Goal: Information Seeking & Learning: Learn about a topic

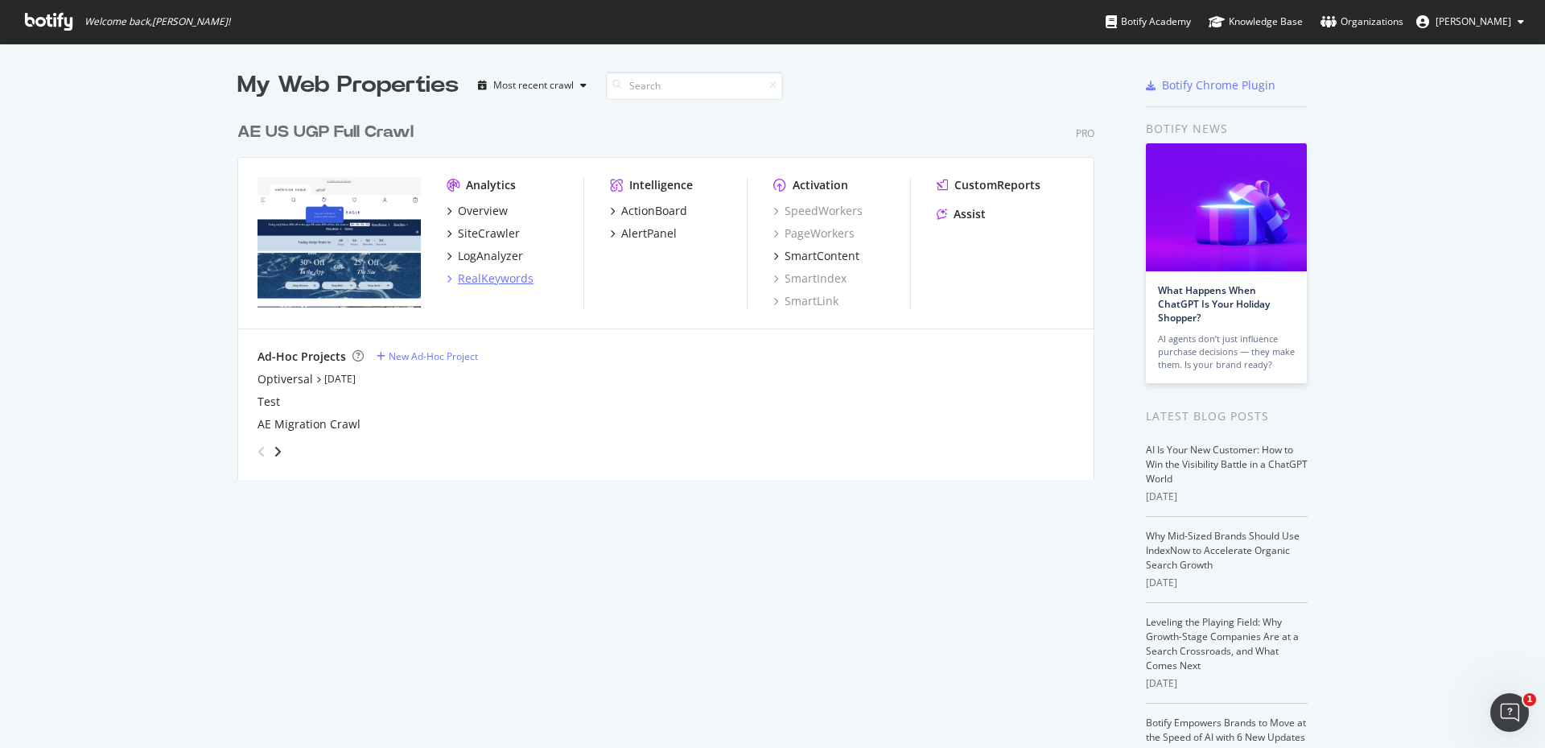
click at [521, 283] on div "RealKeywords" at bounding box center [496, 278] width 76 height 16
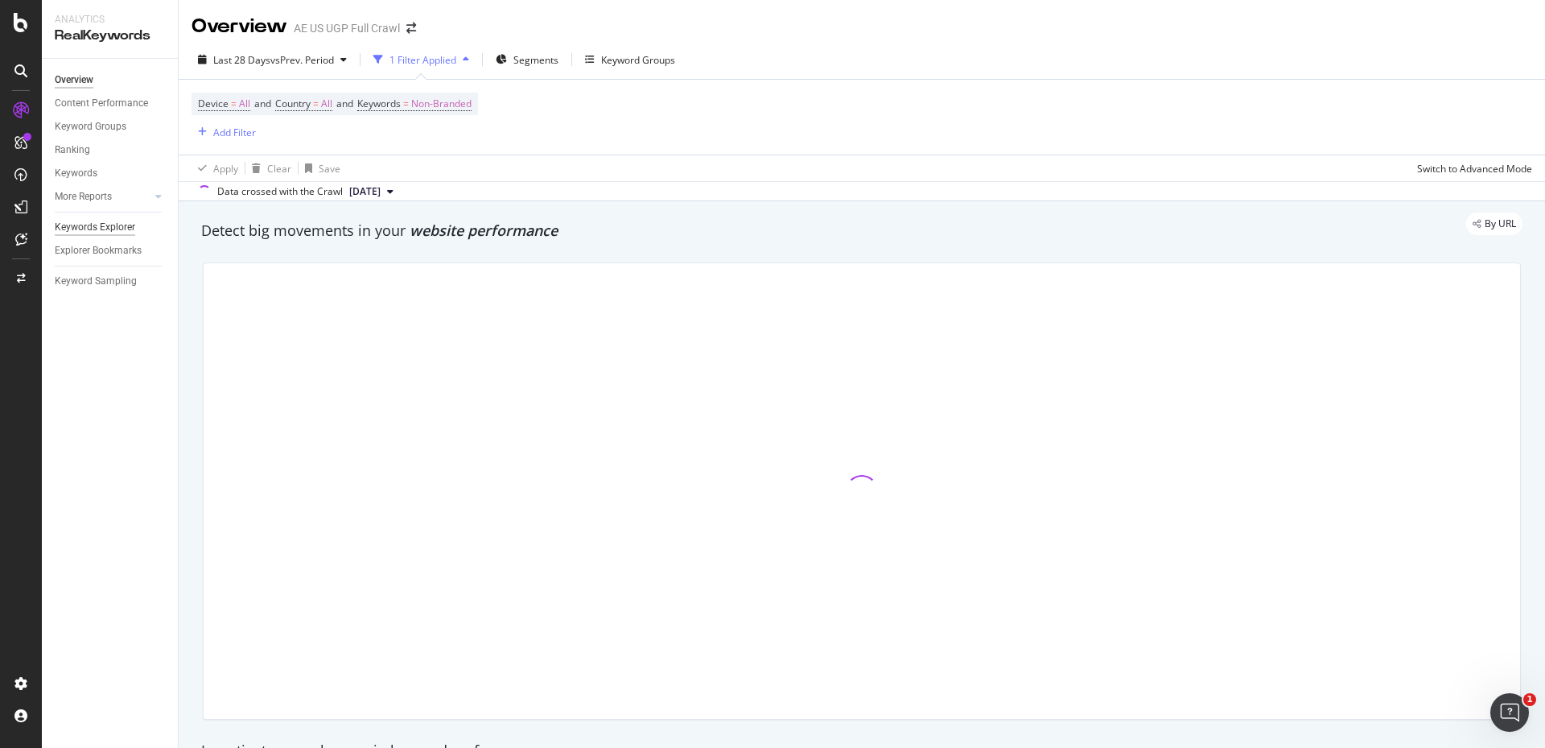
click at [123, 229] on div "Keywords Explorer" at bounding box center [95, 227] width 80 height 17
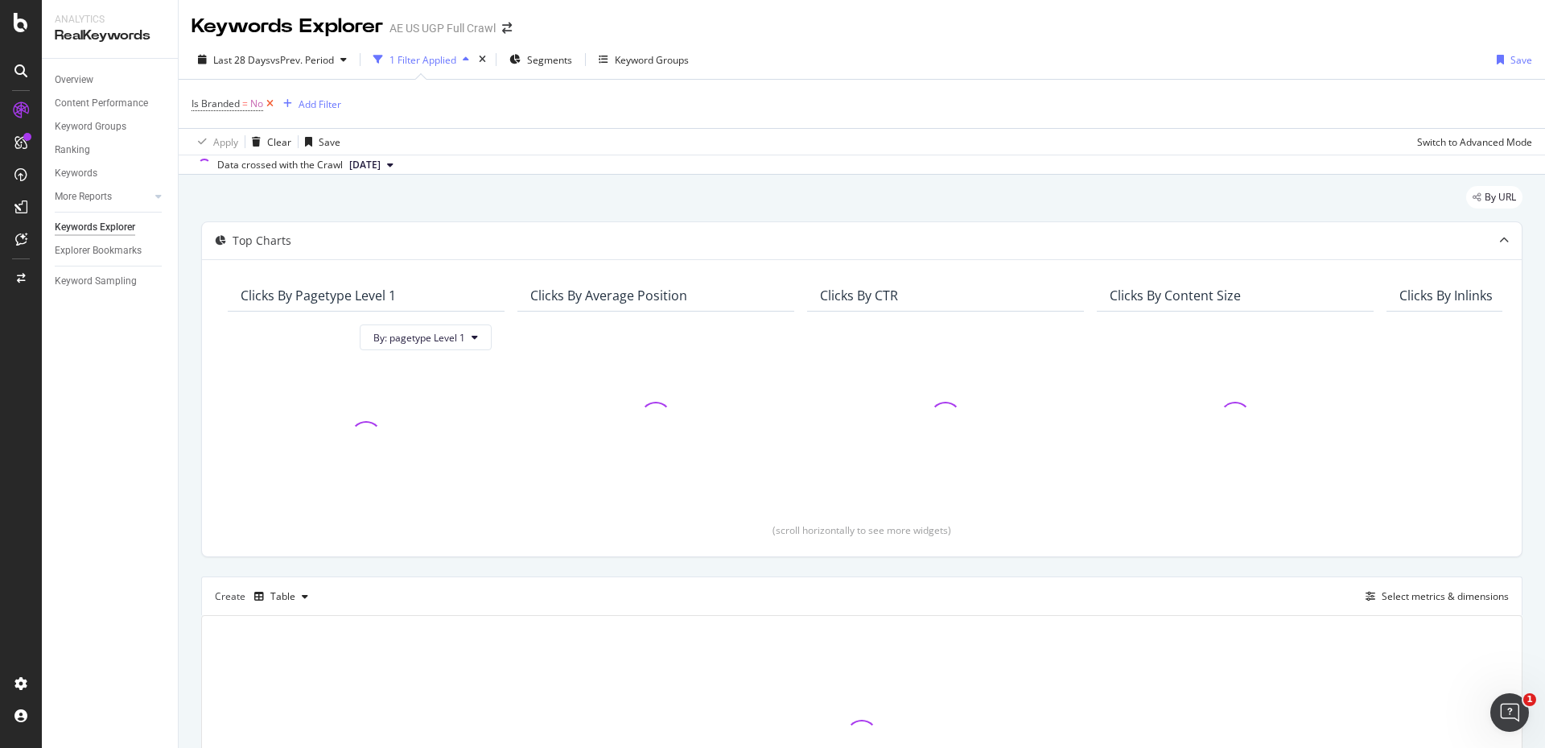
click at [271, 103] on icon at bounding box center [270, 104] width 14 height 16
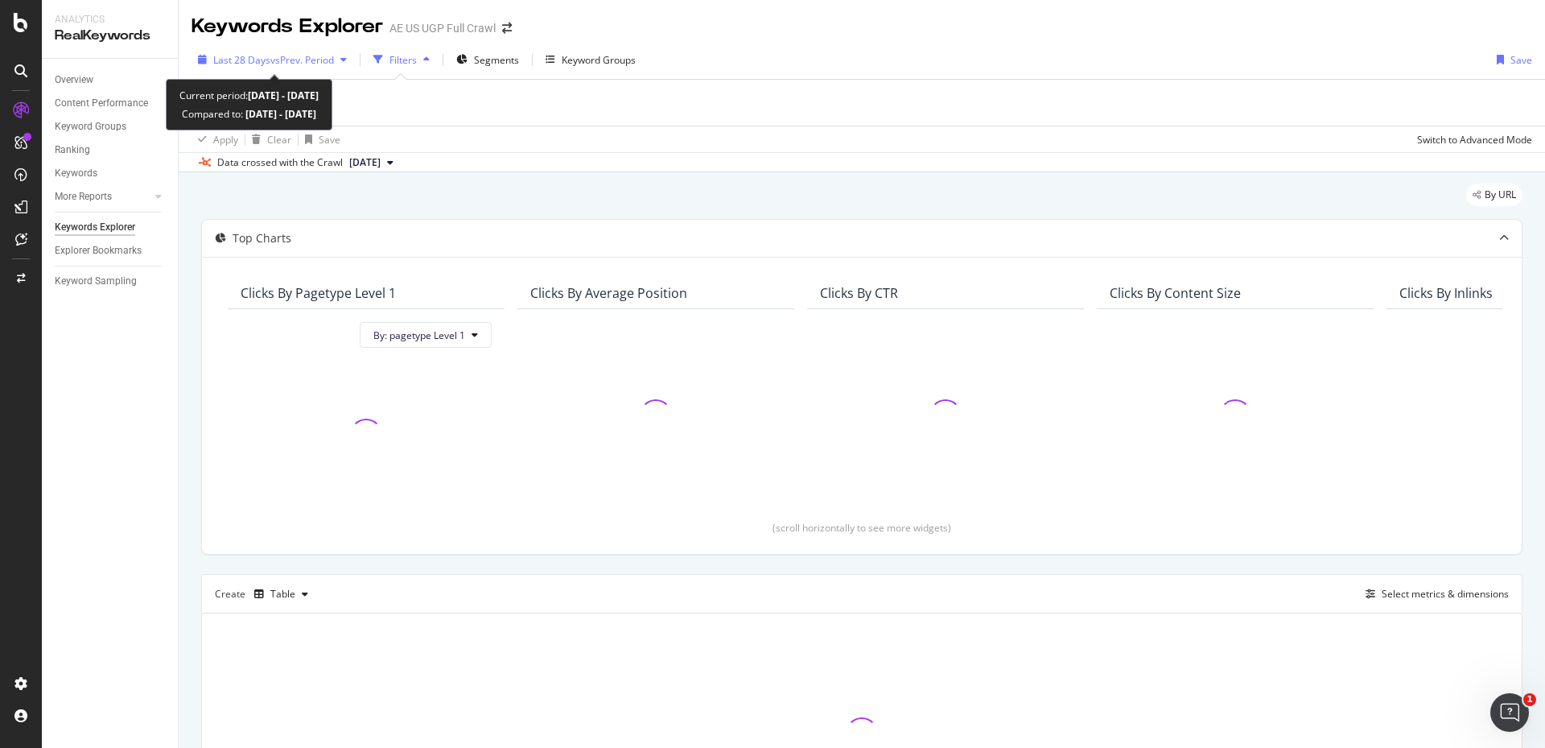
click at [296, 52] on div "Last 28 Days vs Prev. Period" at bounding box center [273, 59] width 162 height 24
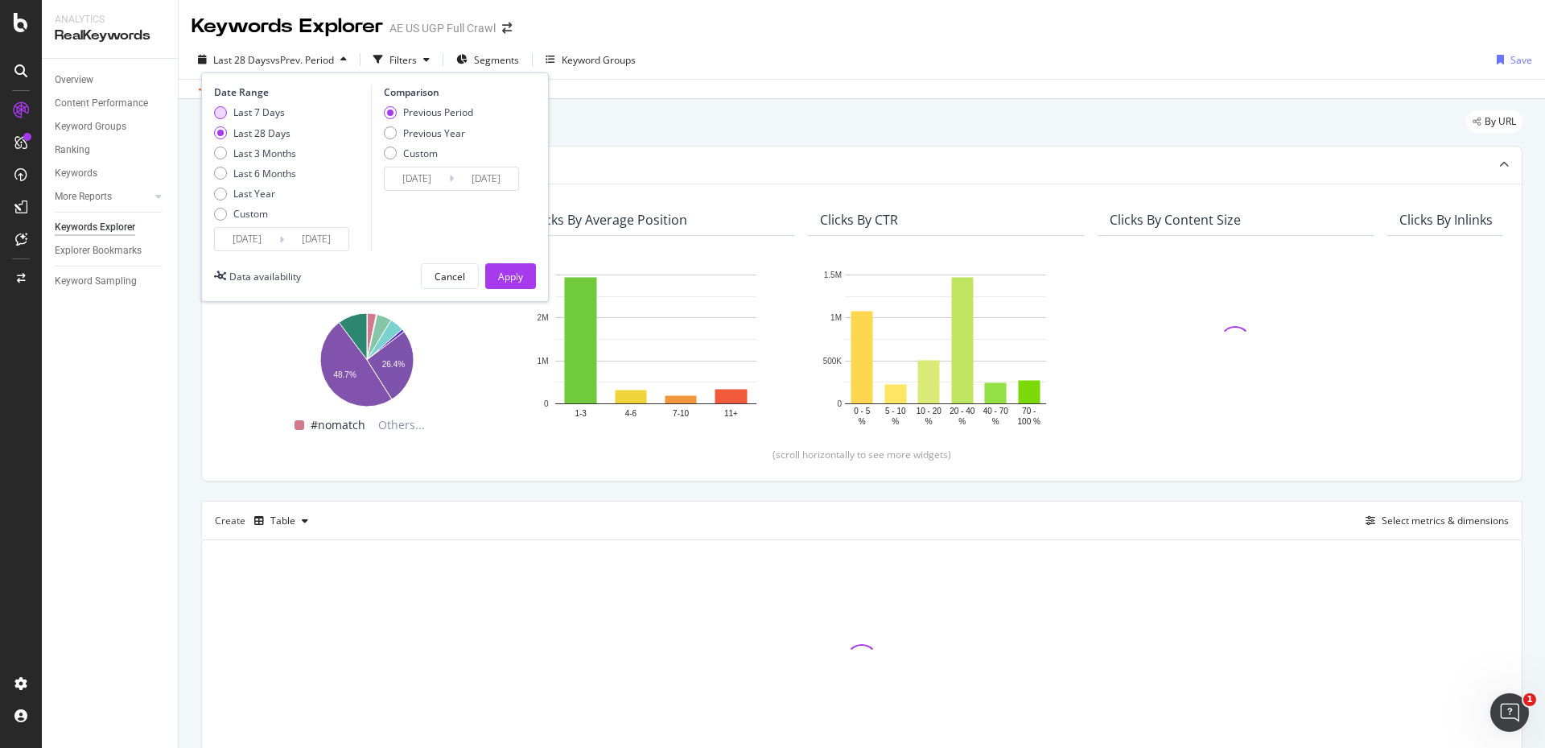
click at [262, 110] on div "Last 7 Days" at bounding box center [259, 112] width 52 height 14
type input "[DATE]"
click at [265, 233] on input "[DATE]" at bounding box center [247, 239] width 64 height 23
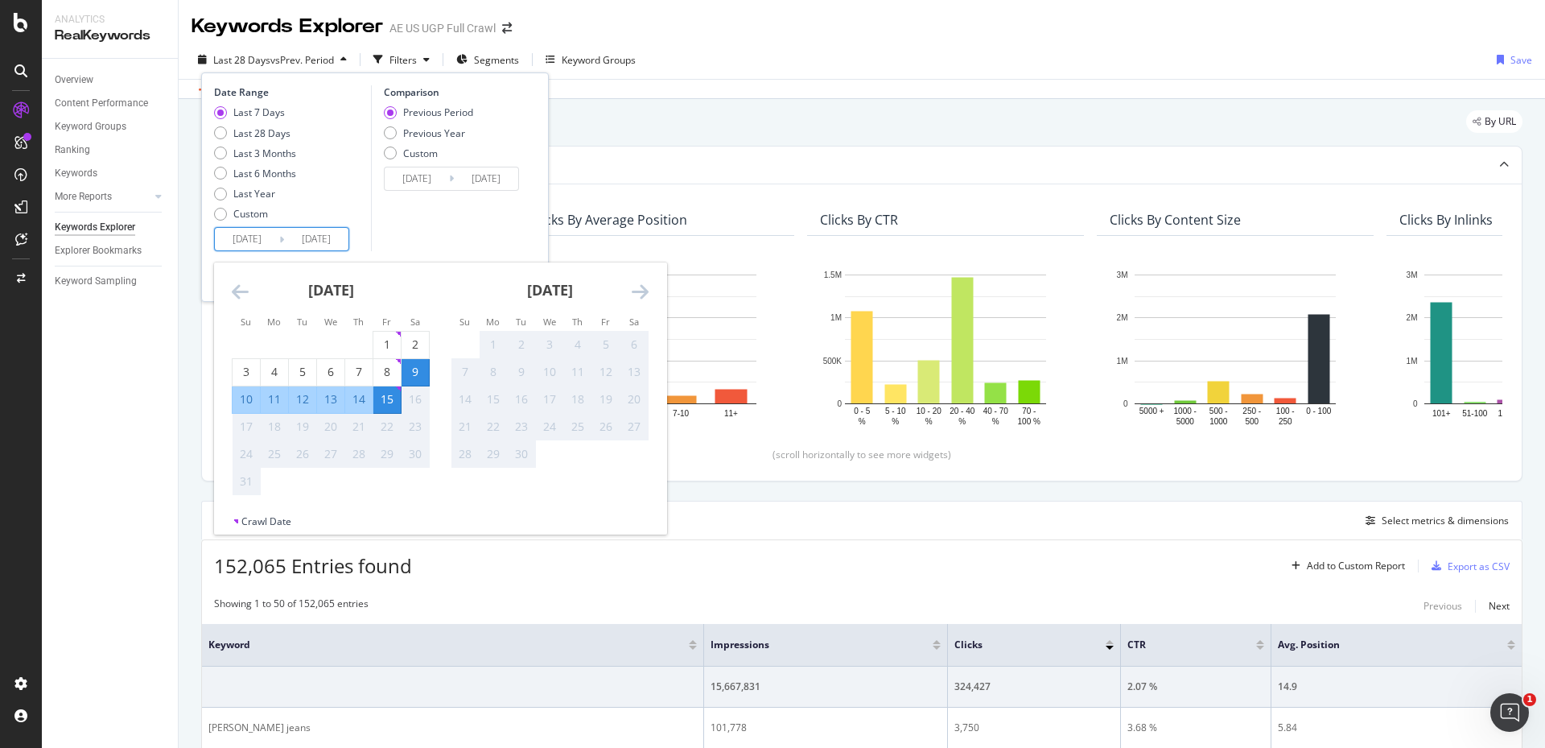
click at [414, 377] on div "9" at bounding box center [415, 372] width 27 height 16
click at [385, 402] on div "15" at bounding box center [386, 399] width 27 height 16
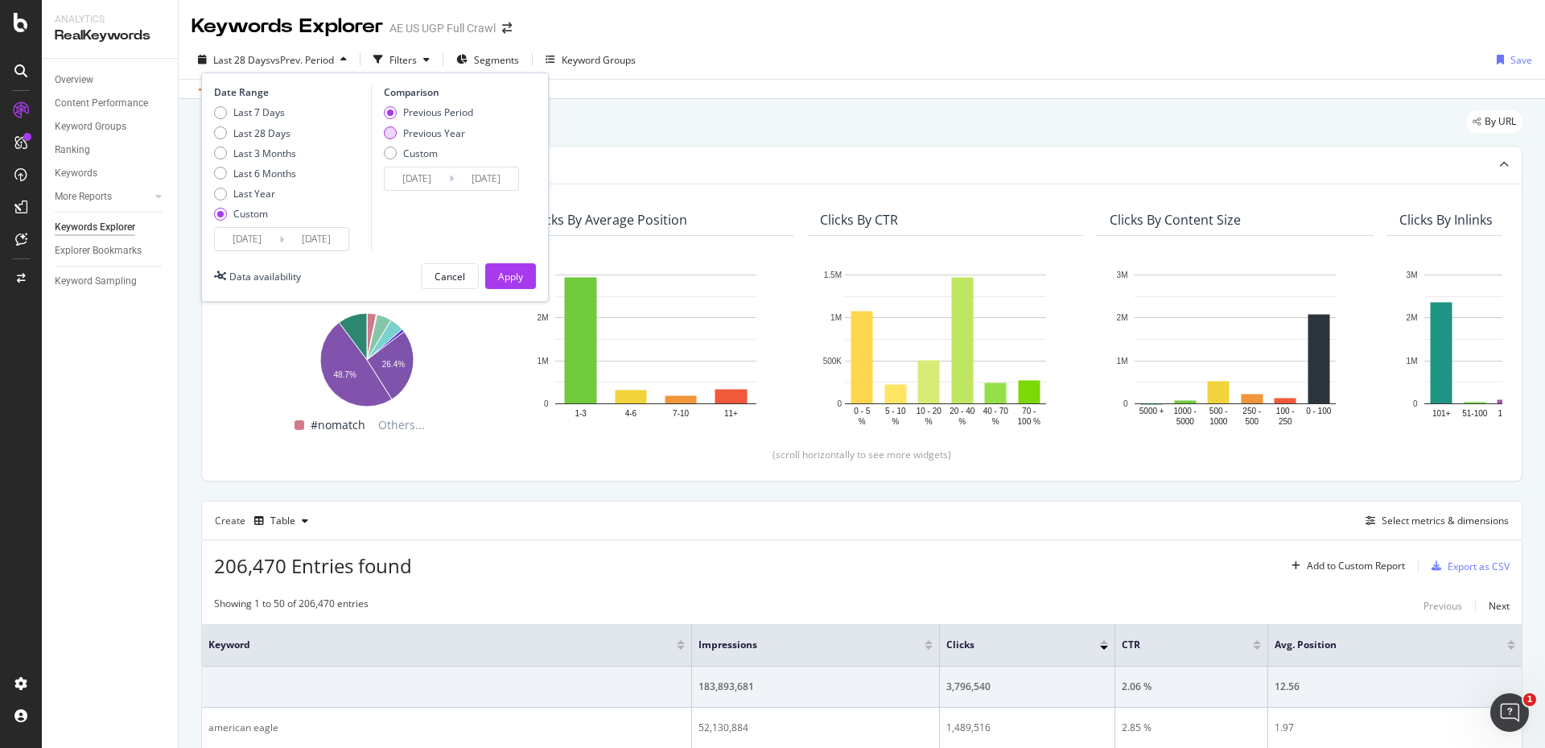
click at [423, 139] on div "Previous Year" at bounding box center [434, 133] width 62 height 14
type input "[DATE]"
click at [515, 271] on div "Apply" at bounding box center [510, 277] width 25 height 14
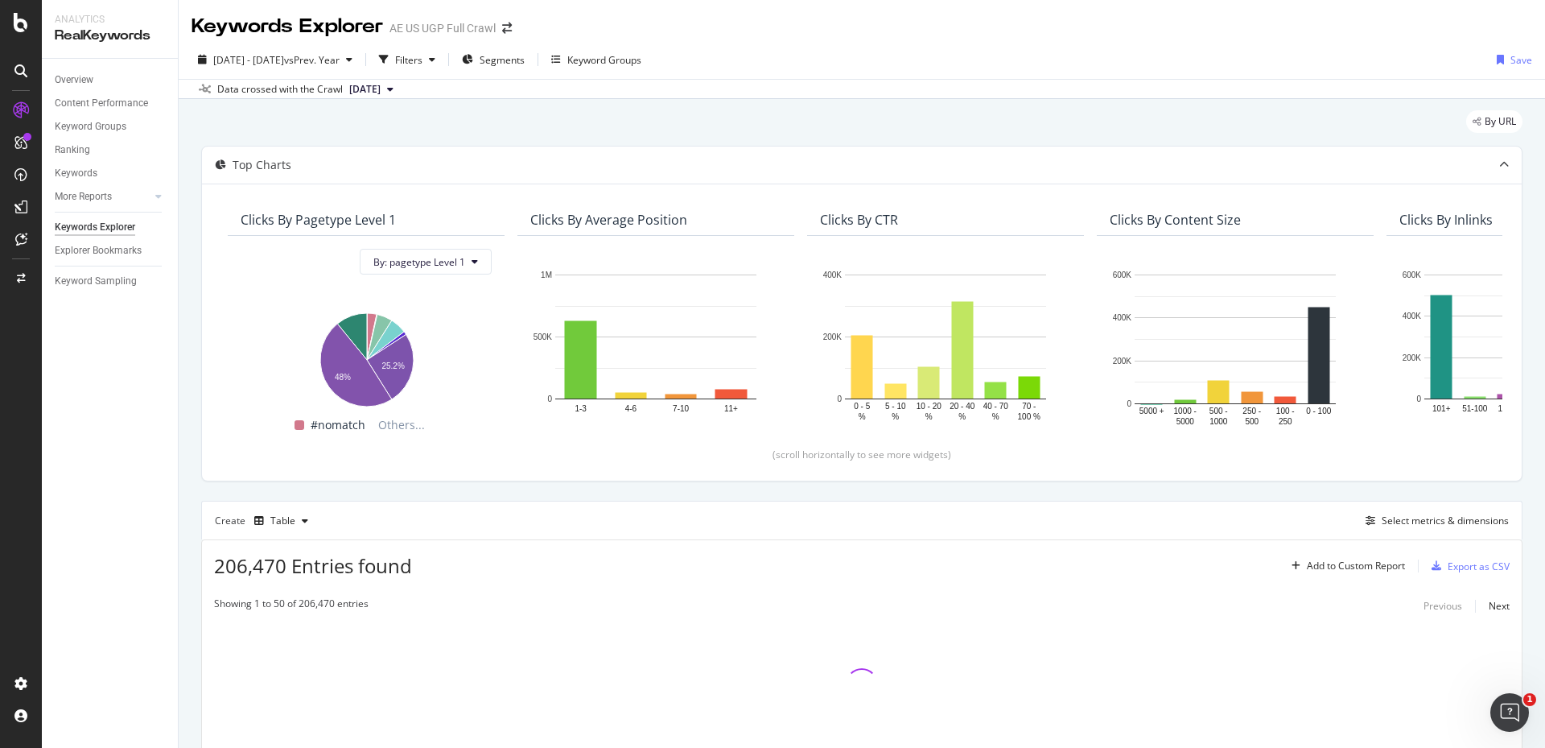
click at [423, 56] on div "Filters" at bounding box center [408, 60] width 27 height 14
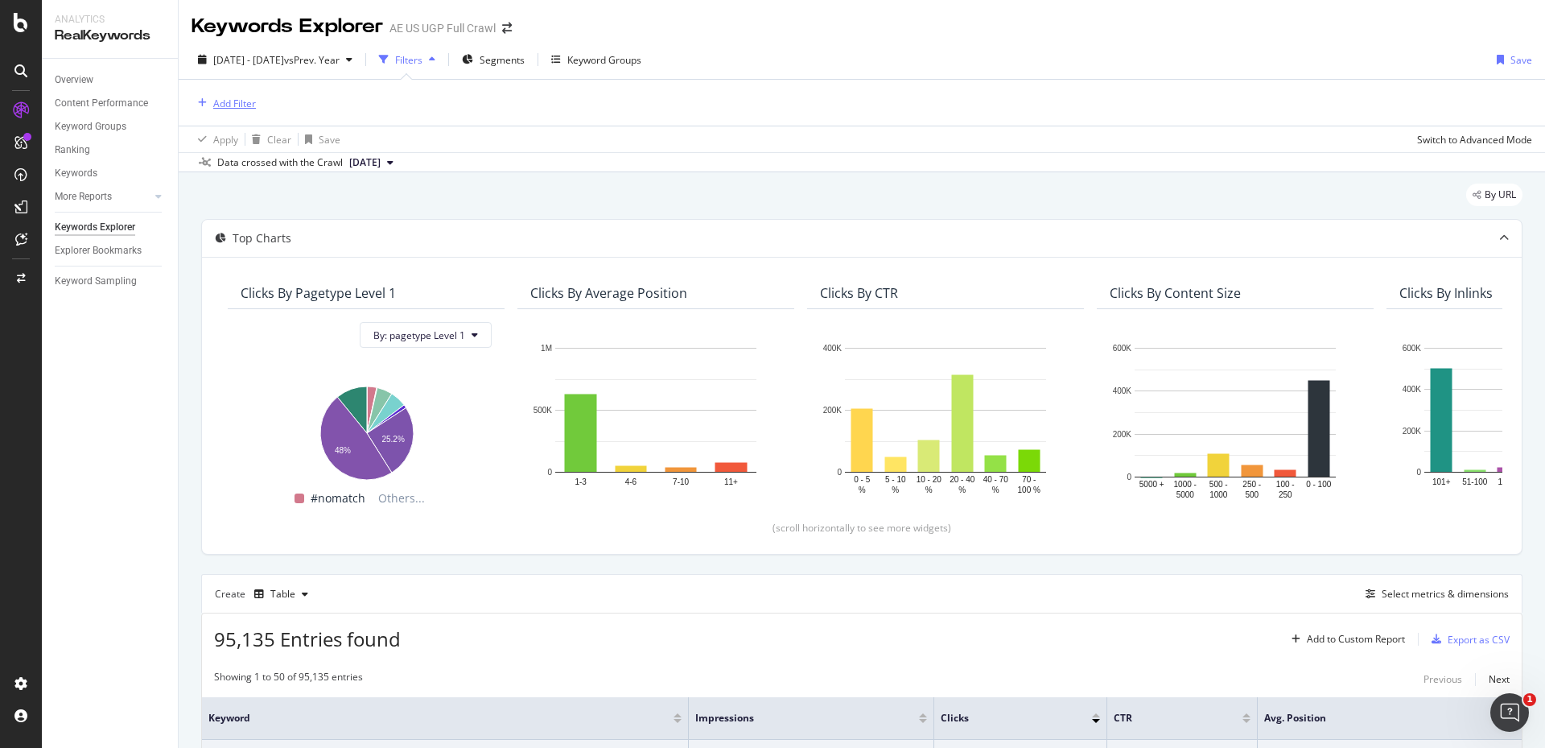
click at [245, 108] on div "Add Filter" at bounding box center [234, 104] width 43 height 14
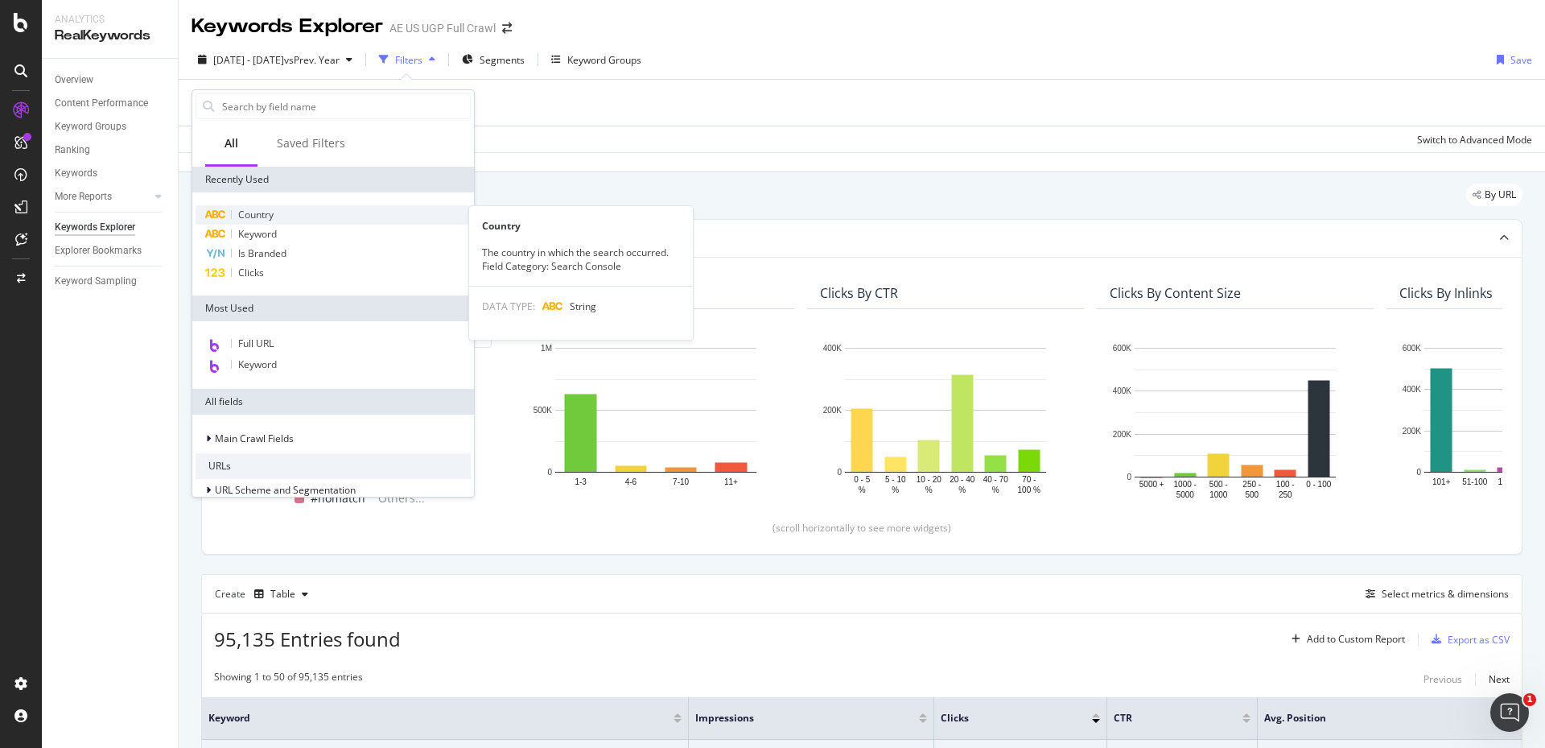
click at [265, 220] on span "Country" at bounding box center [255, 215] width 35 height 14
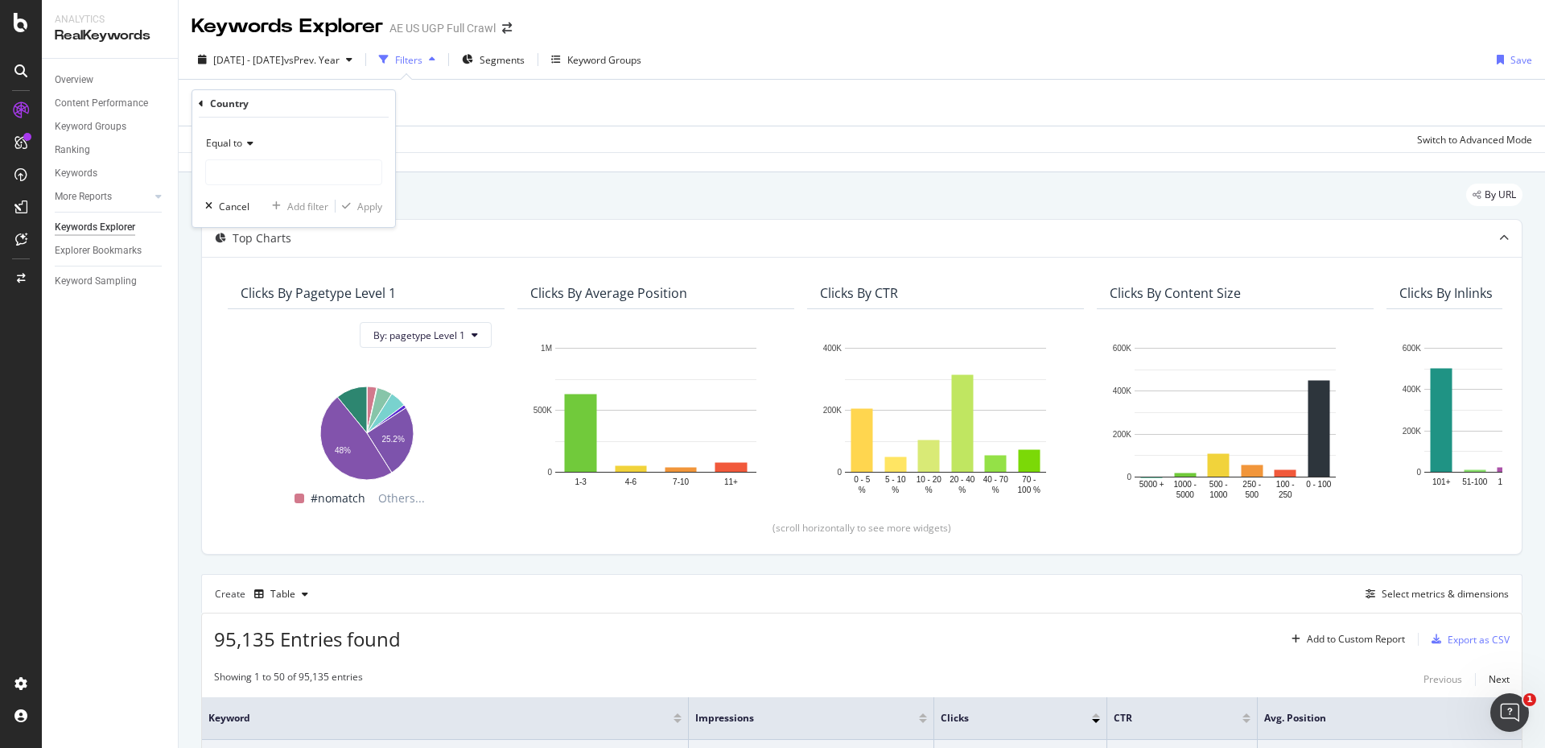
click at [247, 144] on icon at bounding box center [247, 143] width 11 height 10
click at [247, 146] on icon at bounding box center [247, 143] width 11 height 10
click at [250, 167] on input "text" at bounding box center [293, 172] width 175 height 26
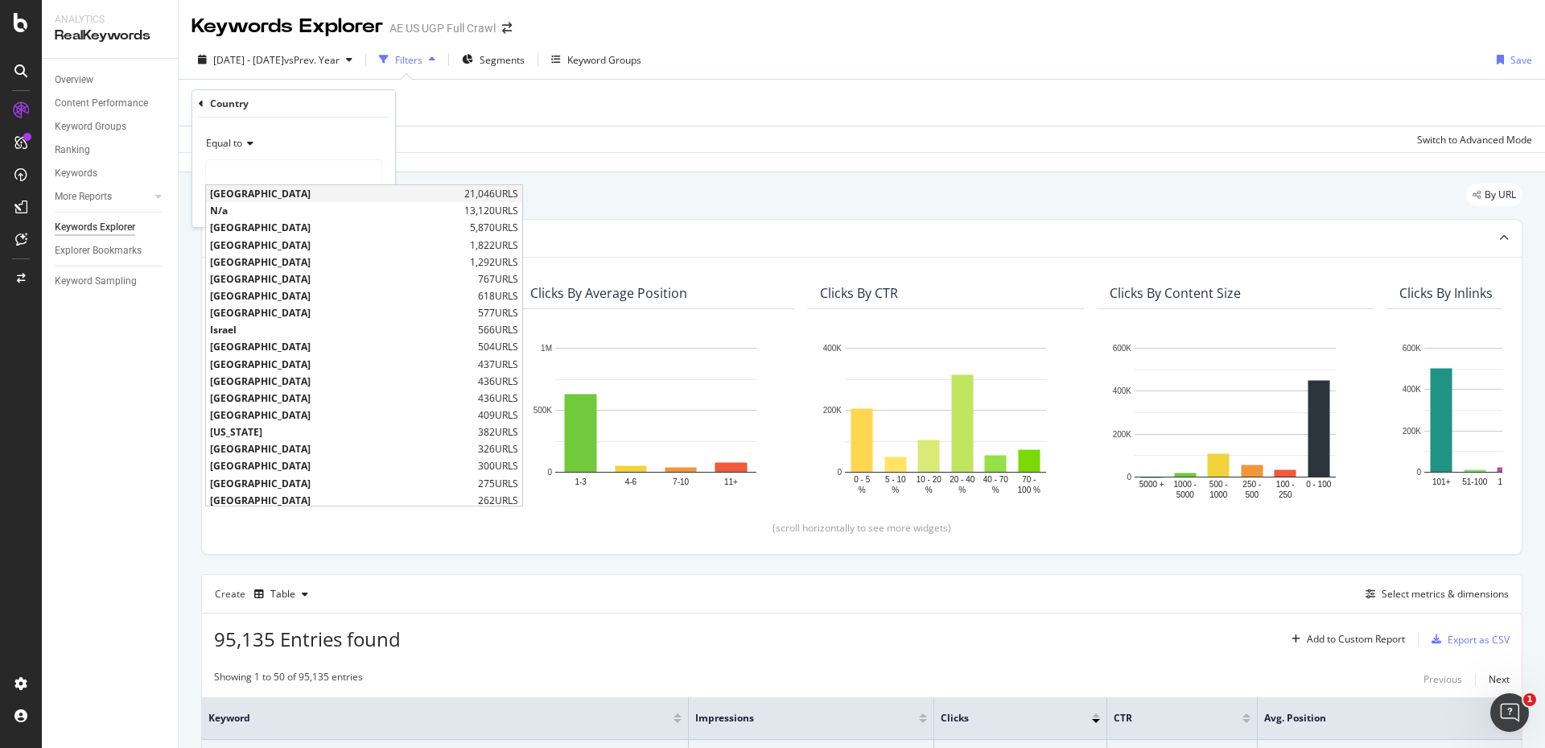
click at [253, 198] on span "[GEOGRAPHIC_DATA]" at bounding box center [335, 194] width 250 height 14
type input "[GEOGRAPHIC_DATA]"
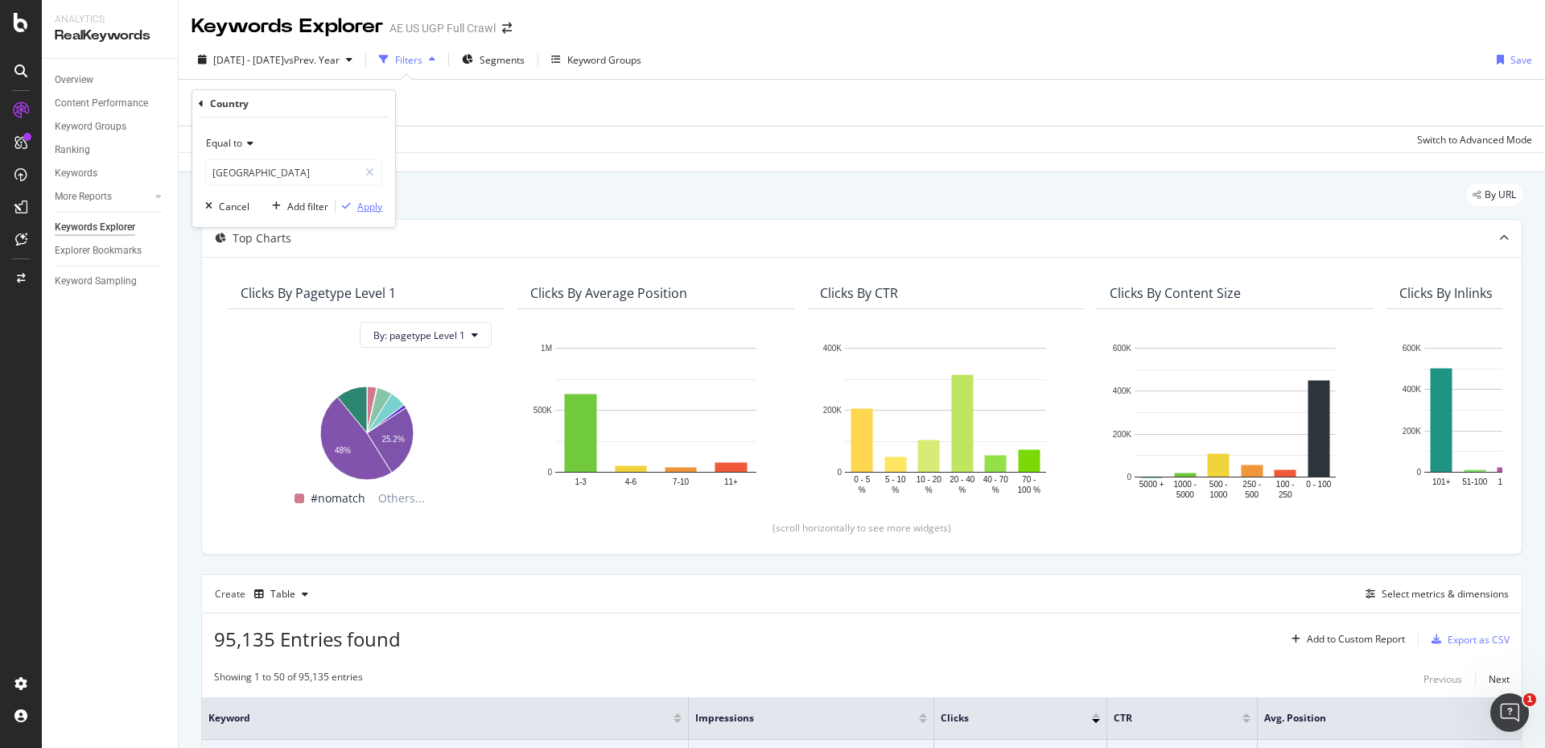
click at [369, 207] on div "Apply" at bounding box center [369, 207] width 25 height 14
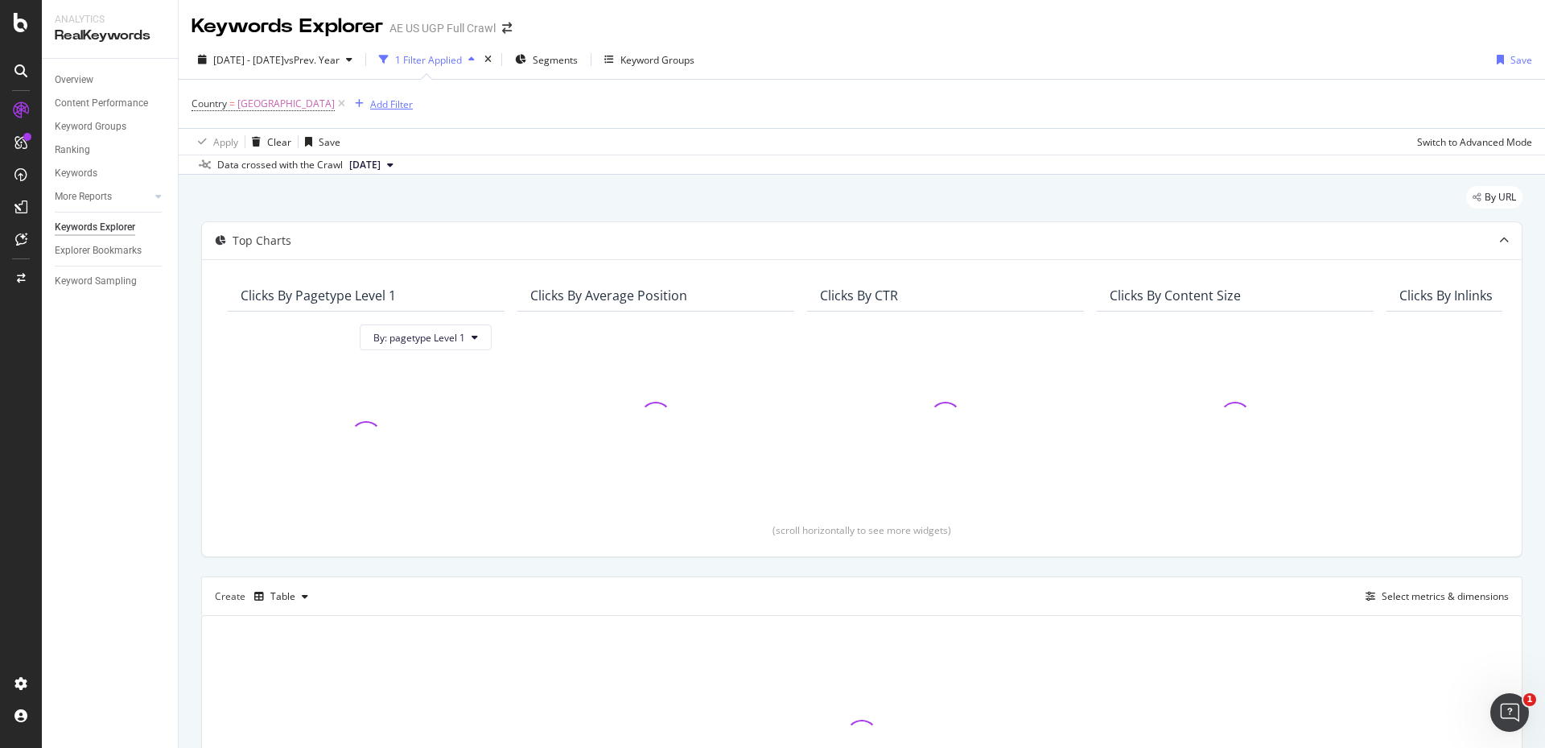
click at [413, 101] on div "Add Filter" at bounding box center [391, 104] width 43 height 14
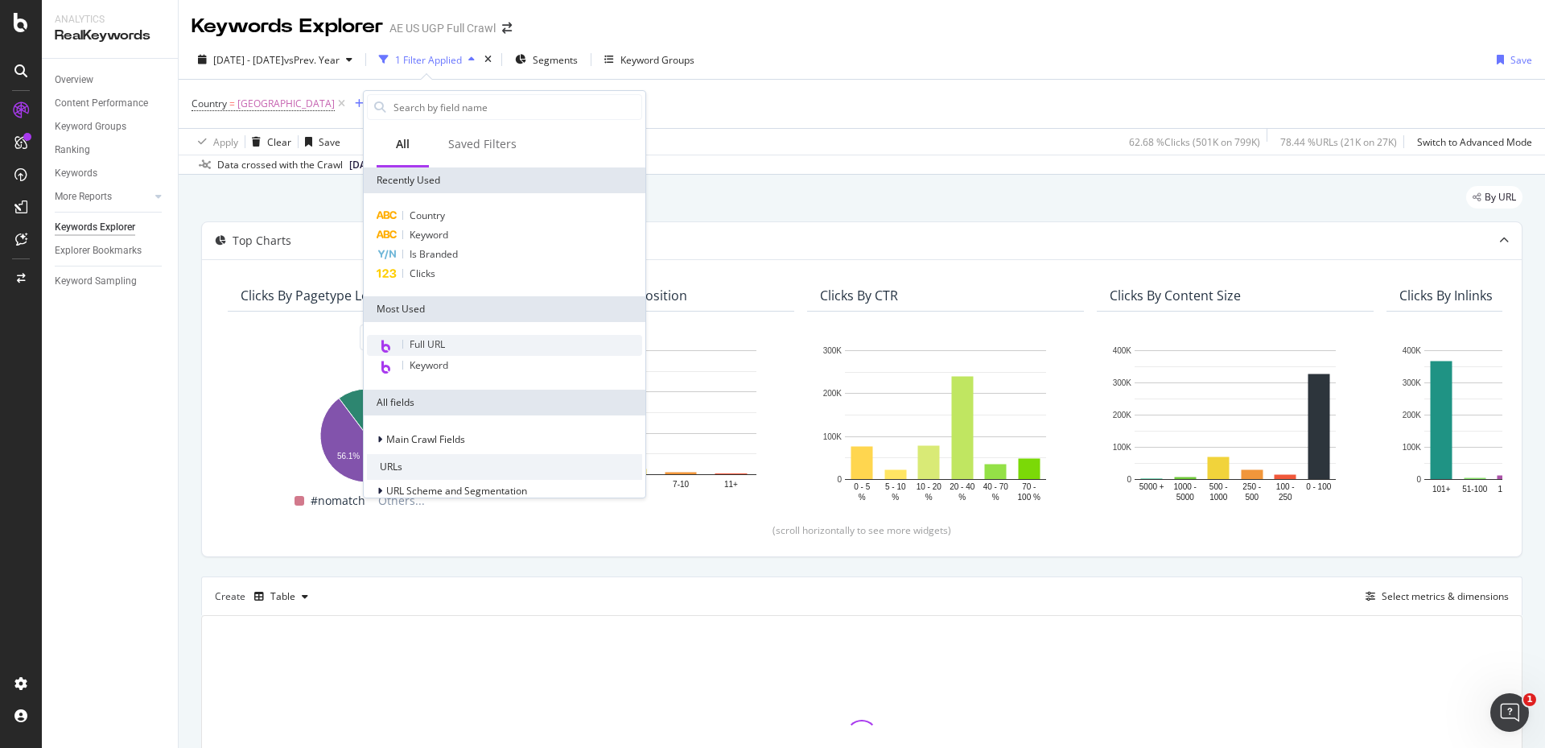
click at [439, 349] on span "Full URL" at bounding box center [427, 344] width 35 height 14
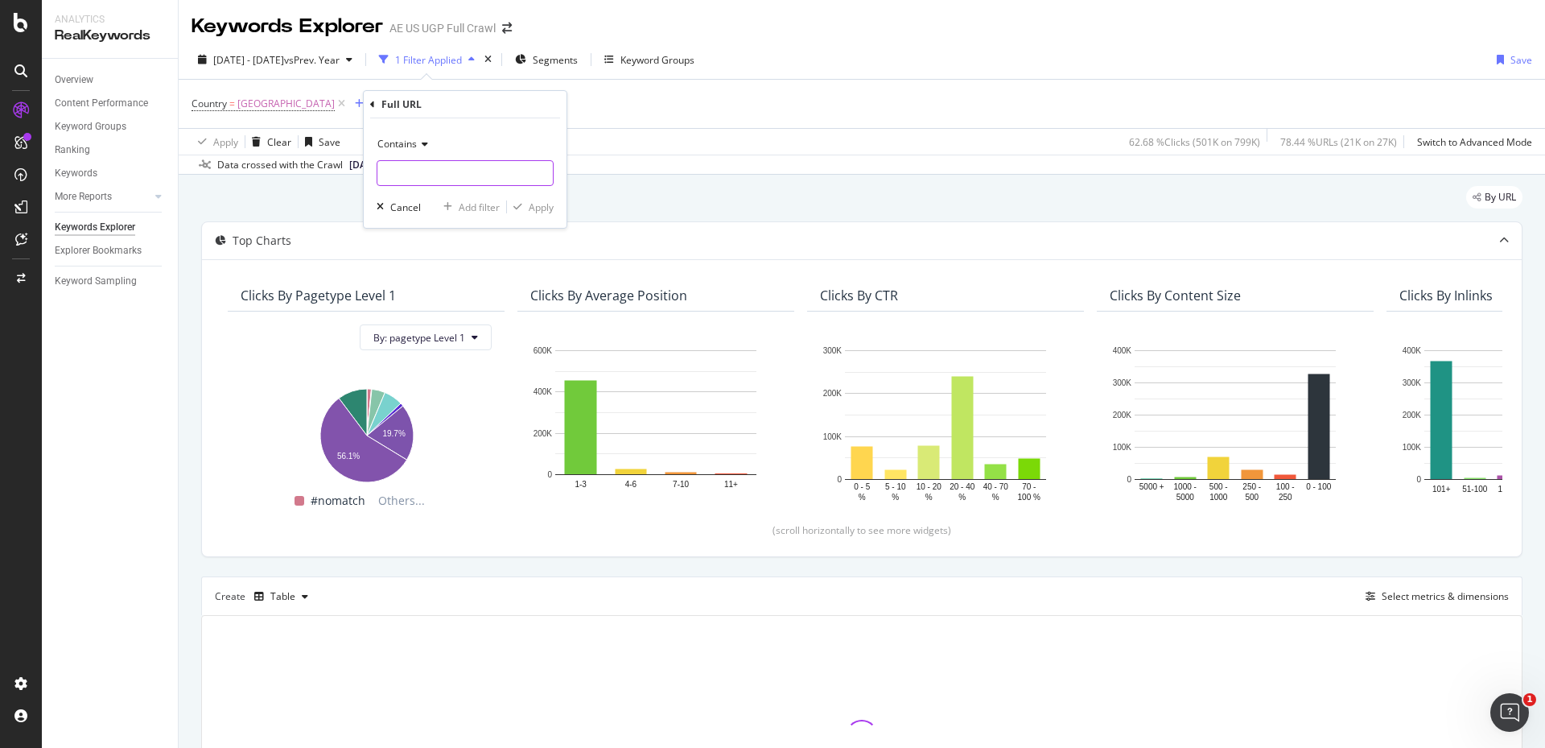
click at [415, 163] on input "text" at bounding box center [465, 173] width 175 height 26
click at [417, 127] on div "Contains Cancel Add filter Apply" at bounding box center [465, 172] width 203 height 109
click at [416, 146] on span "Contains" at bounding box center [397, 144] width 39 height 14
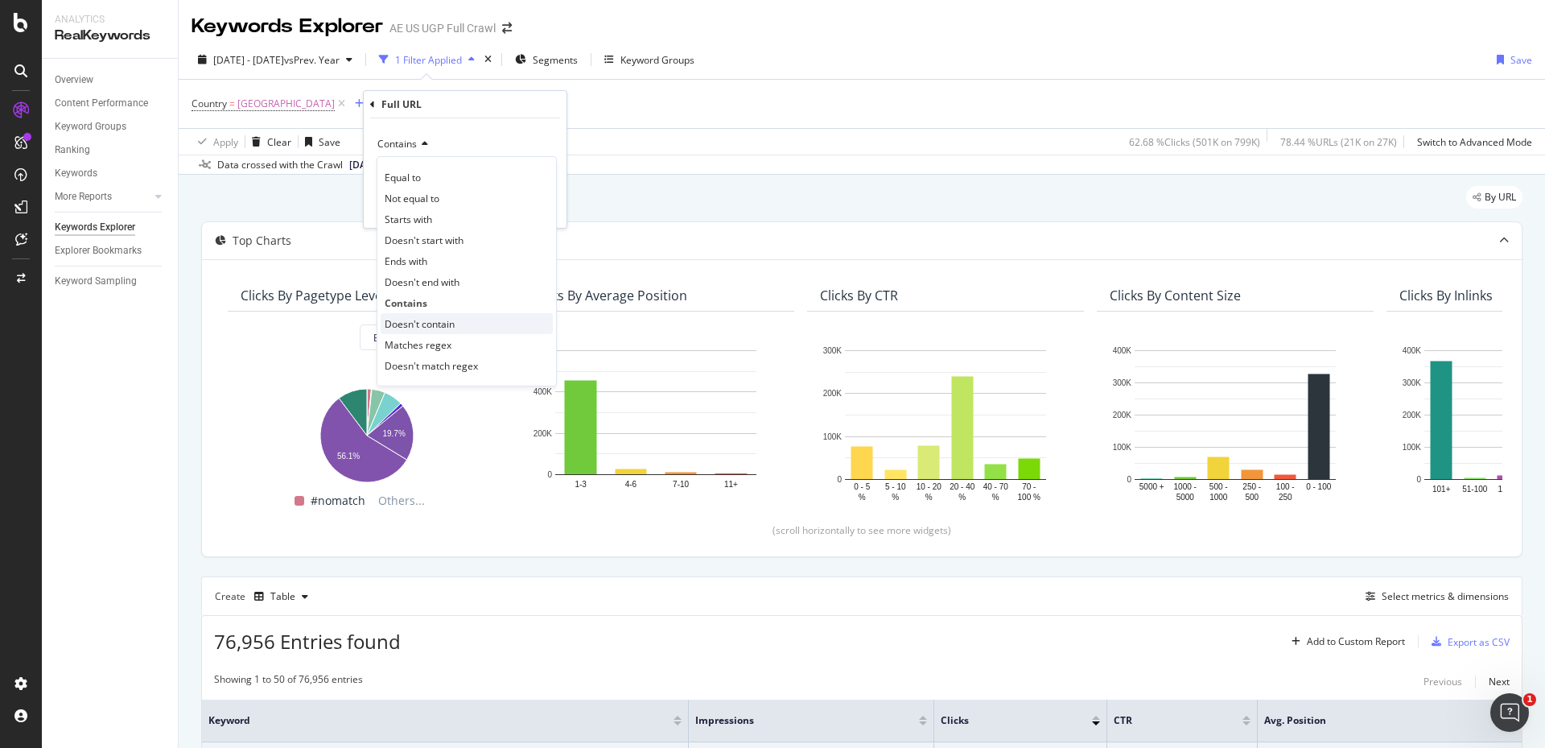
drag, startPoint x: 431, startPoint y: 320, endPoint x: 423, endPoint y: 241, distance: 78.6
click at [431, 319] on span "Doesn't contain" at bounding box center [420, 324] width 70 height 14
click at [421, 180] on input "text" at bounding box center [465, 173] width 175 height 26
type input "/aerie/"
click at [538, 213] on div "Apply" at bounding box center [541, 207] width 25 height 14
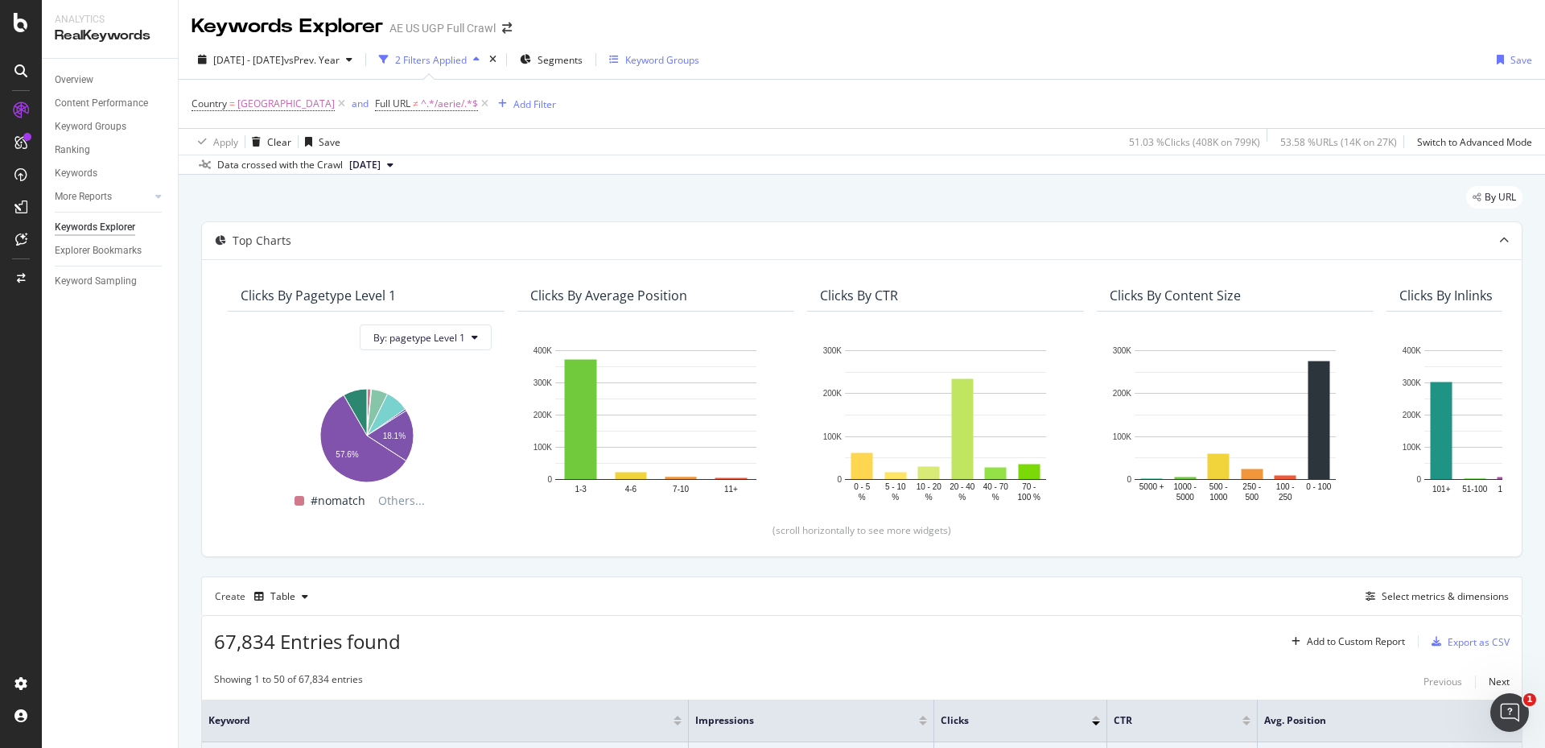
click at [687, 54] on div "Keyword Groups" at bounding box center [662, 60] width 74 height 14
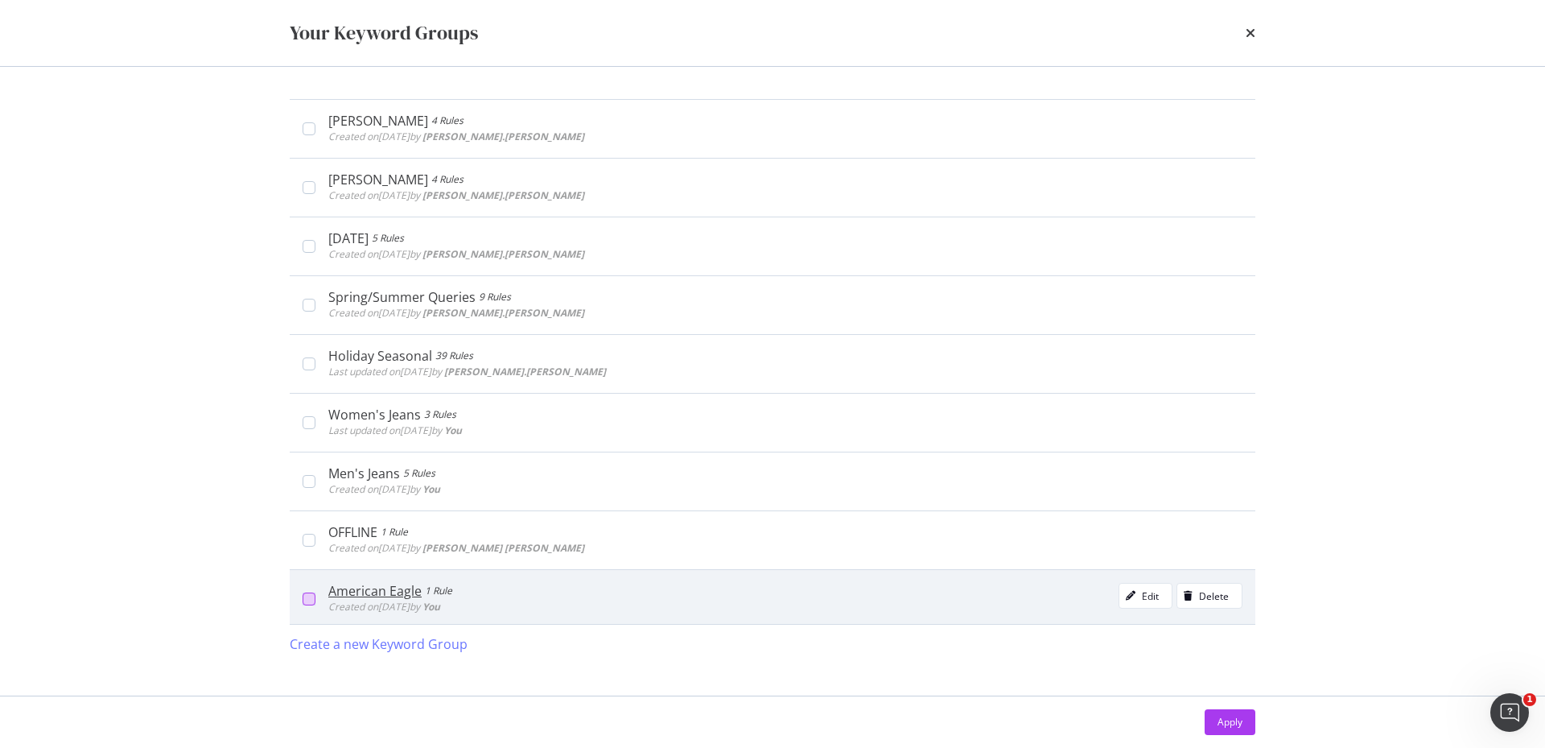
click at [310, 598] on div "modal" at bounding box center [309, 598] width 13 height 13
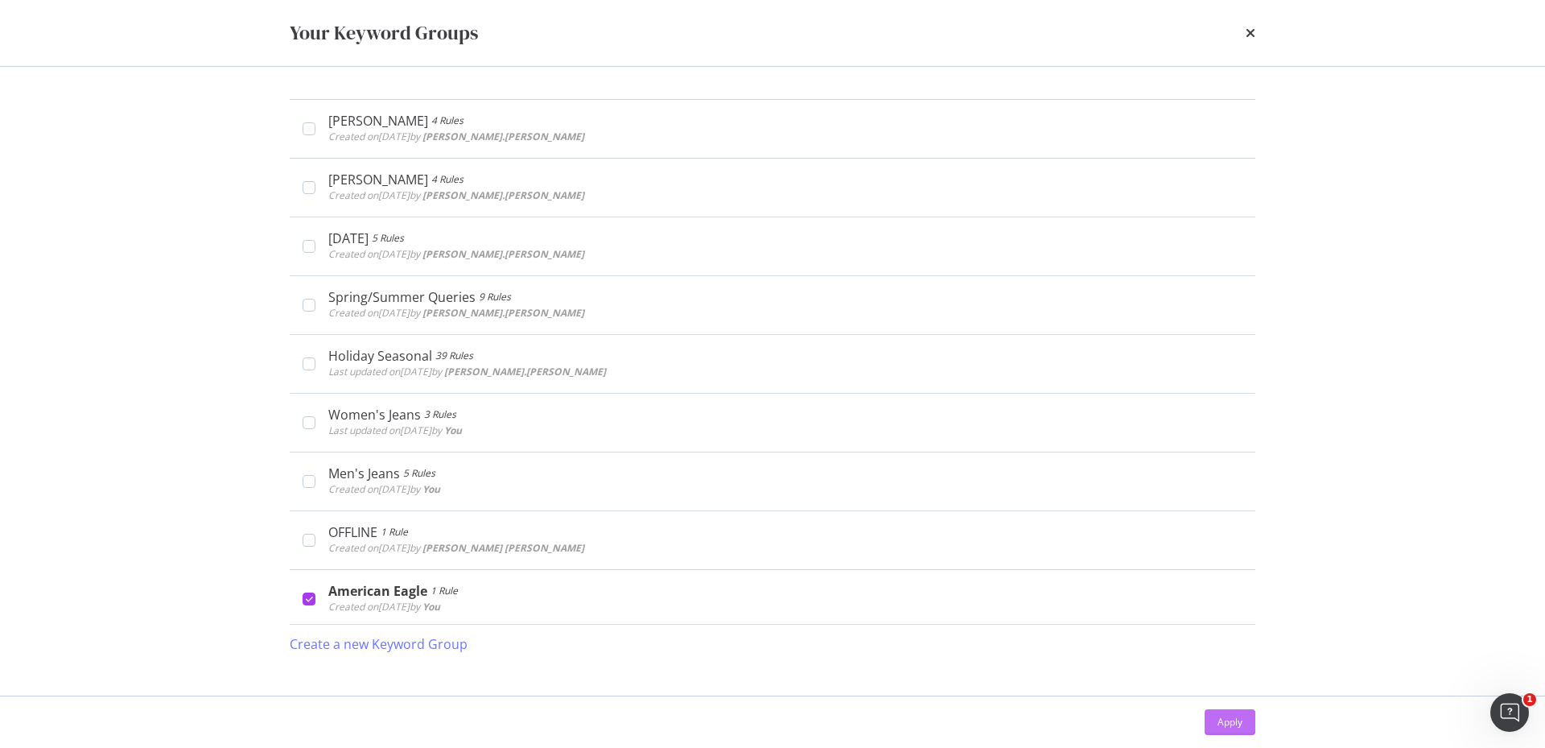
click at [1219, 715] on div "Apply" at bounding box center [1230, 722] width 25 height 14
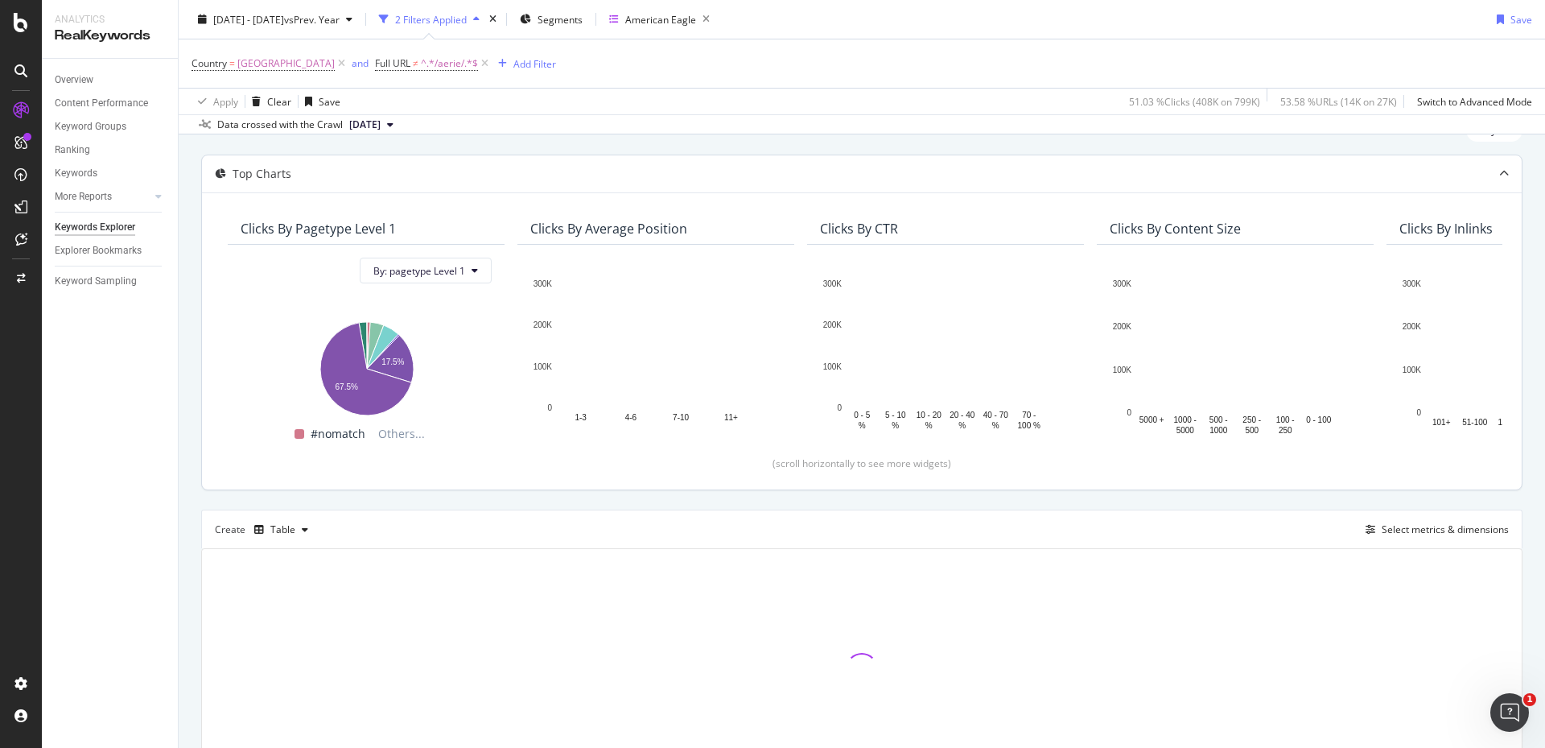
scroll to position [165, 0]
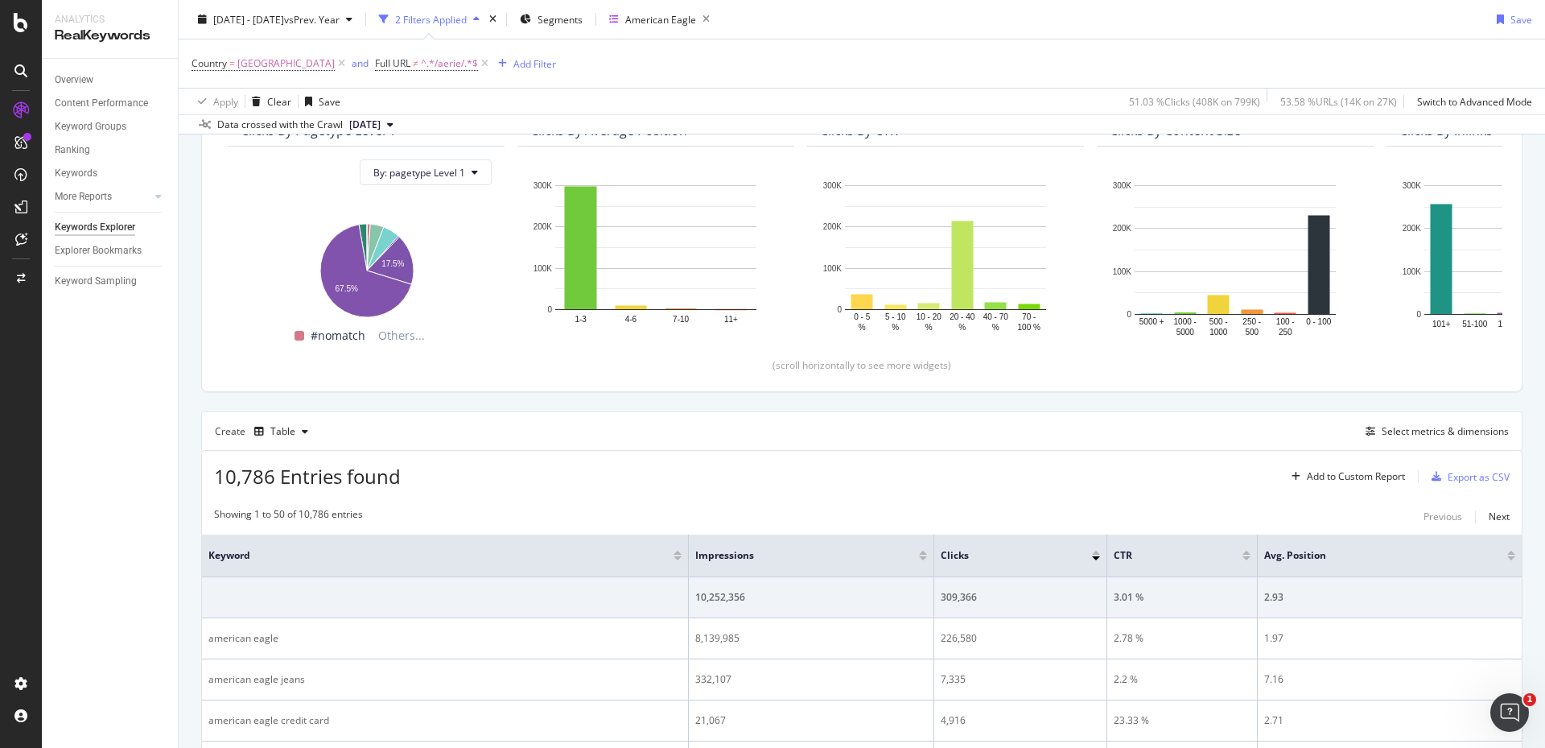
click at [1076, 464] on div "10,786 Entries found Add to Custom Report Export as CSV" at bounding box center [862, 470] width 1320 height 39
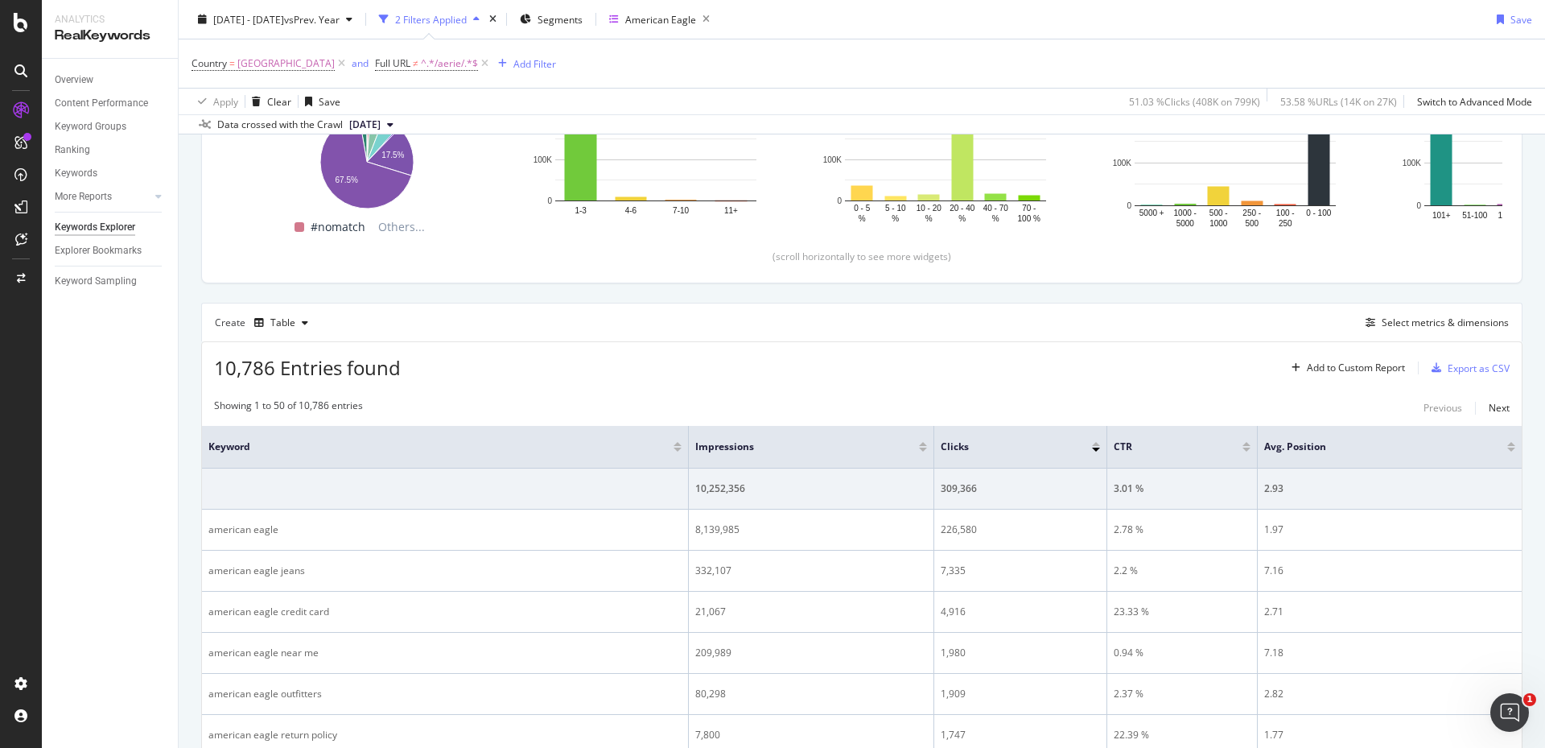
scroll to position [0, 0]
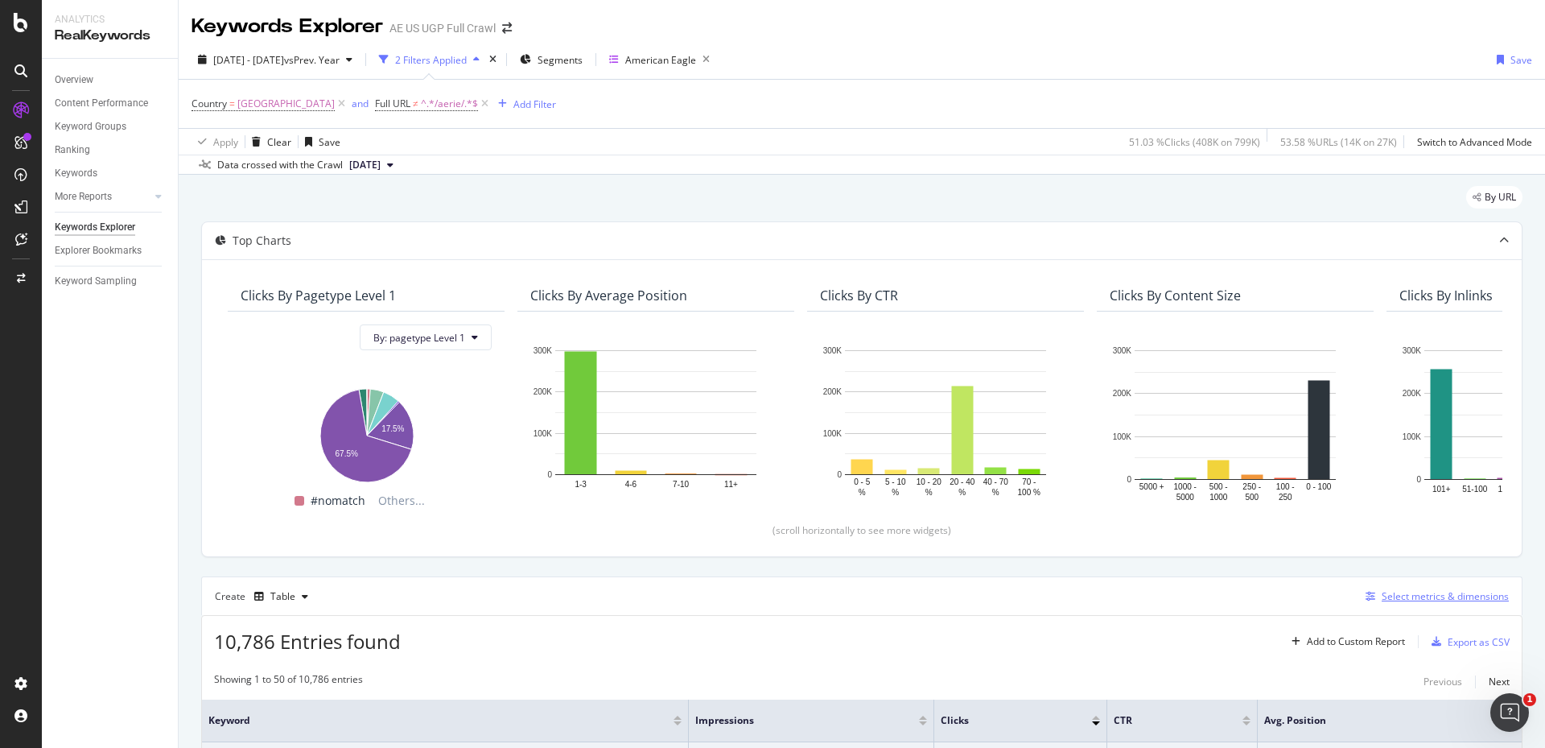
click at [1439, 599] on div "Select metrics & dimensions" at bounding box center [1445, 596] width 127 height 14
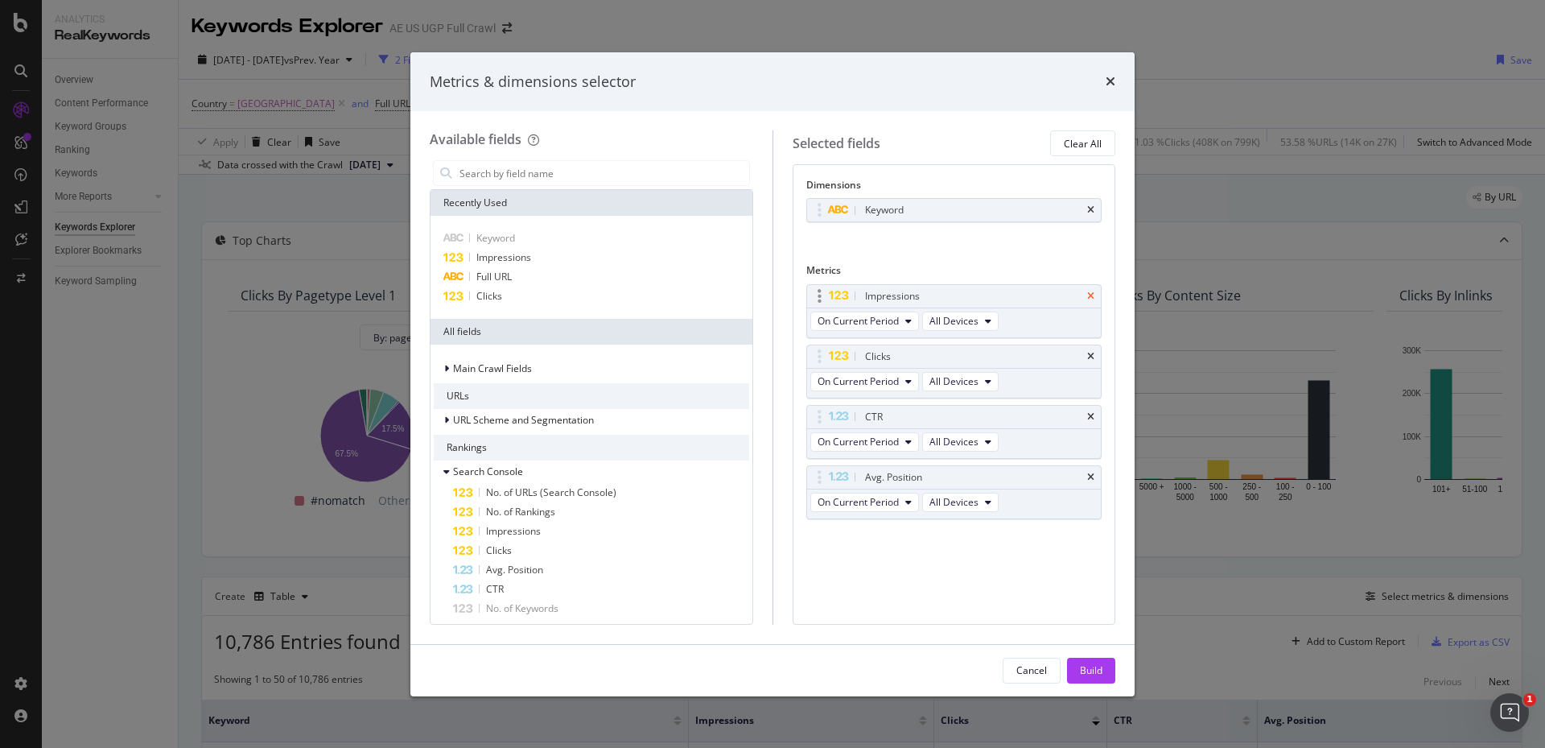
click at [1090, 297] on icon "times" at bounding box center [1090, 296] width 7 height 10
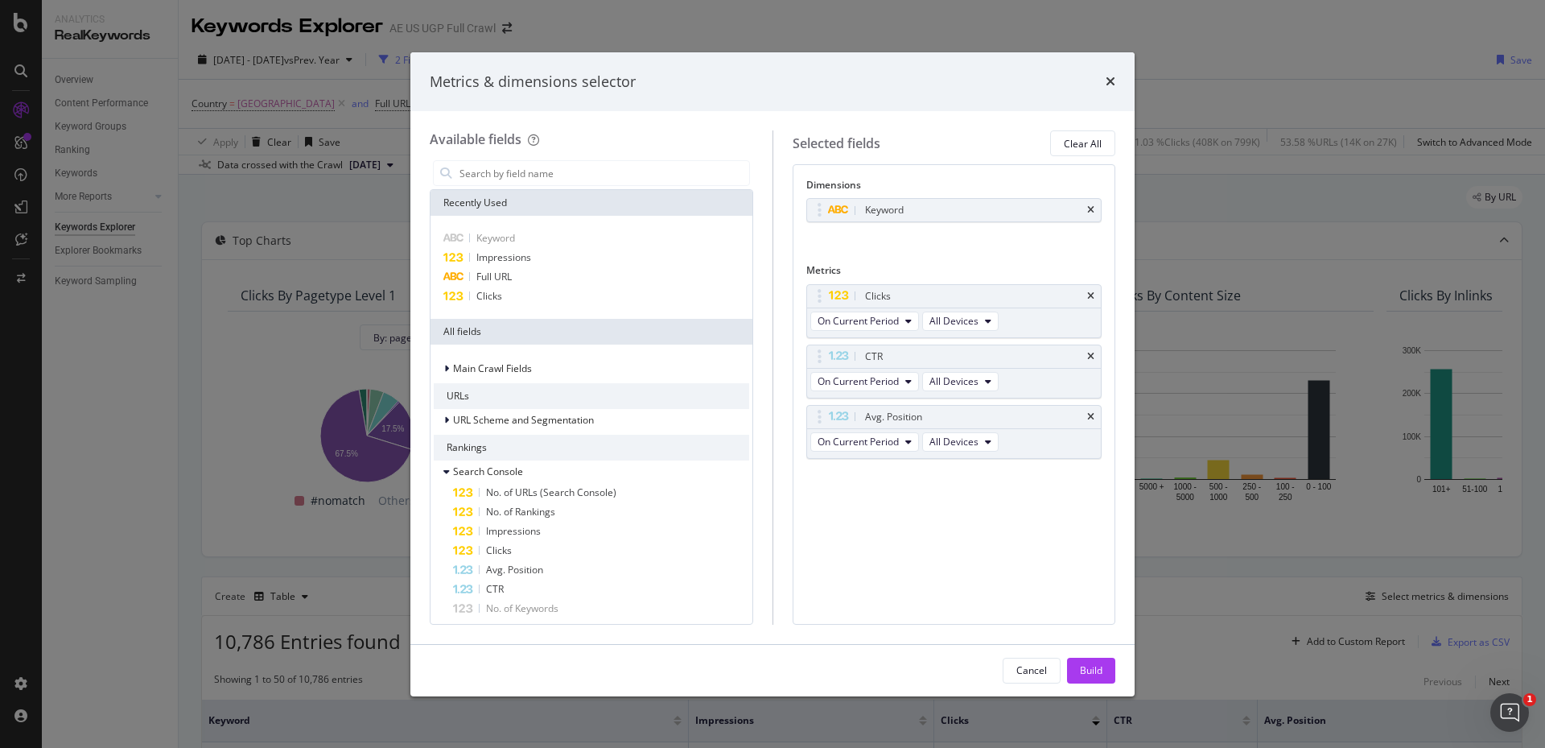
click at [1090, 297] on icon "times" at bounding box center [1090, 296] width 7 height 10
click at [1090, 352] on icon "times" at bounding box center [1090, 357] width 7 height 10
click at [1090, 412] on icon "times" at bounding box center [1090, 417] width 7 height 10
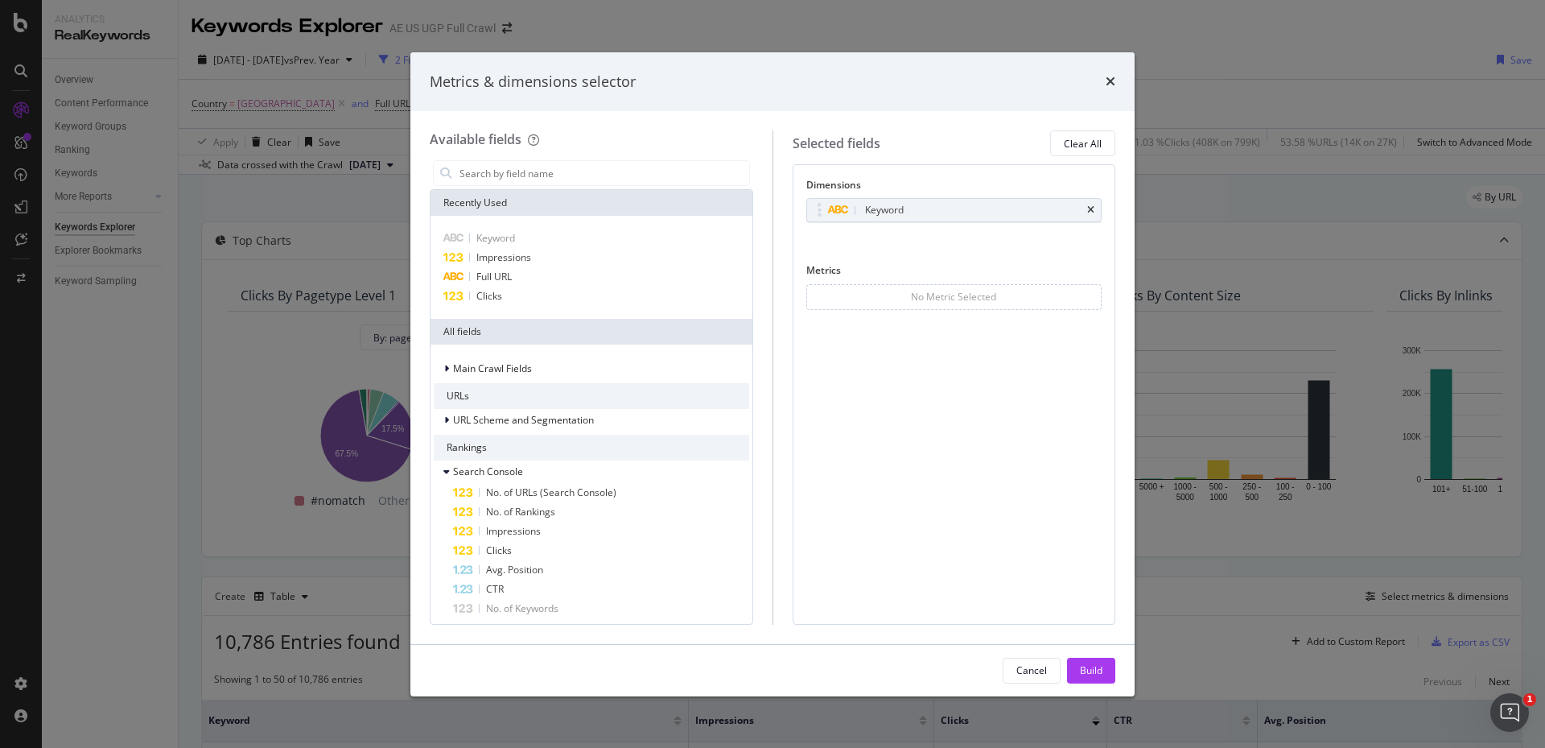
click at [1090, 299] on div "No Metric Selected" at bounding box center [955, 297] width 296 height 26
click at [512, 265] on div "Impressions" at bounding box center [592, 257] width 316 height 19
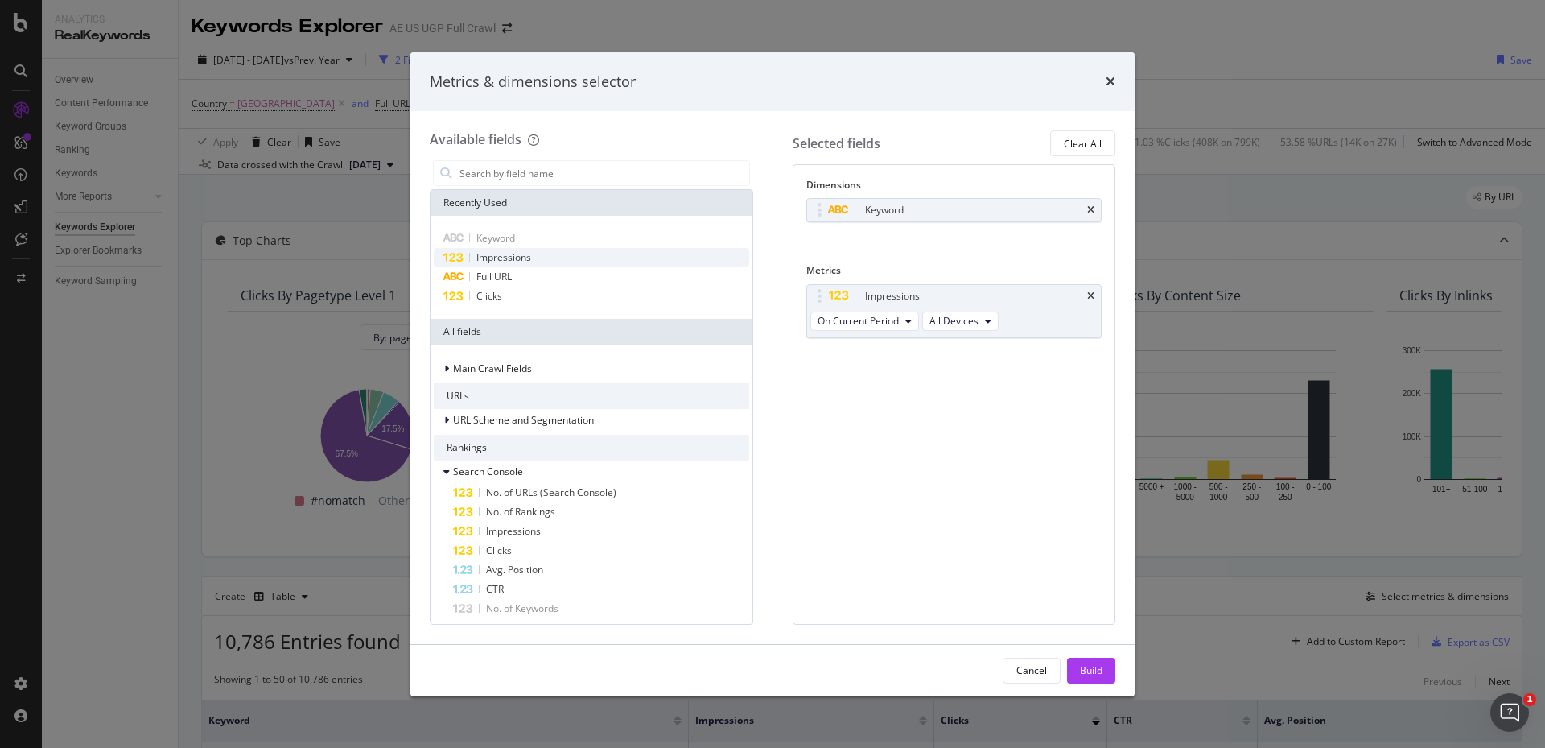
click at [564, 262] on div "Impressions" at bounding box center [592, 257] width 316 height 19
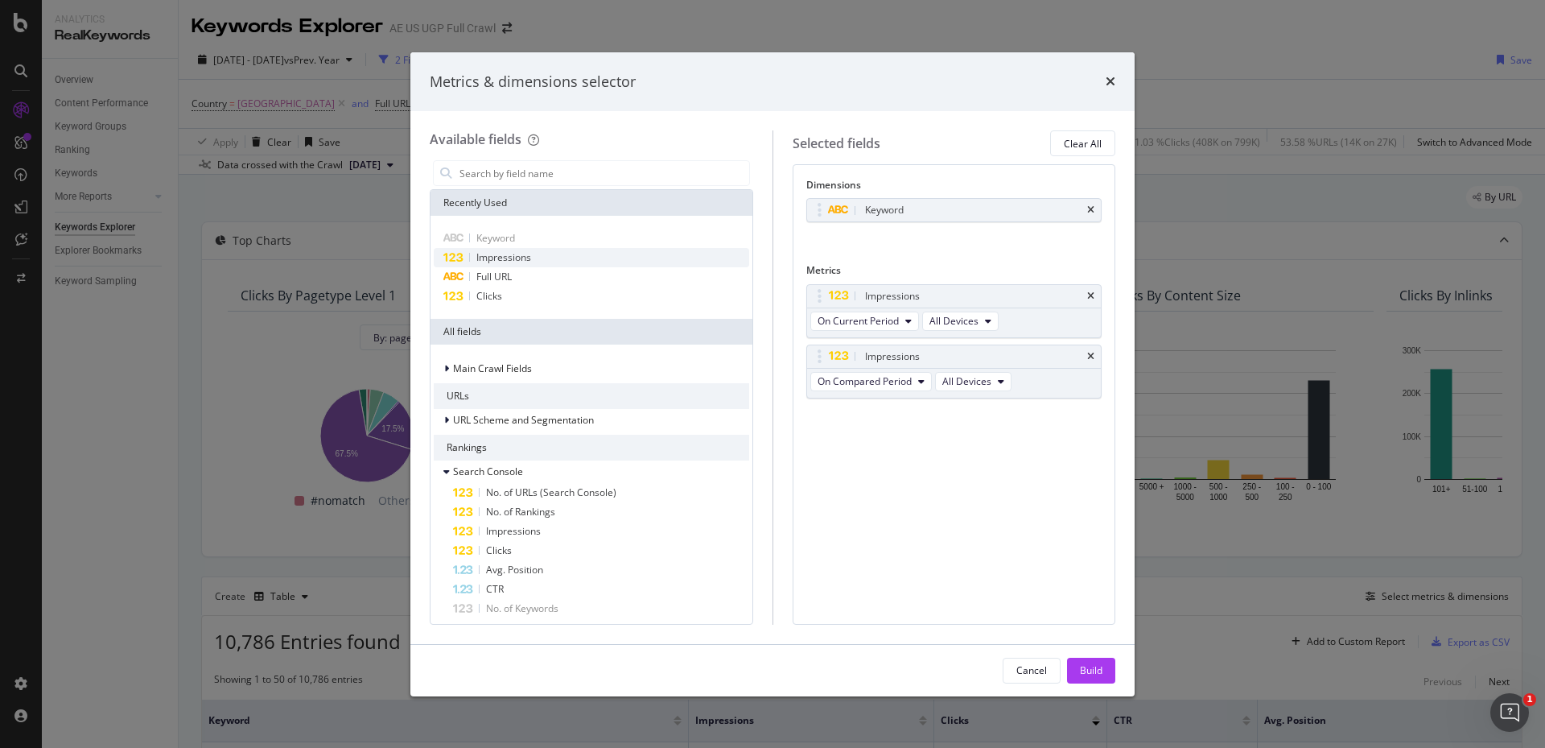
click at [564, 262] on div "Impressions" at bounding box center [592, 257] width 316 height 19
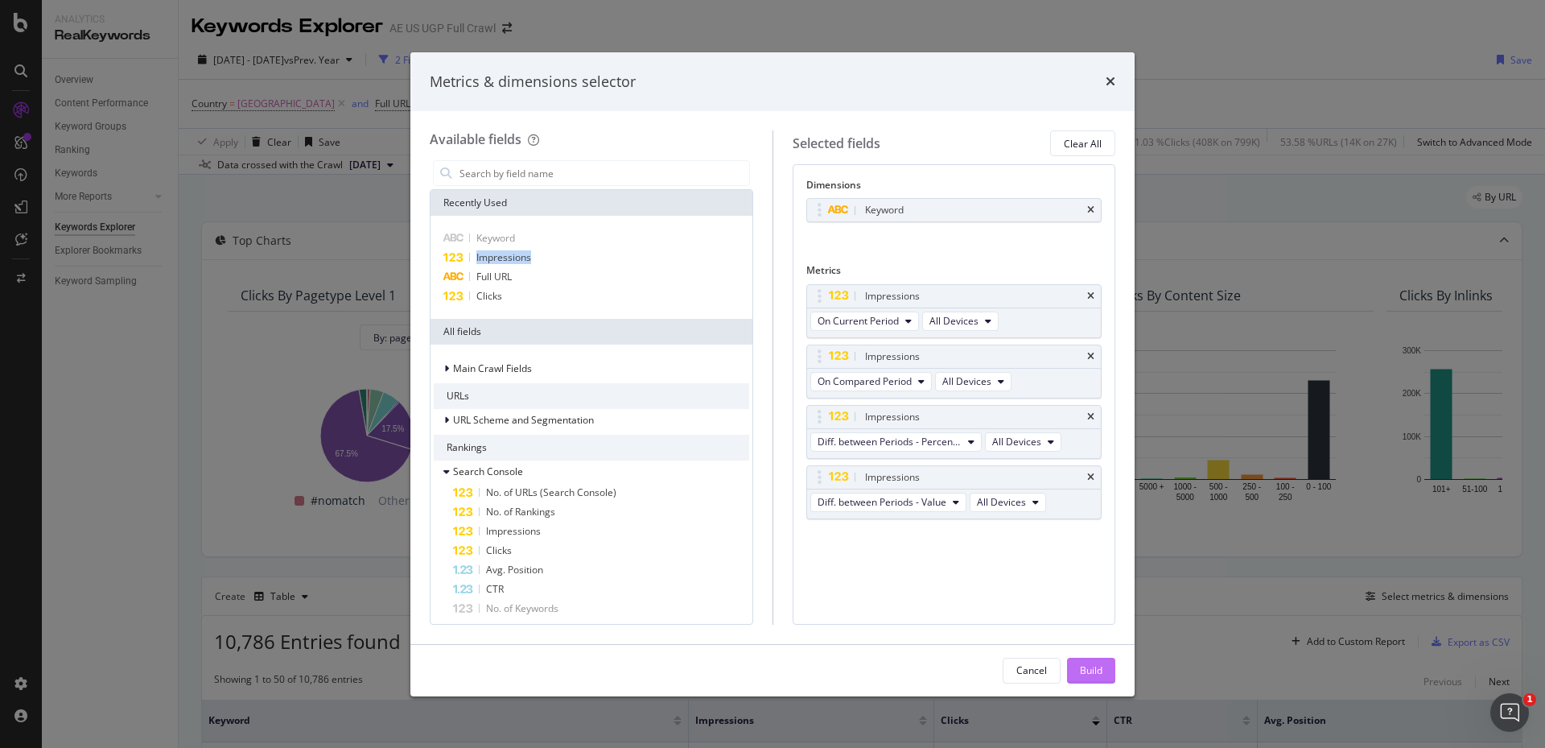
click at [1097, 670] on div "Build" at bounding box center [1091, 670] width 23 height 14
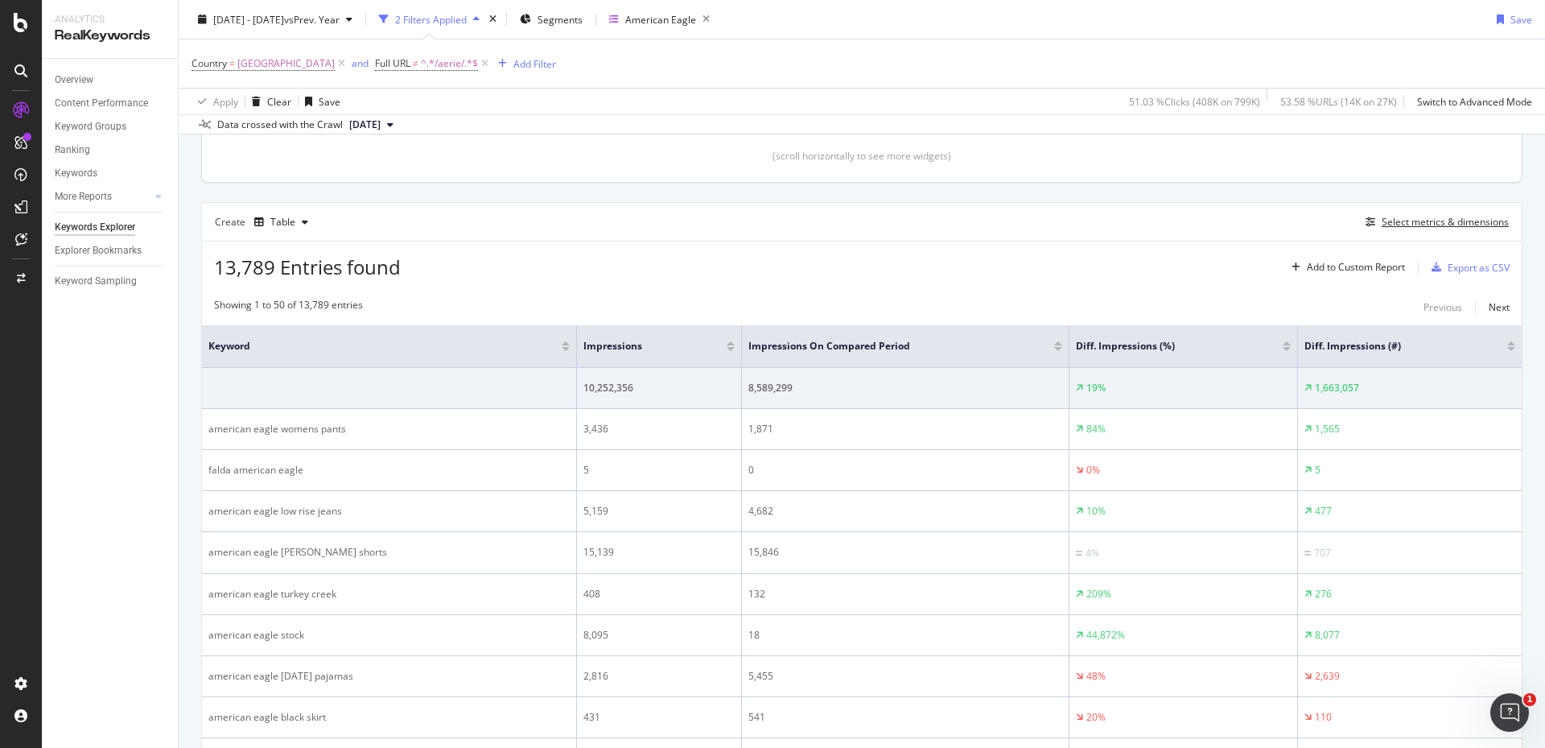
scroll to position [402, 0]
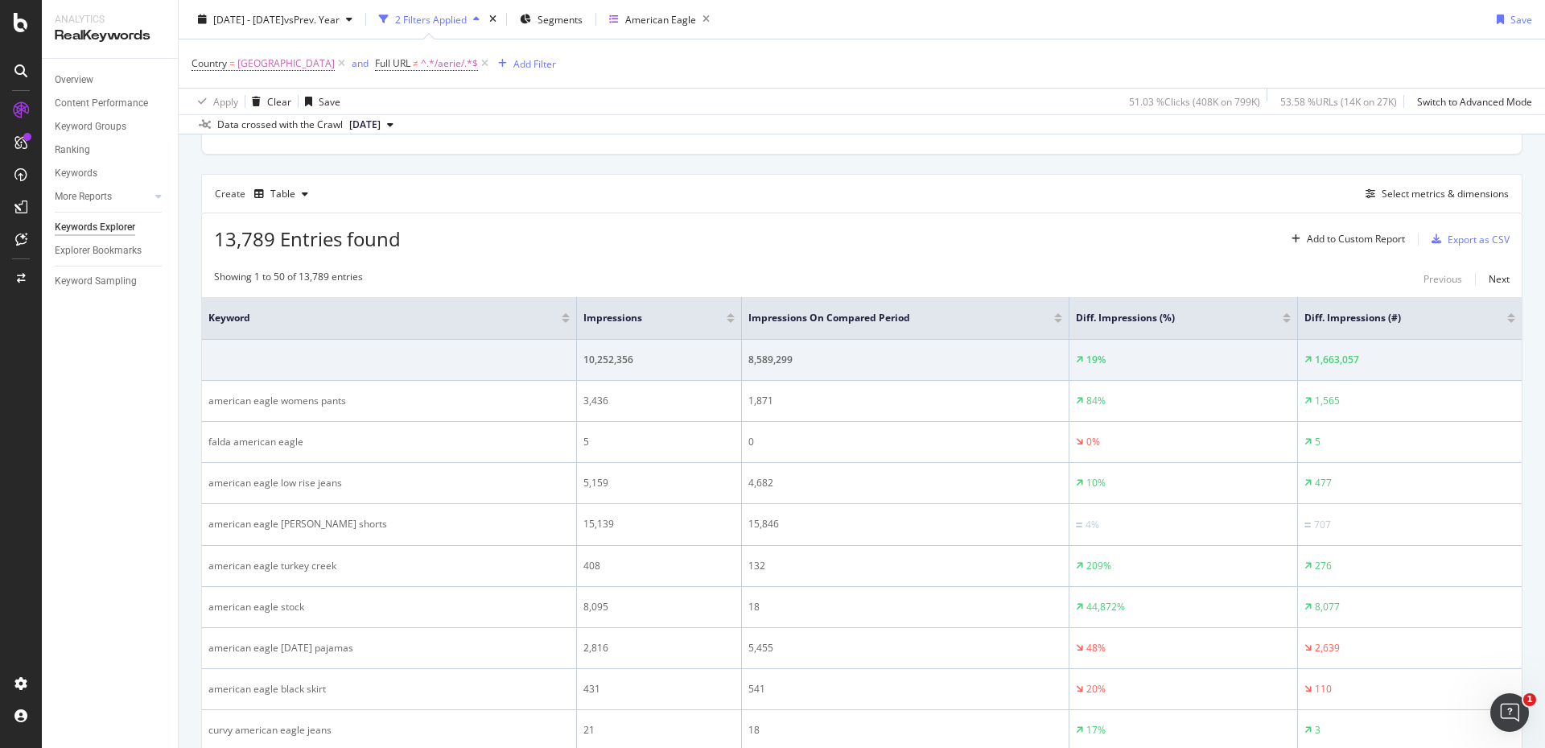
click at [727, 320] on div at bounding box center [731, 321] width 8 height 4
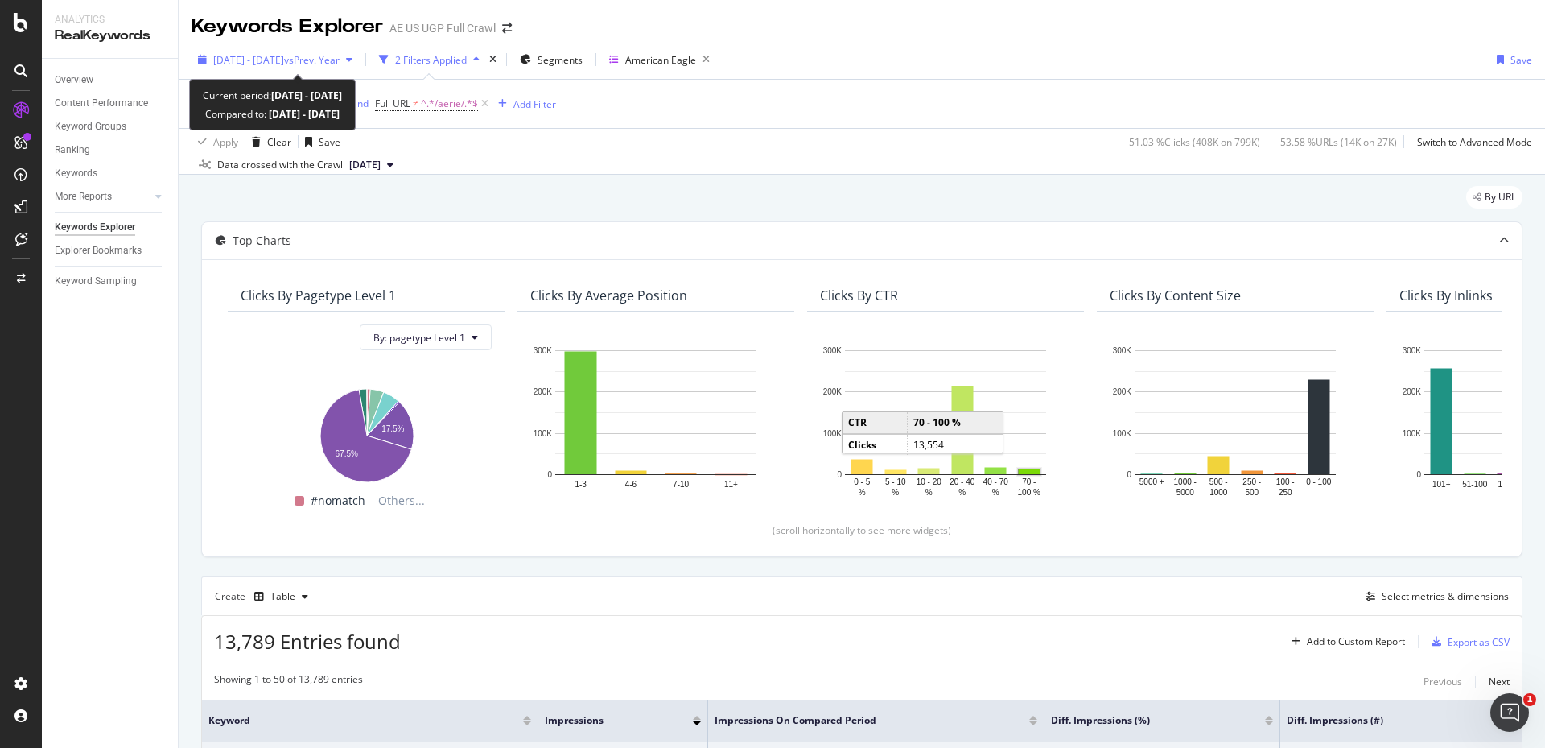
click at [284, 59] on span "[DATE] - [DATE]" at bounding box center [248, 60] width 71 height 14
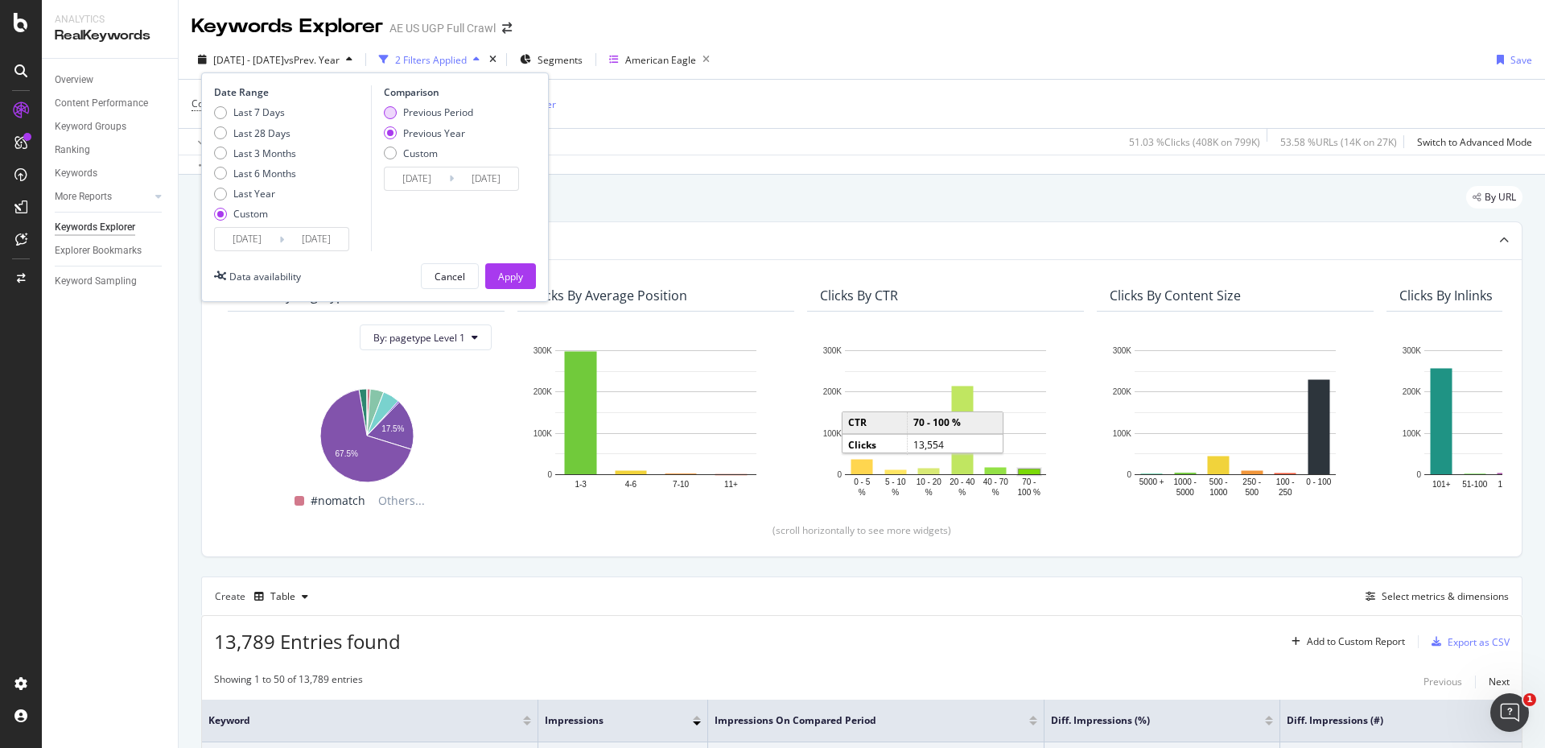
click at [418, 111] on div "Previous Period" at bounding box center [438, 112] width 70 height 14
type input "[DATE]"
click at [531, 283] on button "Apply" at bounding box center [510, 276] width 51 height 26
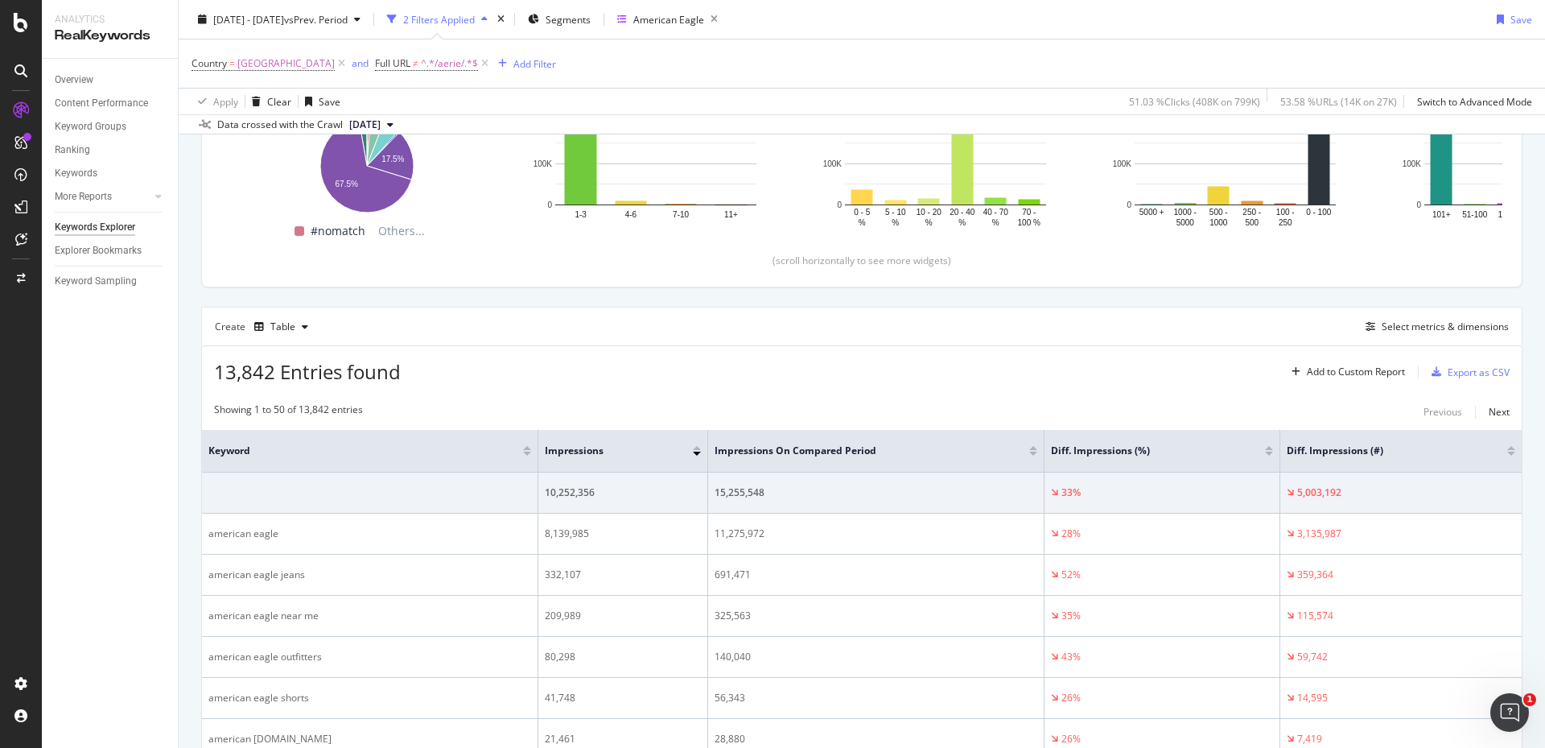
scroll to position [326, 0]
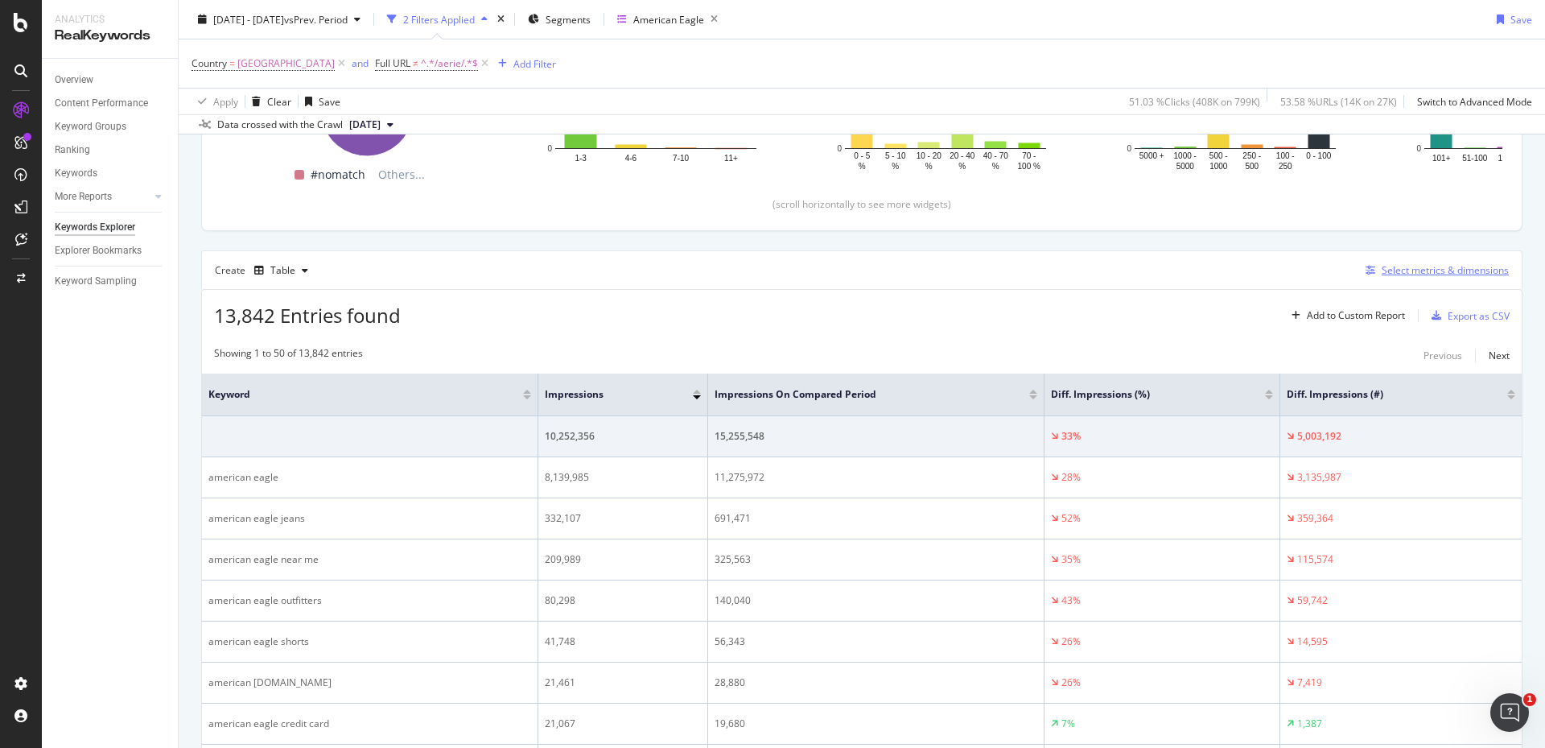
click at [1440, 268] on div "Select metrics & dimensions" at bounding box center [1445, 270] width 127 height 14
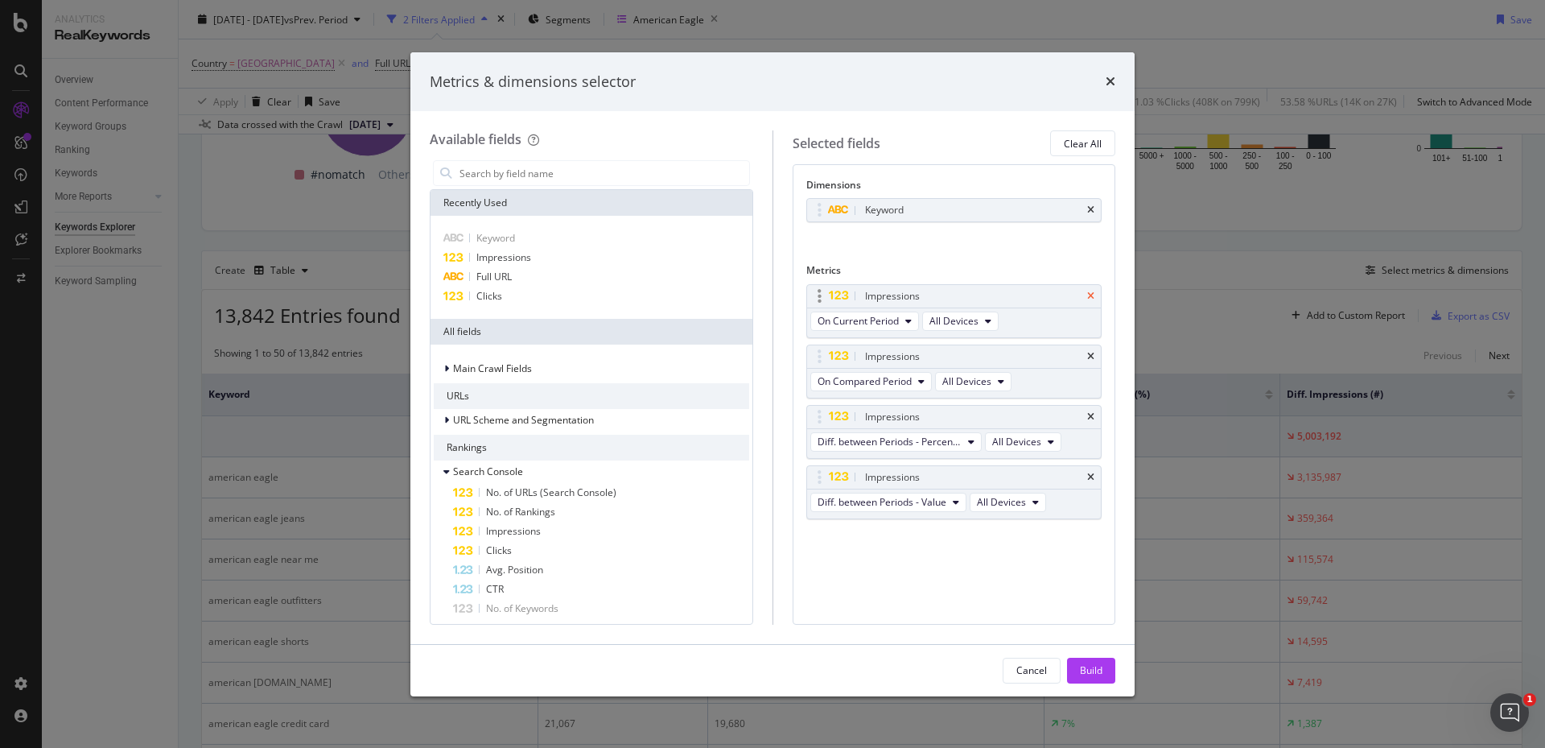
click at [1094, 295] on icon "times" at bounding box center [1090, 296] width 7 height 10
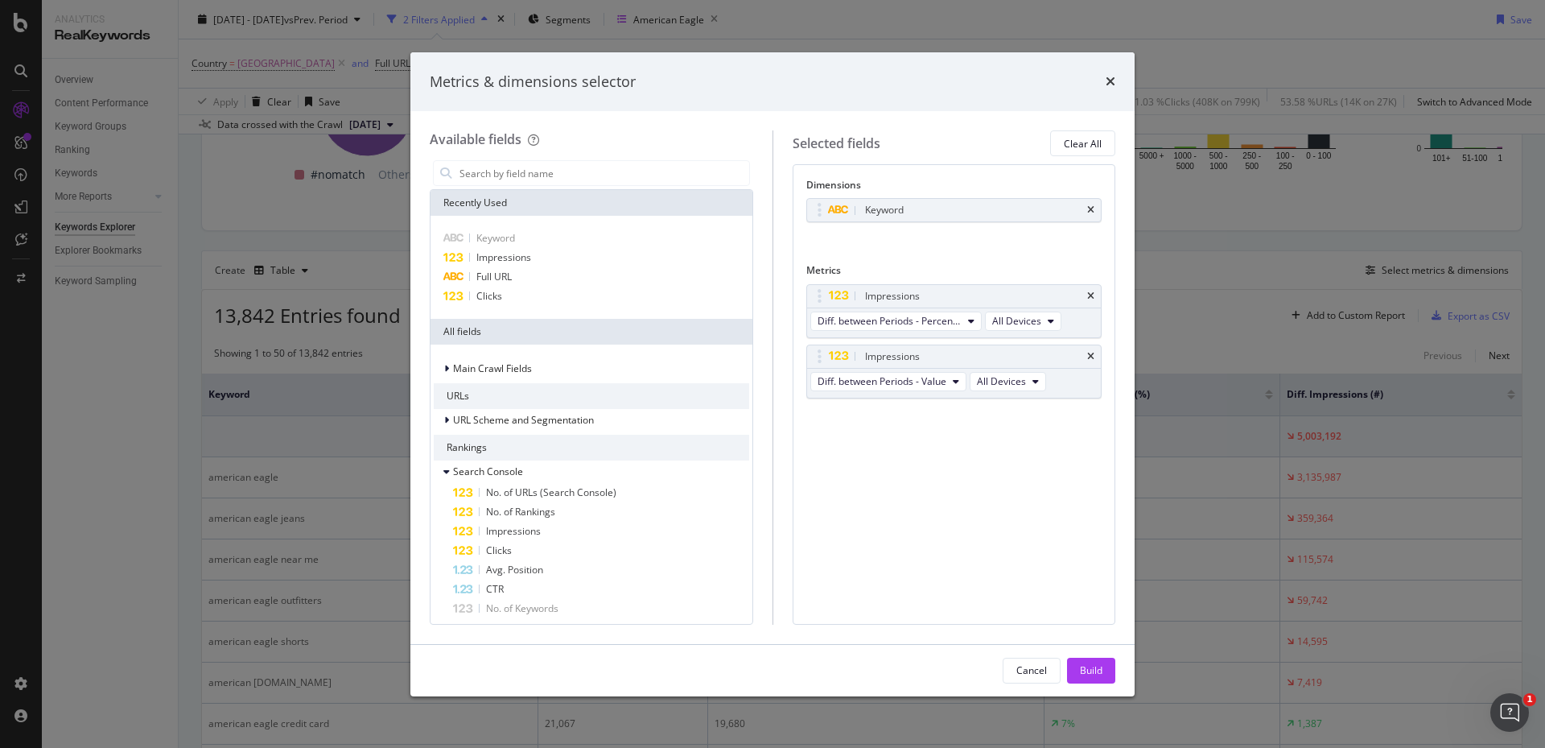
click at [1094, 295] on icon "times" at bounding box center [1090, 296] width 7 height 10
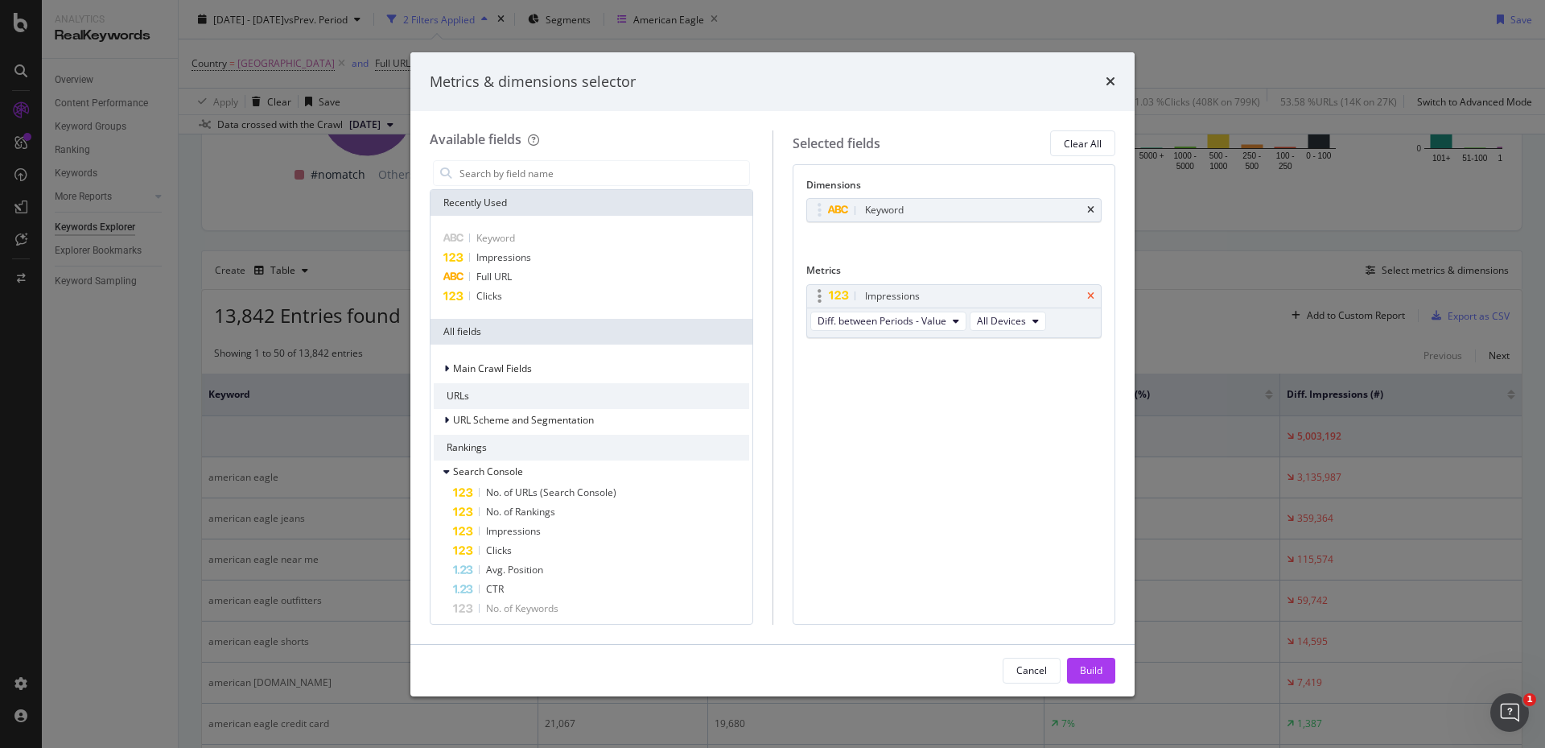
click at [1093, 295] on icon "times" at bounding box center [1090, 296] width 7 height 10
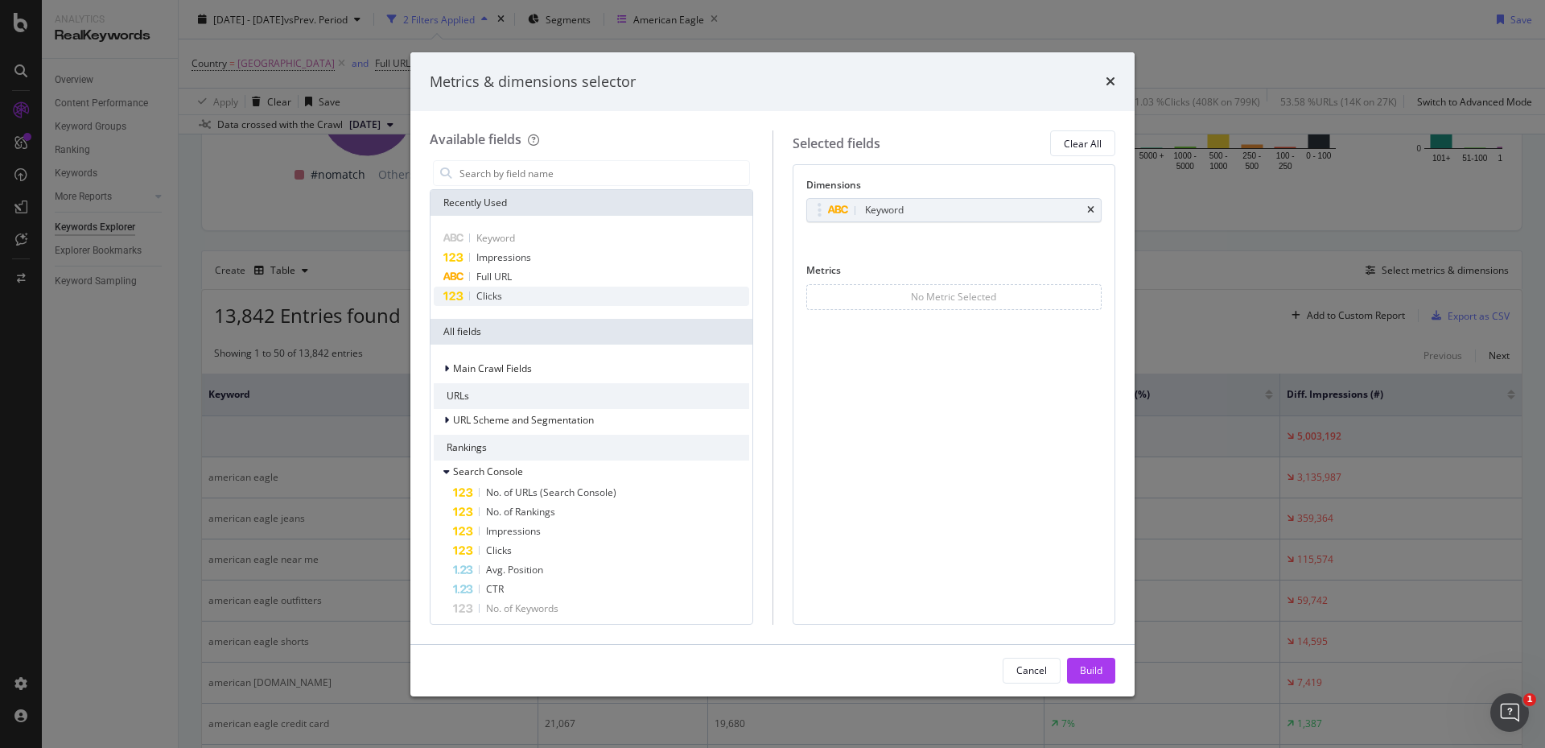
click at [565, 299] on div "Clicks" at bounding box center [592, 296] width 316 height 19
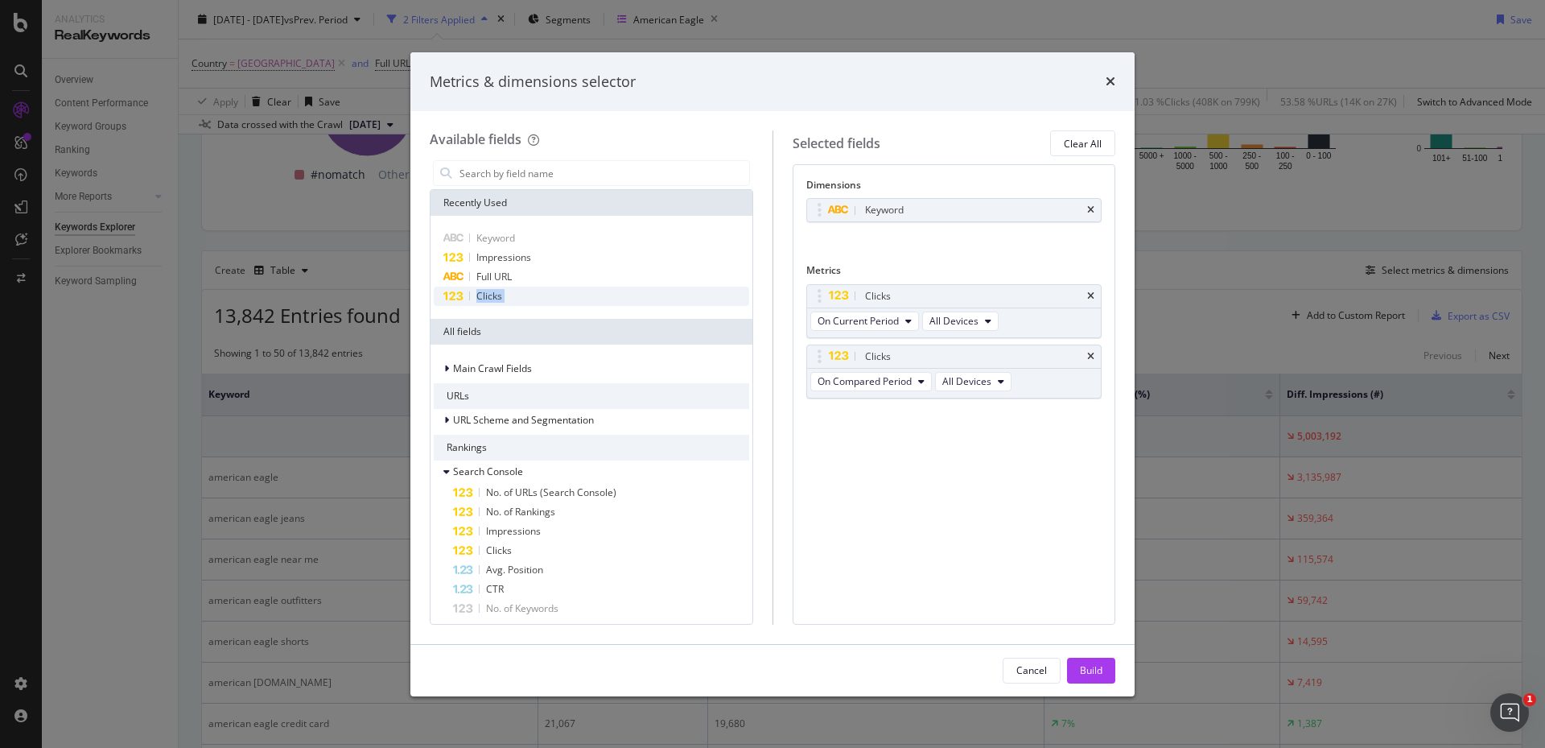
click at [565, 299] on div "Clicks" at bounding box center [592, 296] width 316 height 19
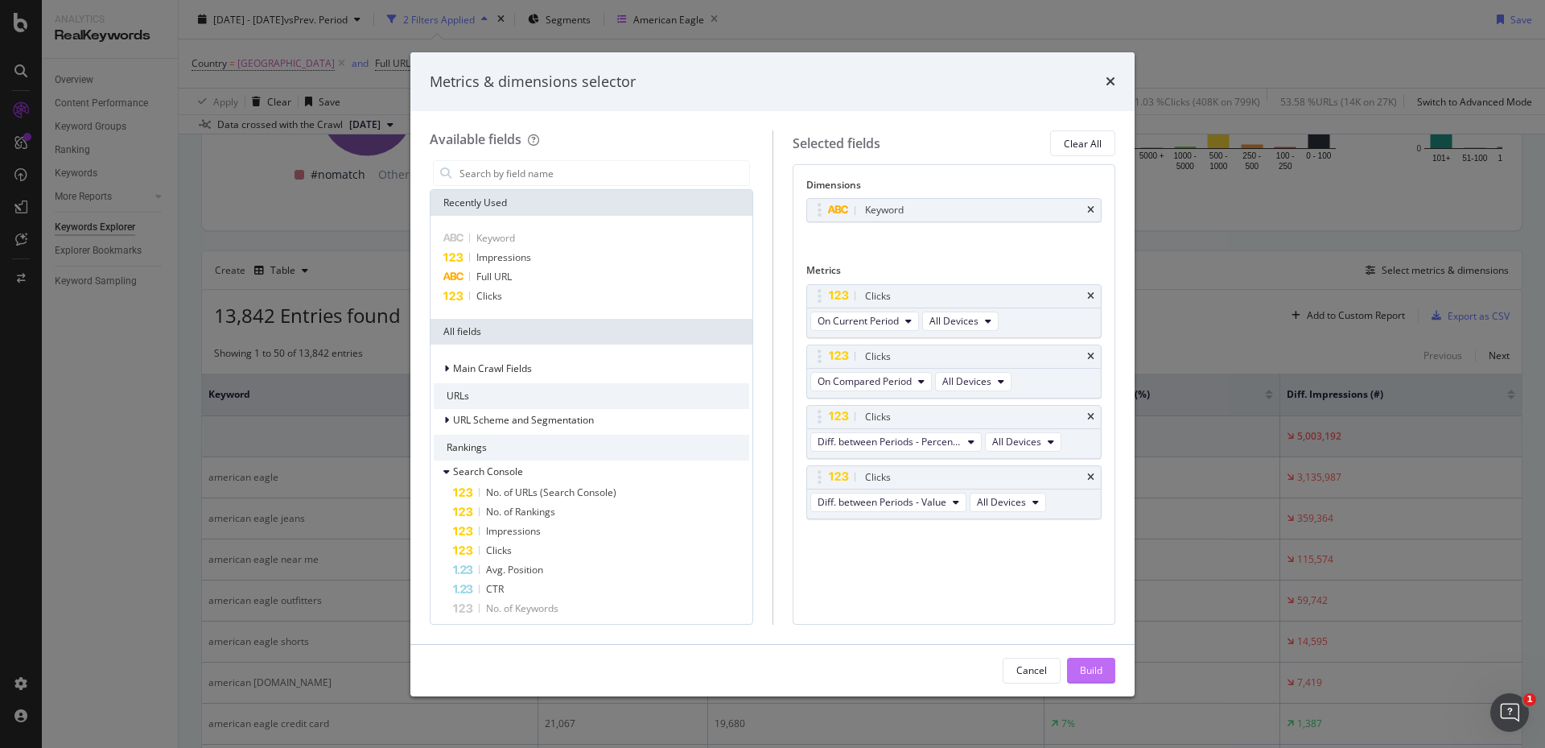
click at [1091, 679] on div "Build" at bounding box center [1091, 670] width 23 height 24
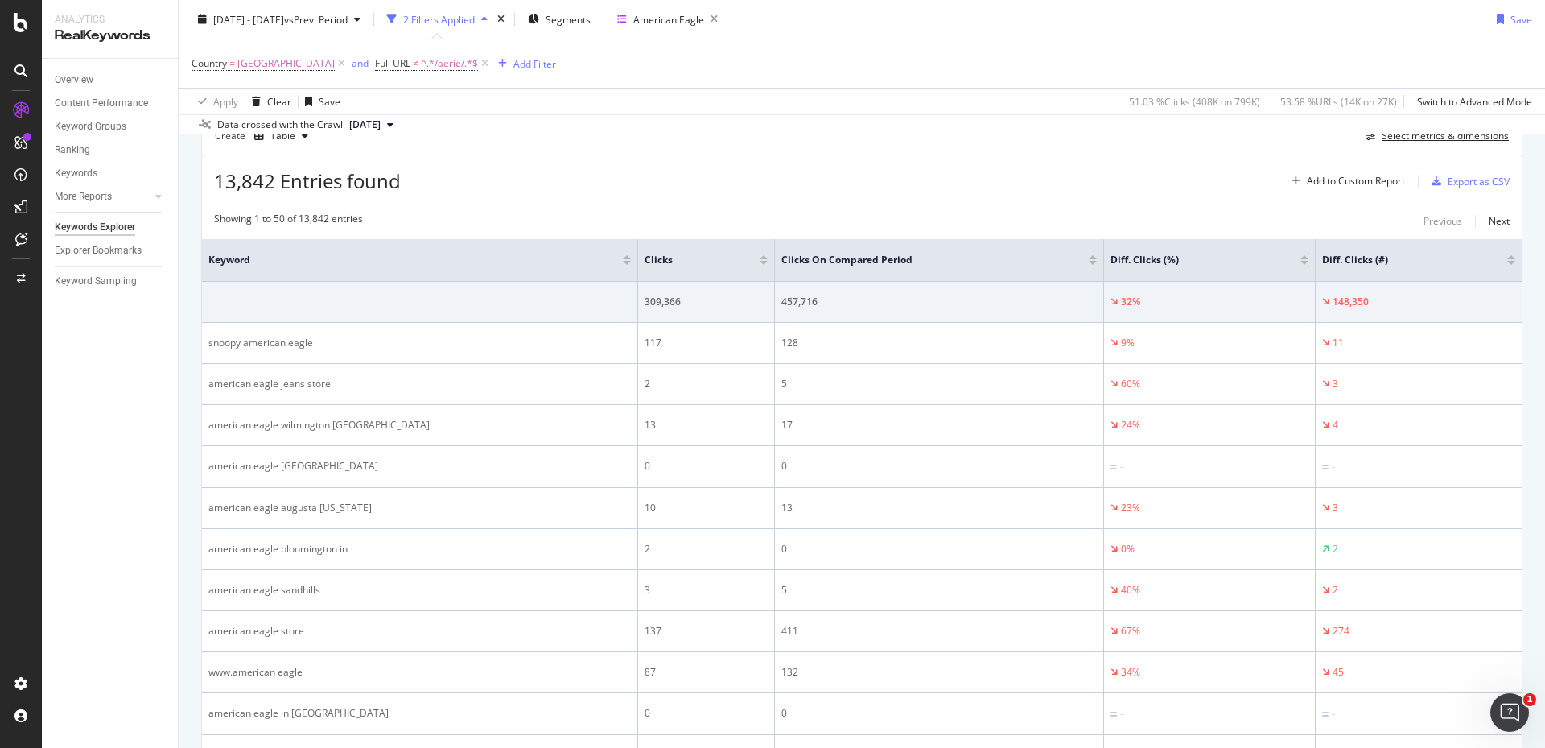
scroll to position [487, 0]
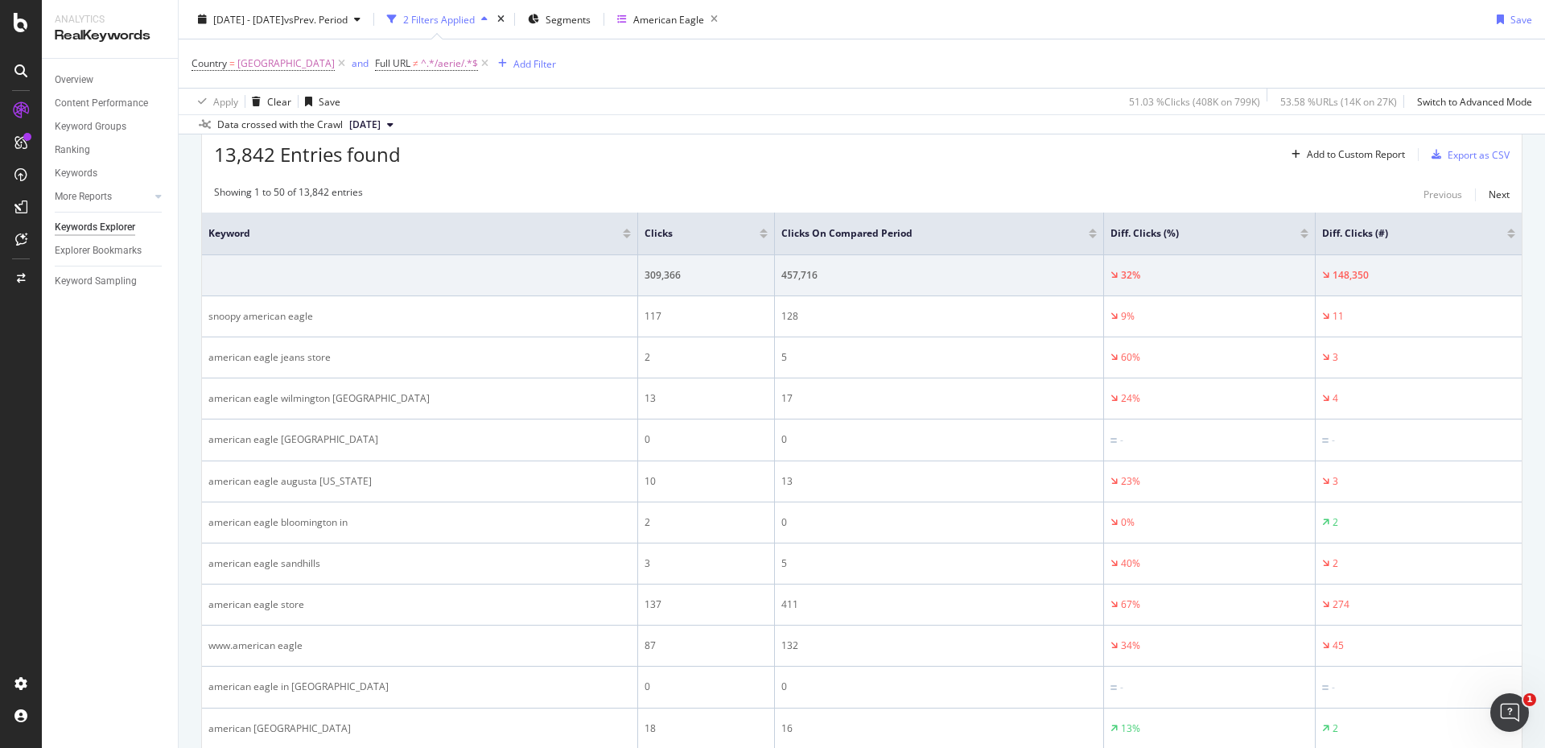
click at [760, 236] on div at bounding box center [764, 236] width 8 height 4
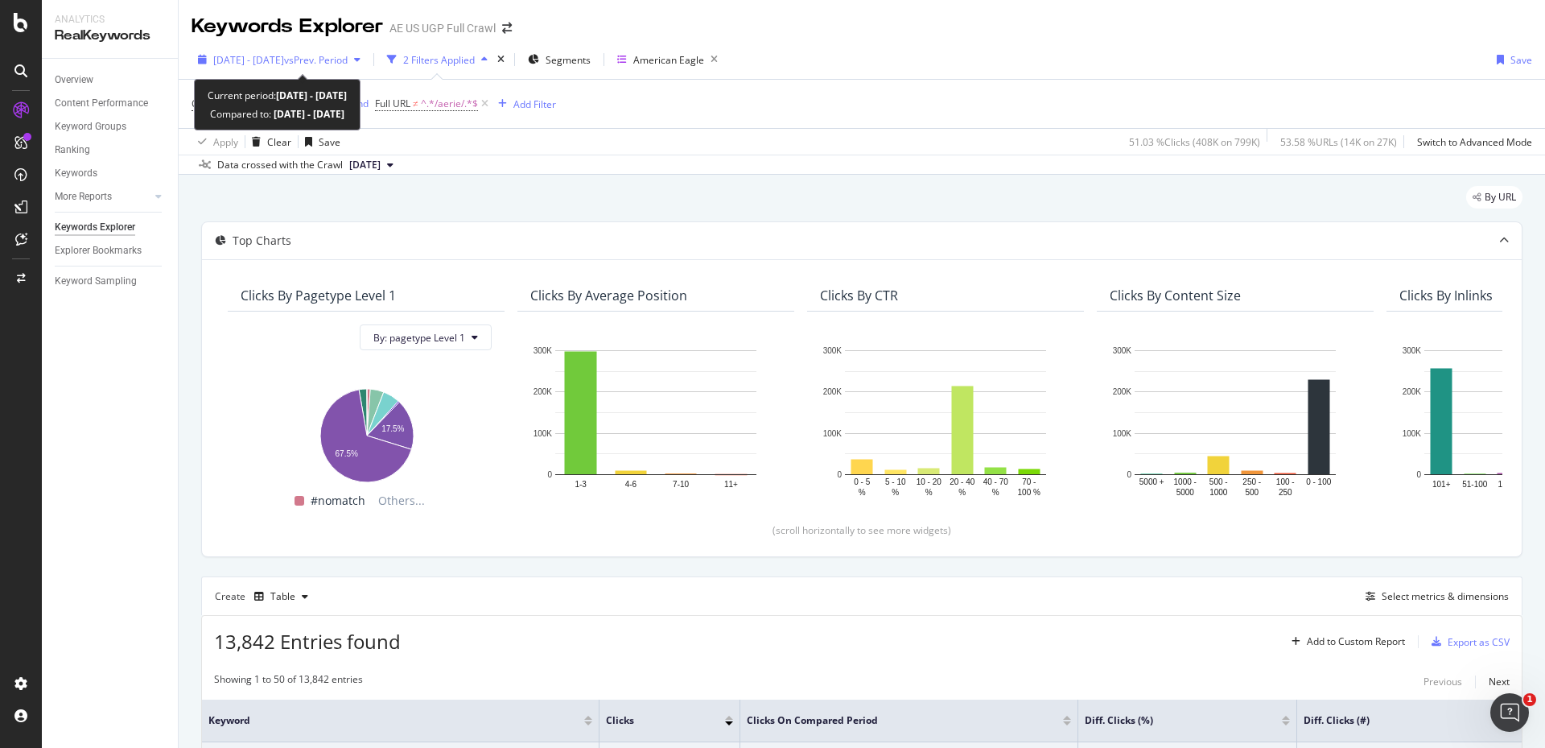
click at [361, 60] on icon "button" at bounding box center [357, 60] width 6 height 10
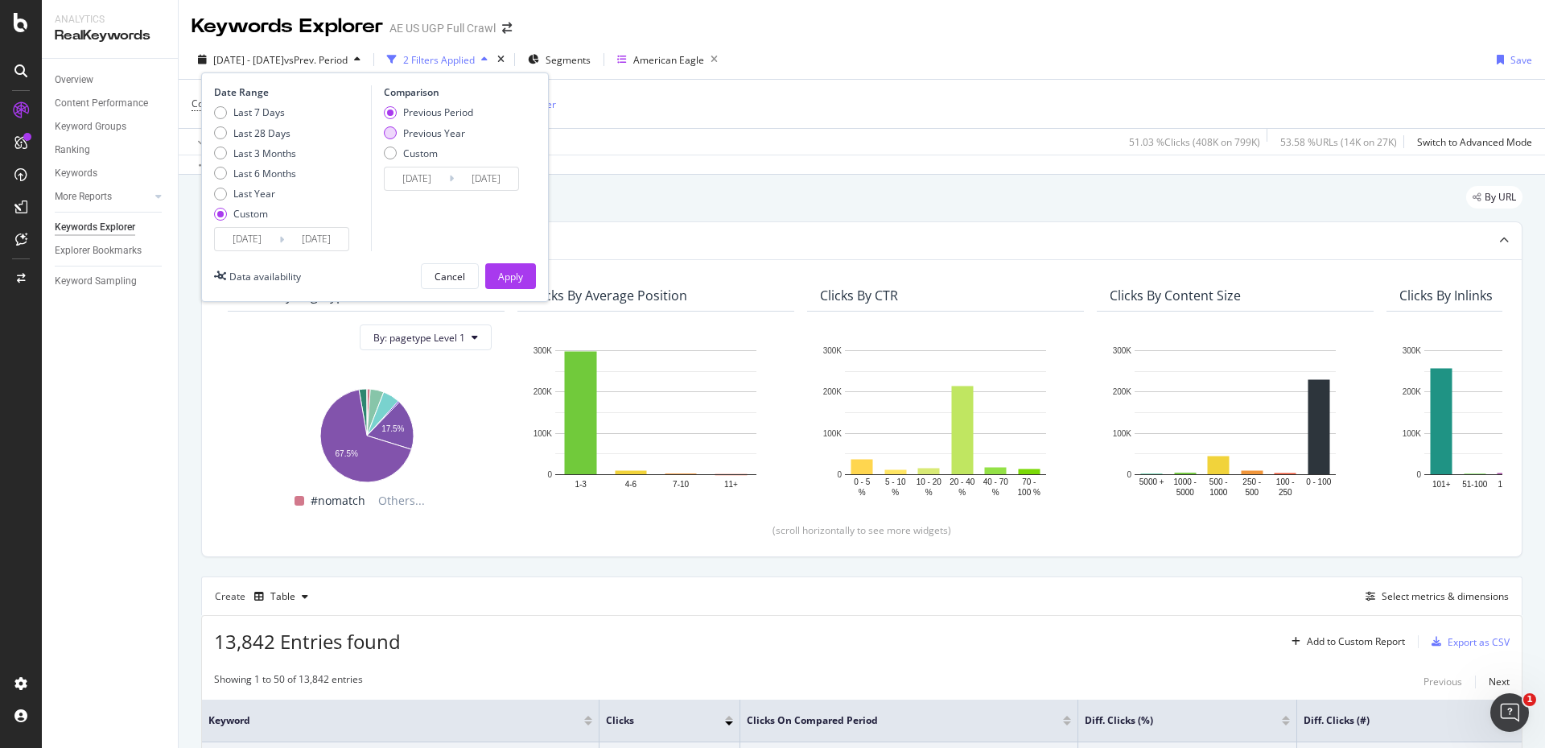
click at [425, 134] on div "Previous Year" at bounding box center [434, 133] width 62 height 14
type input "[DATE]"
click at [506, 270] on div "Apply" at bounding box center [510, 277] width 25 height 14
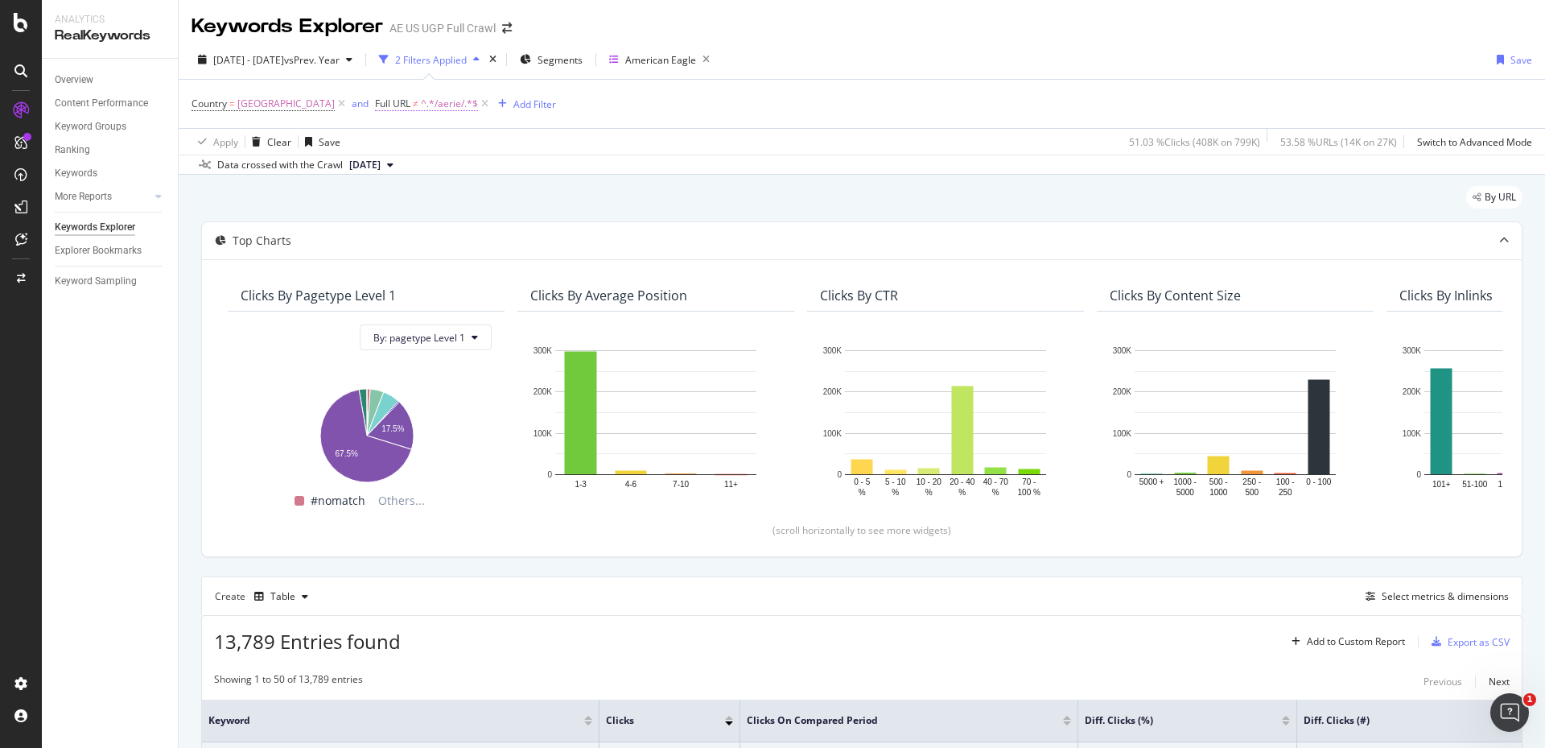
click at [460, 107] on span "^.*/aerie/.*$" at bounding box center [449, 104] width 57 height 23
click at [431, 204] on div "Cancel" at bounding box center [432, 205] width 31 height 14
click at [716, 56] on icon "button" at bounding box center [706, 59] width 20 height 23
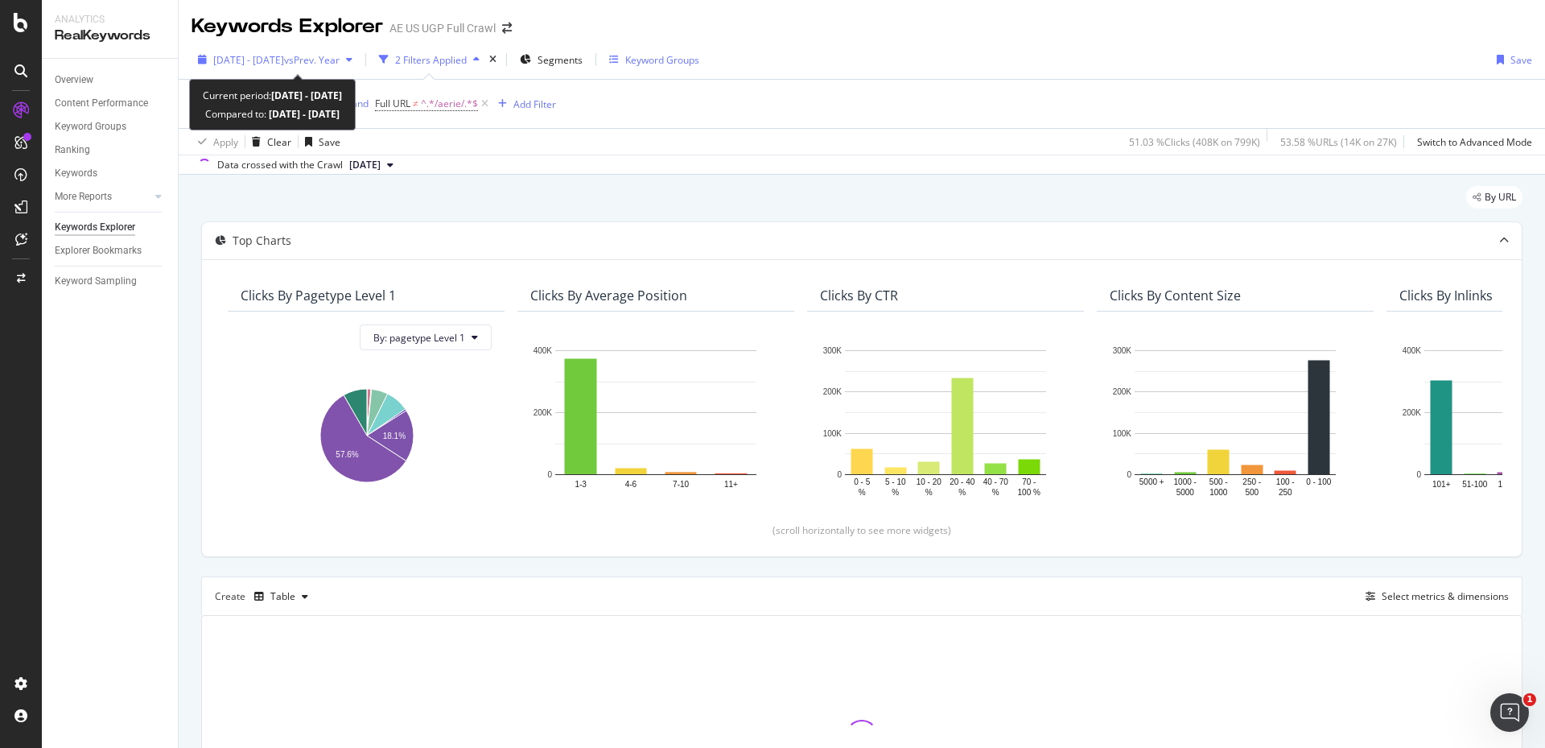
click at [340, 61] on span "vs Prev. Year" at bounding box center [312, 60] width 56 height 14
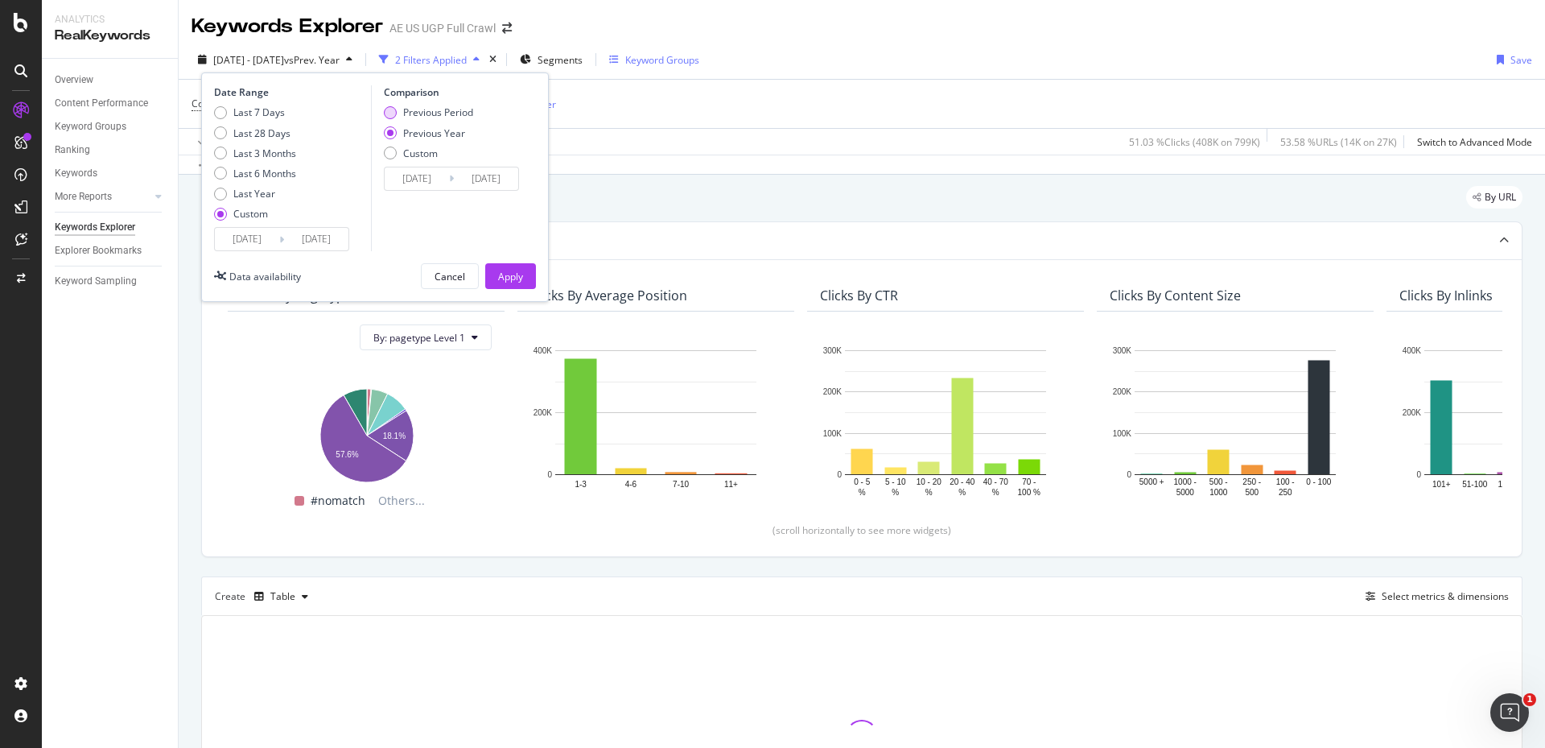
click at [454, 113] on div "Previous Period" at bounding box center [438, 112] width 70 height 14
type input "[DATE]"
click at [510, 267] on div "Apply" at bounding box center [510, 276] width 25 height 24
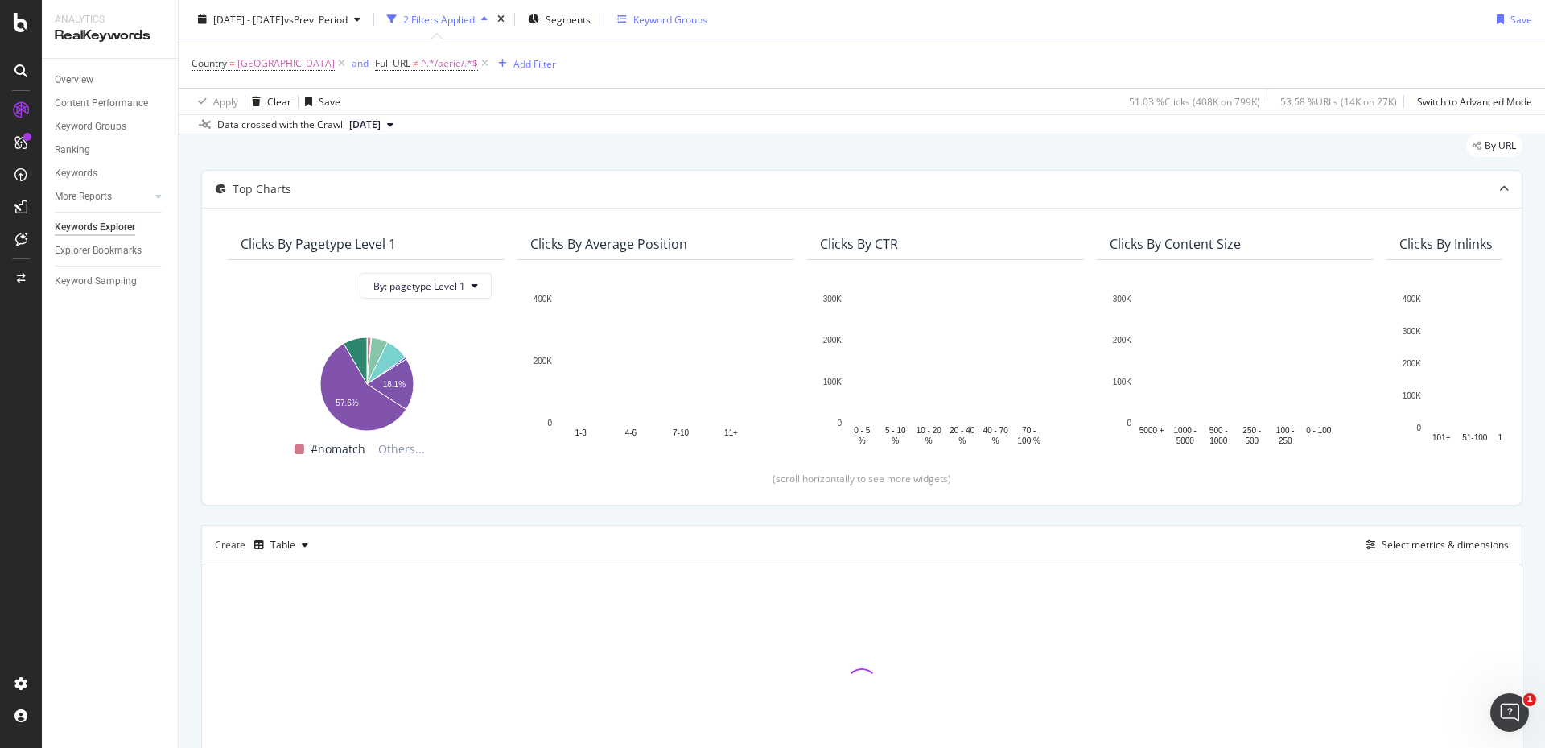
scroll to position [80, 0]
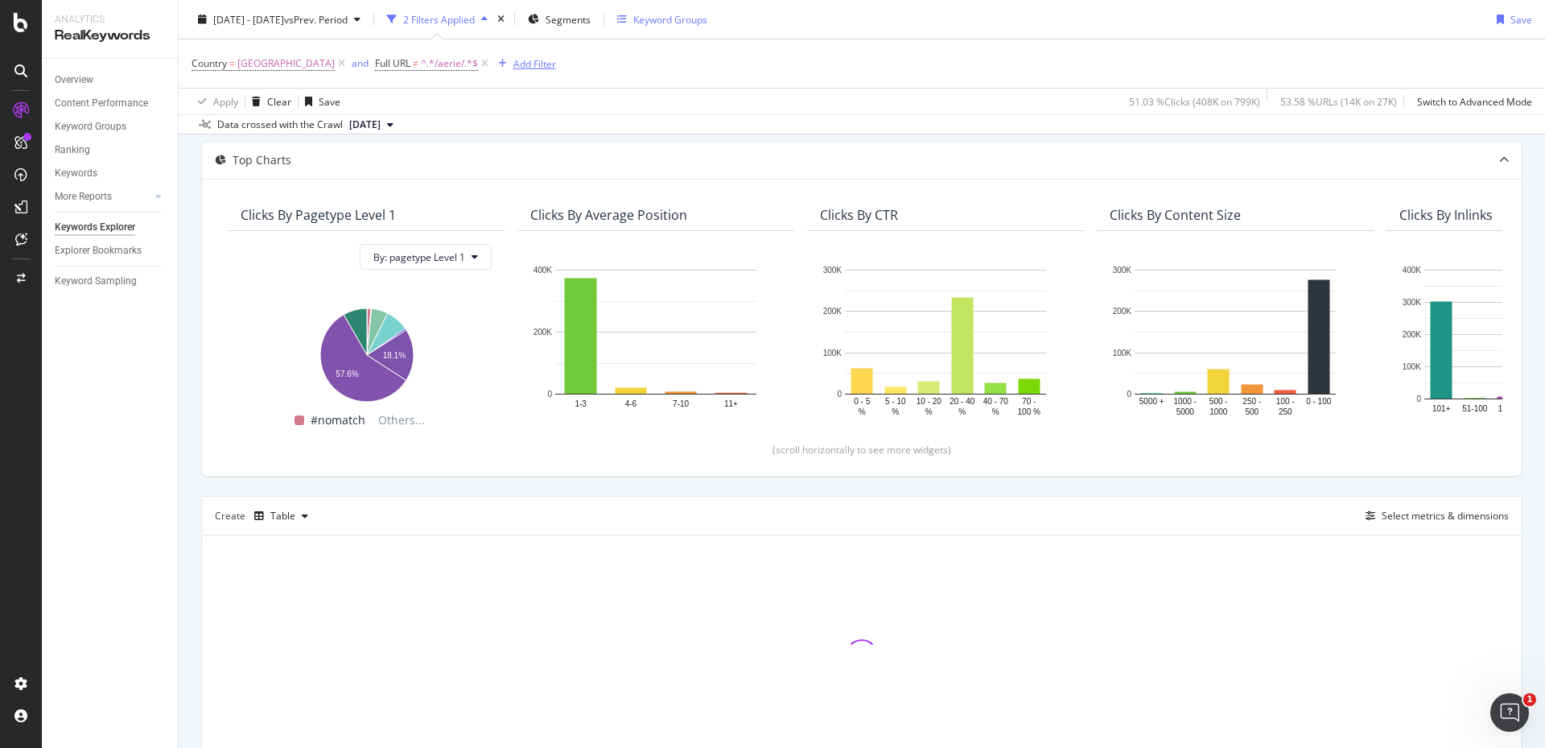
click at [547, 66] on div "Add Filter" at bounding box center [535, 63] width 43 height 14
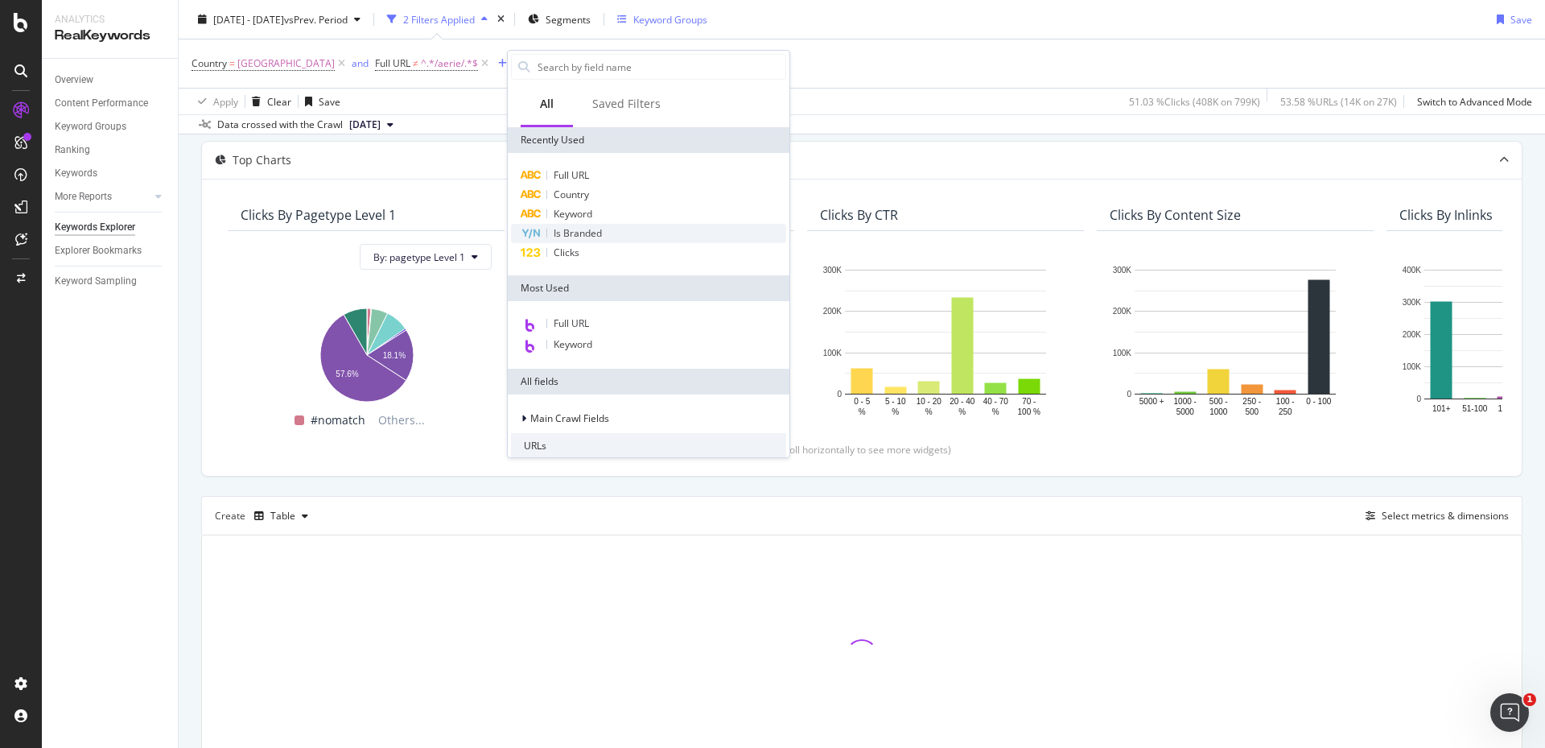
click at [570, 231] on span "Is Branded" at bounding box center [578, 233] width 48 height 14
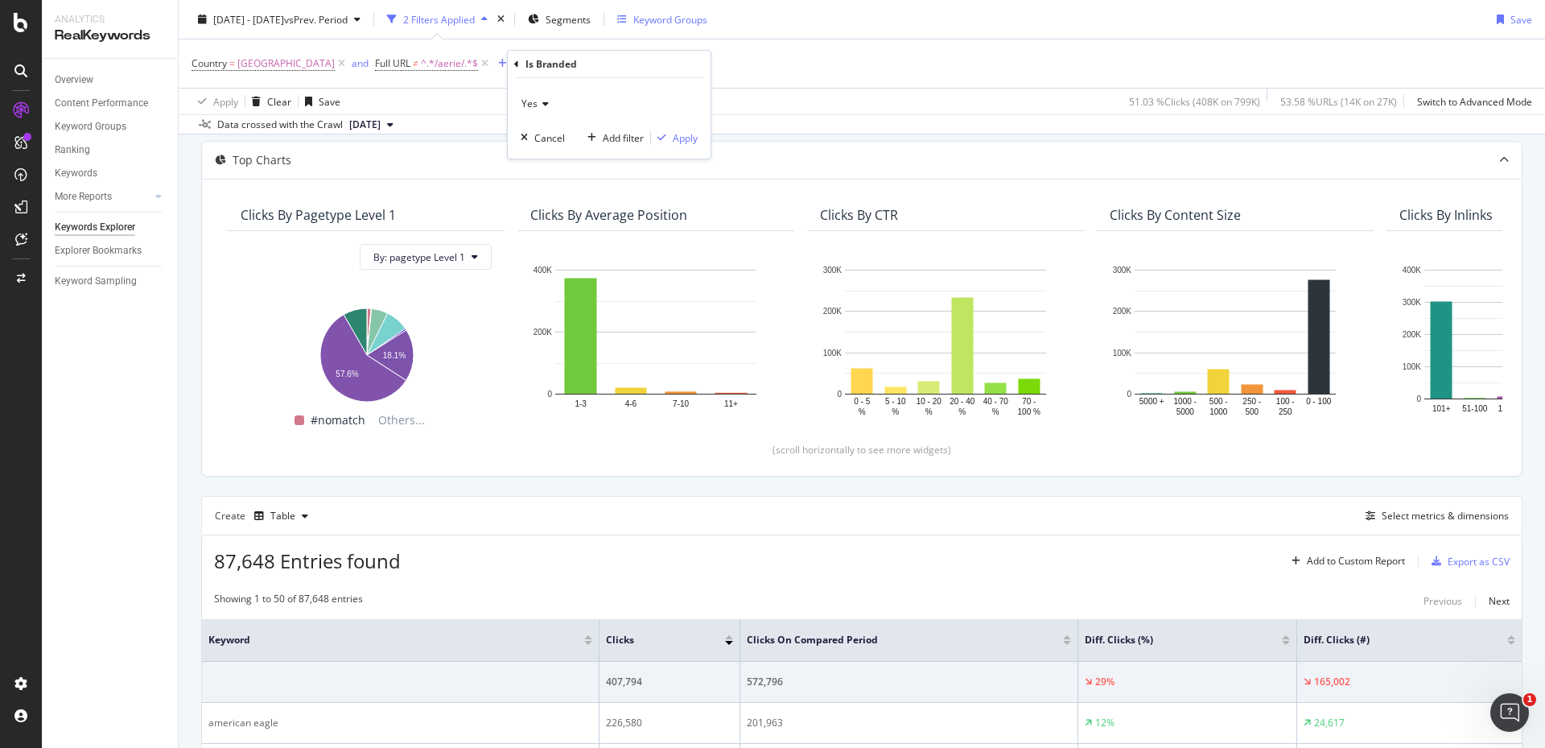
click at [545, 101] on icon at bounding box center [543, 104] width 11 height 10
click at [542, 155] on span "No" at bounding box center [535, 158] width 13 height 14
click at [689, 145] on div "Apply" at bounding box center [674, 137] width 47 height 14
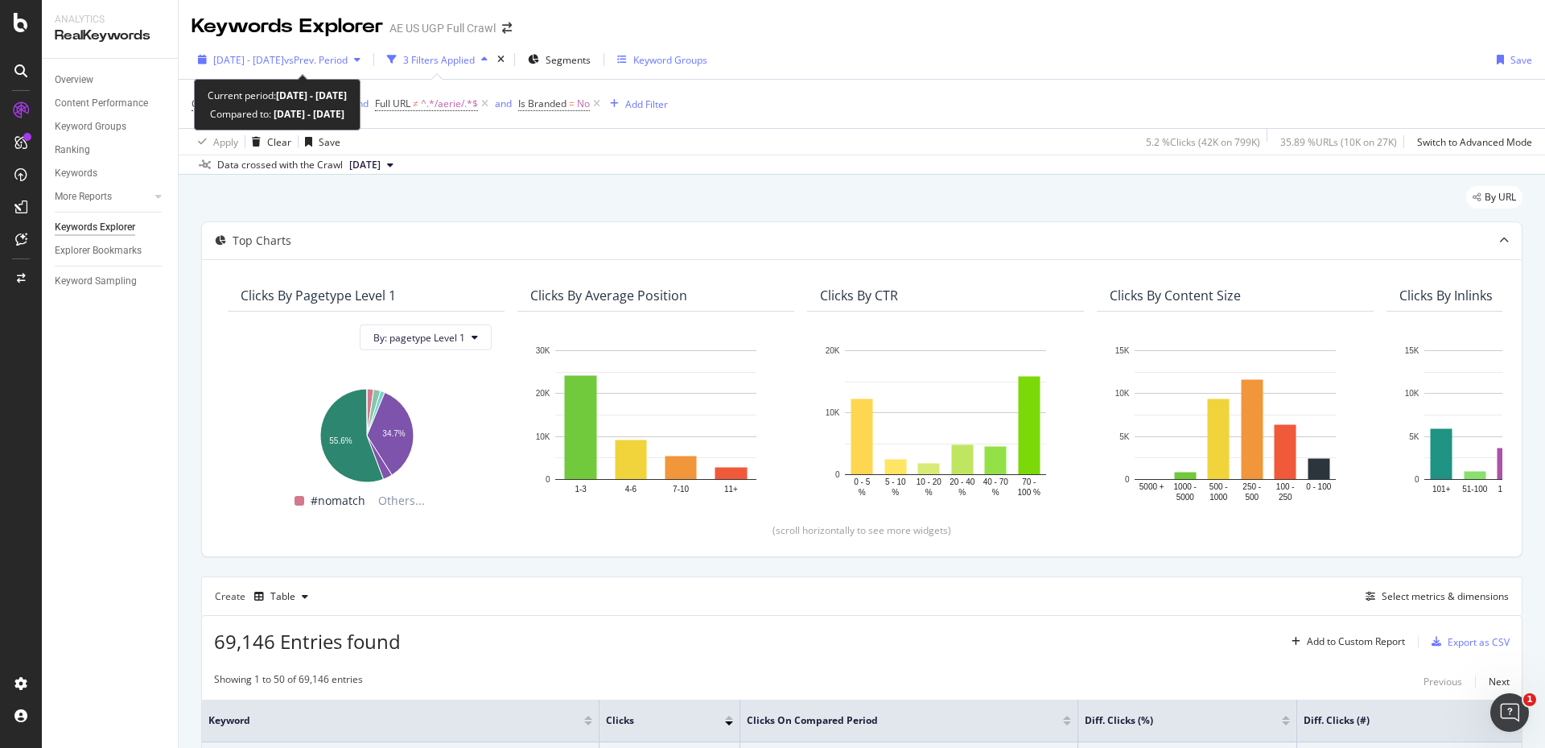
click at [348, 60] on span "vs Prev. Period" at bounding box center [316, 60] width 64 height 14
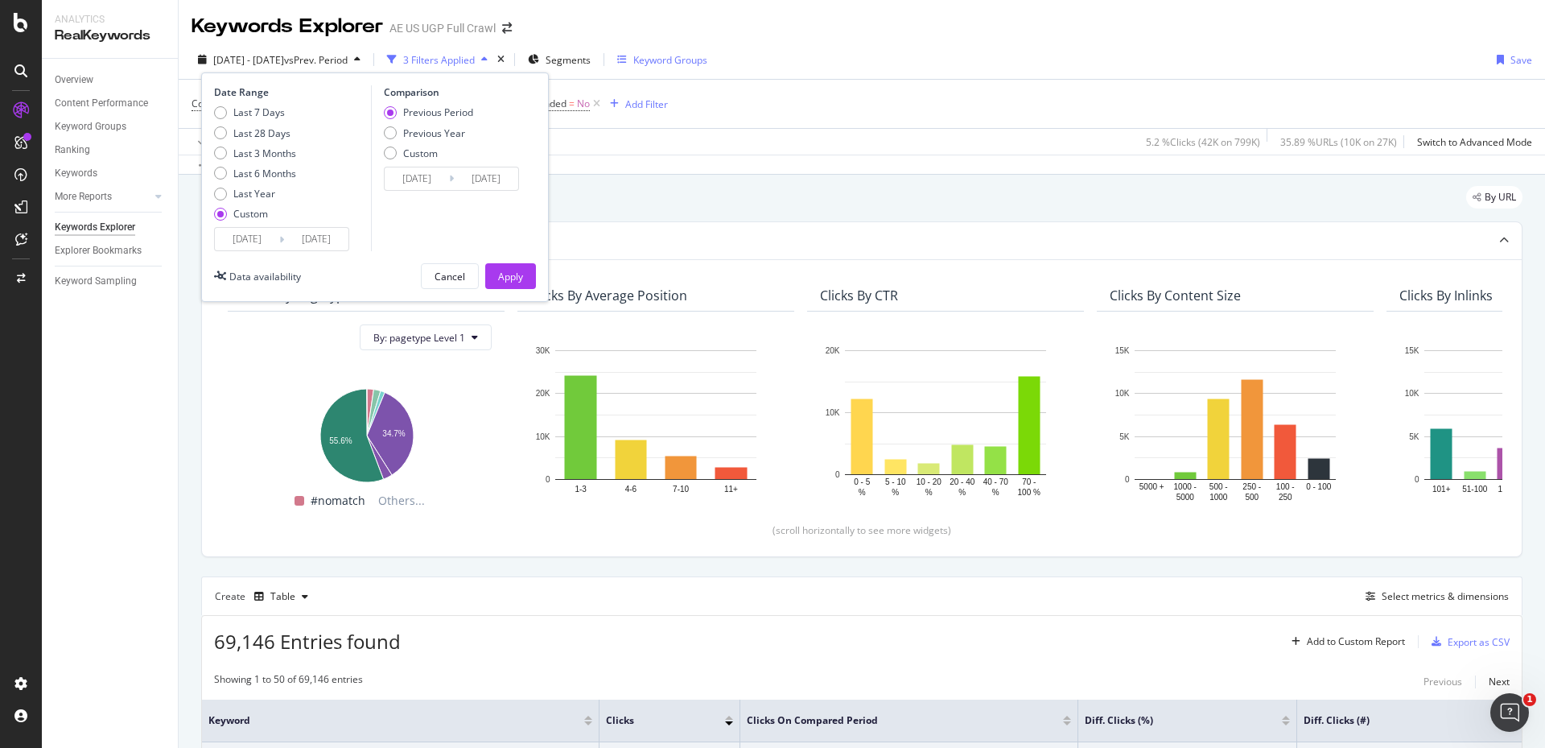
click at [406, 124] on div "Previous Period Previous Year Custom" at bounding box center [428, 135] width 89 height 60
click at [410, 129] on div "Previous Year" at bounding box center [434, 133] width 62 height 14
type input "[DATE]"
click at [502, 275] on div "Apply" at bounding box center [510, 277] width 25 height 14
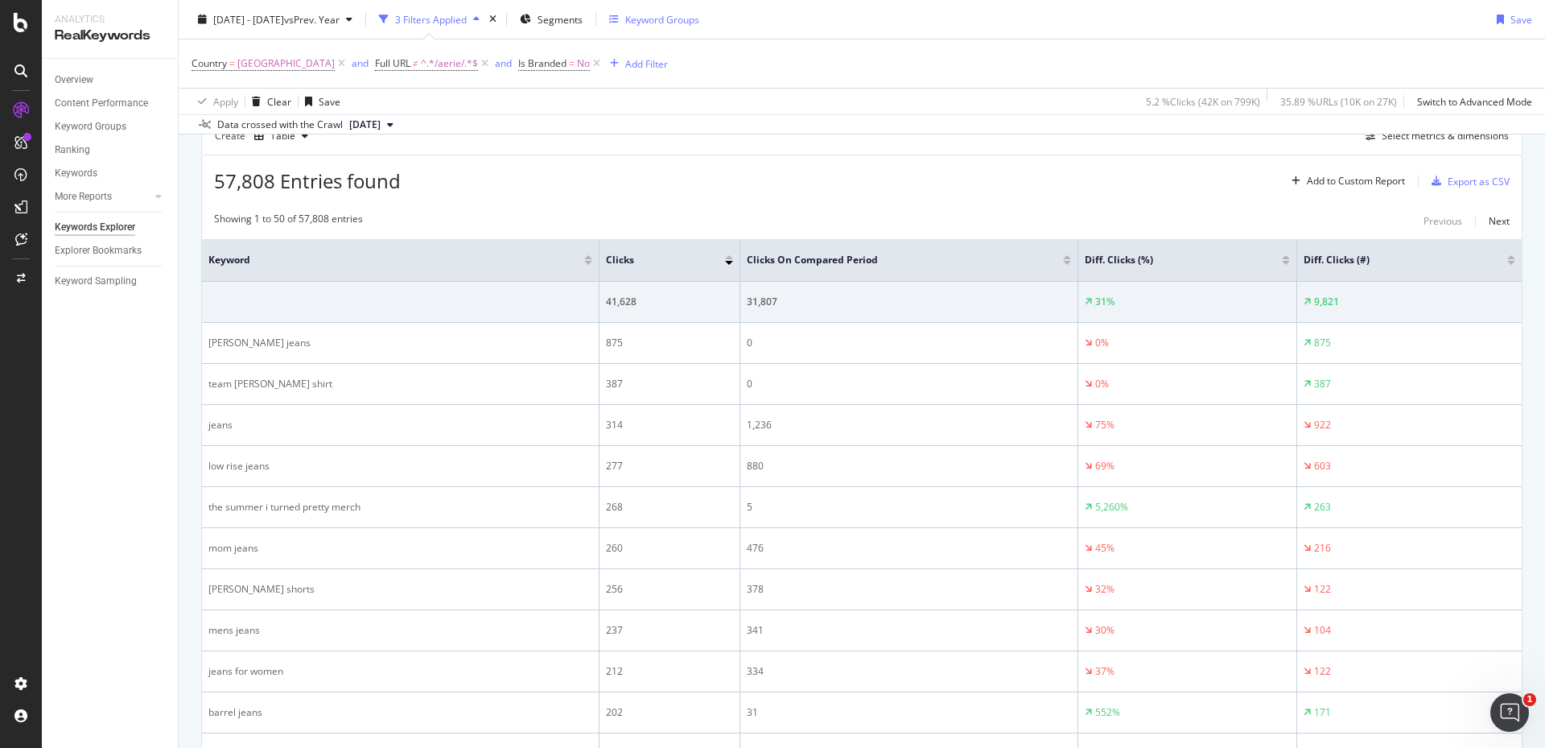
scroll to position [487, 0]
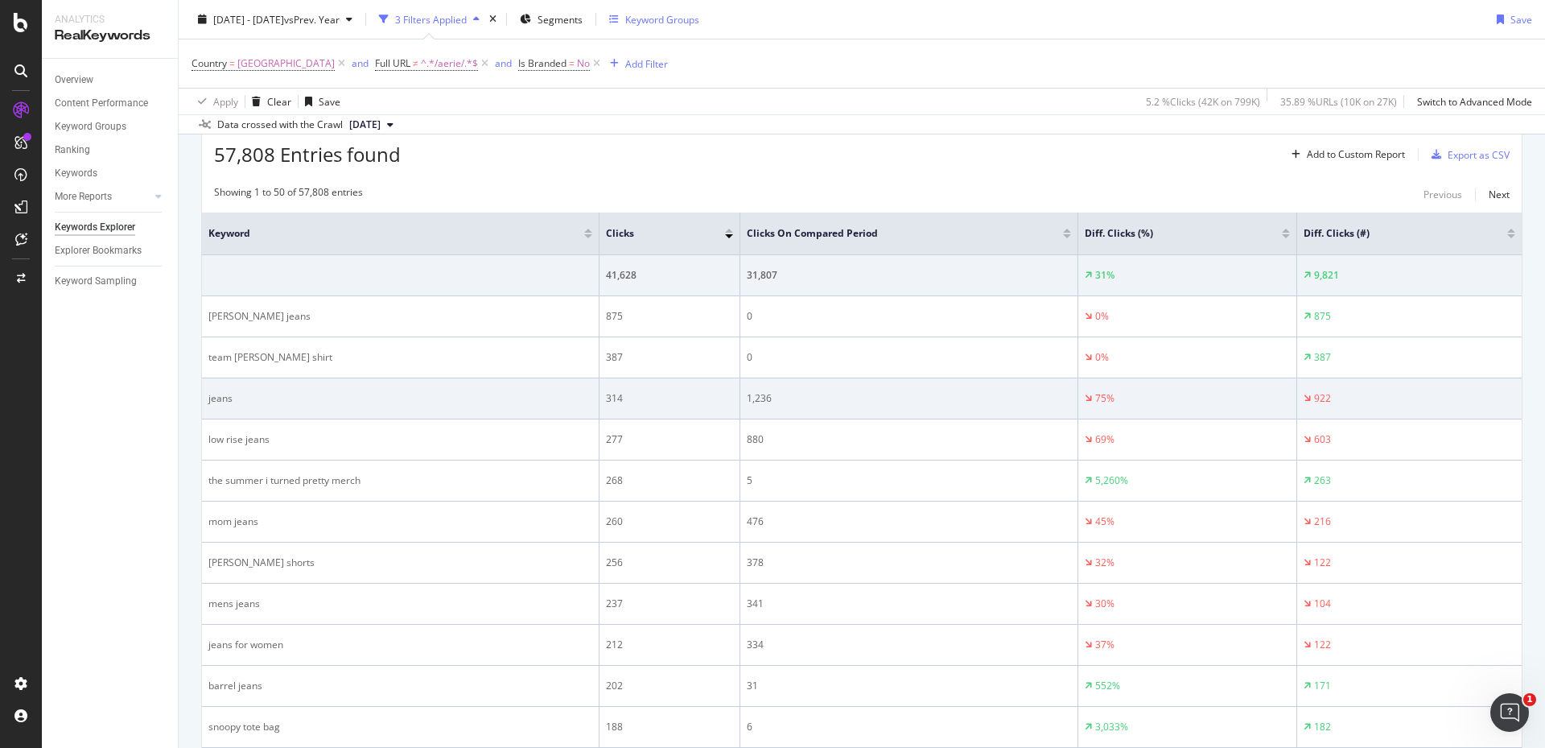
click at [252, 393] on div "jeans" at bounding box center [400, 398] width 384 height 14
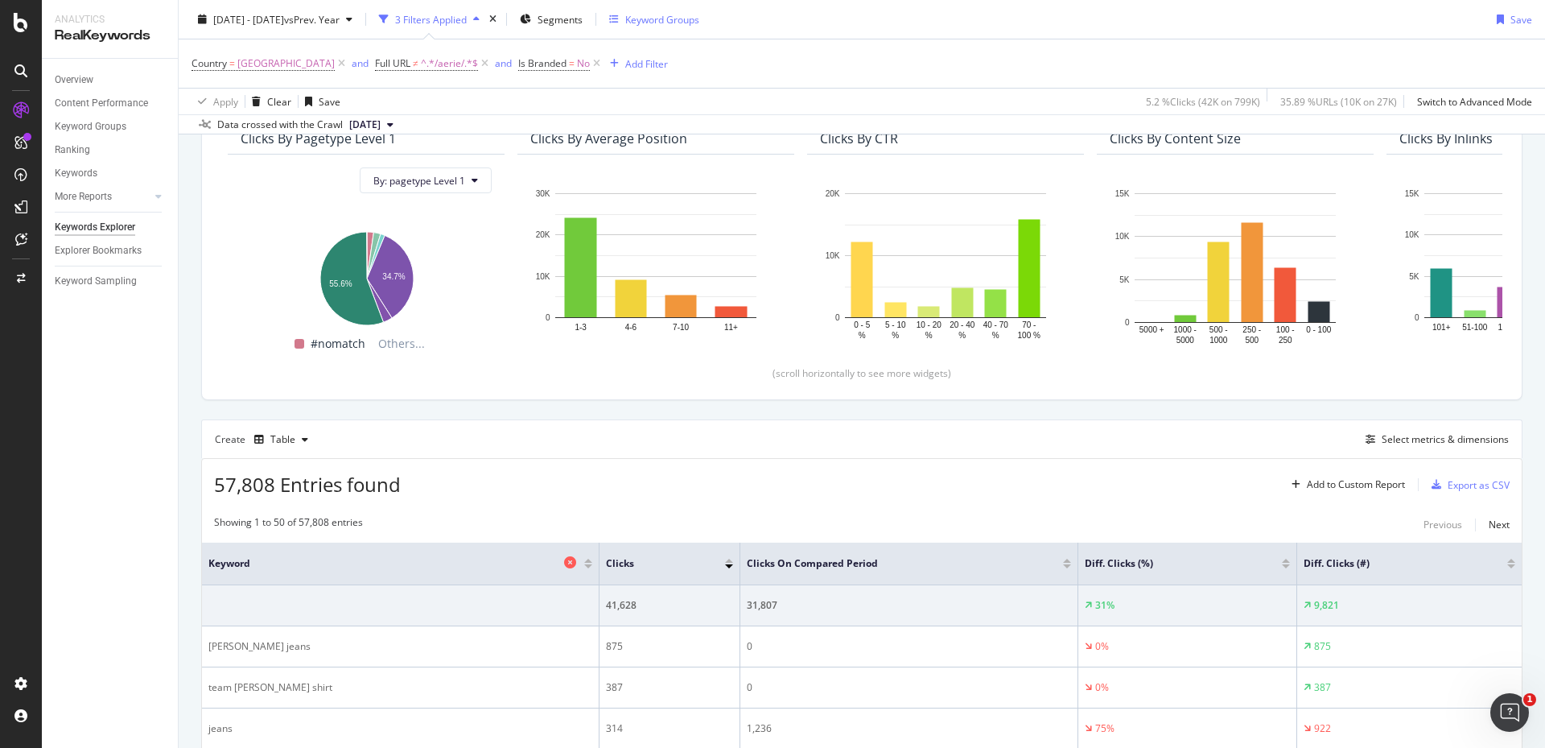
scroll to position [0, 0]
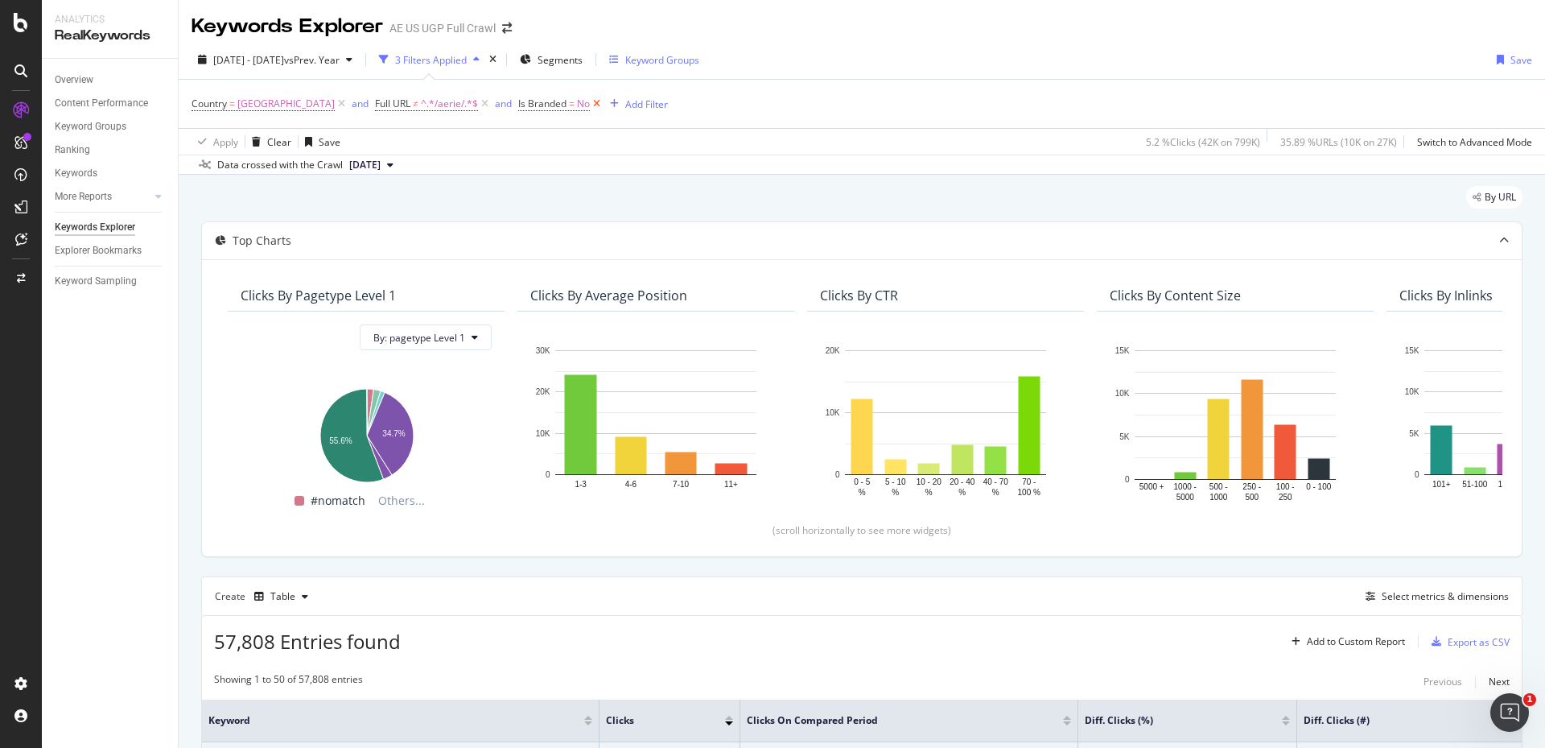
click at [604, 101] on icon at bounding box center [597, 104] width 14 height 16
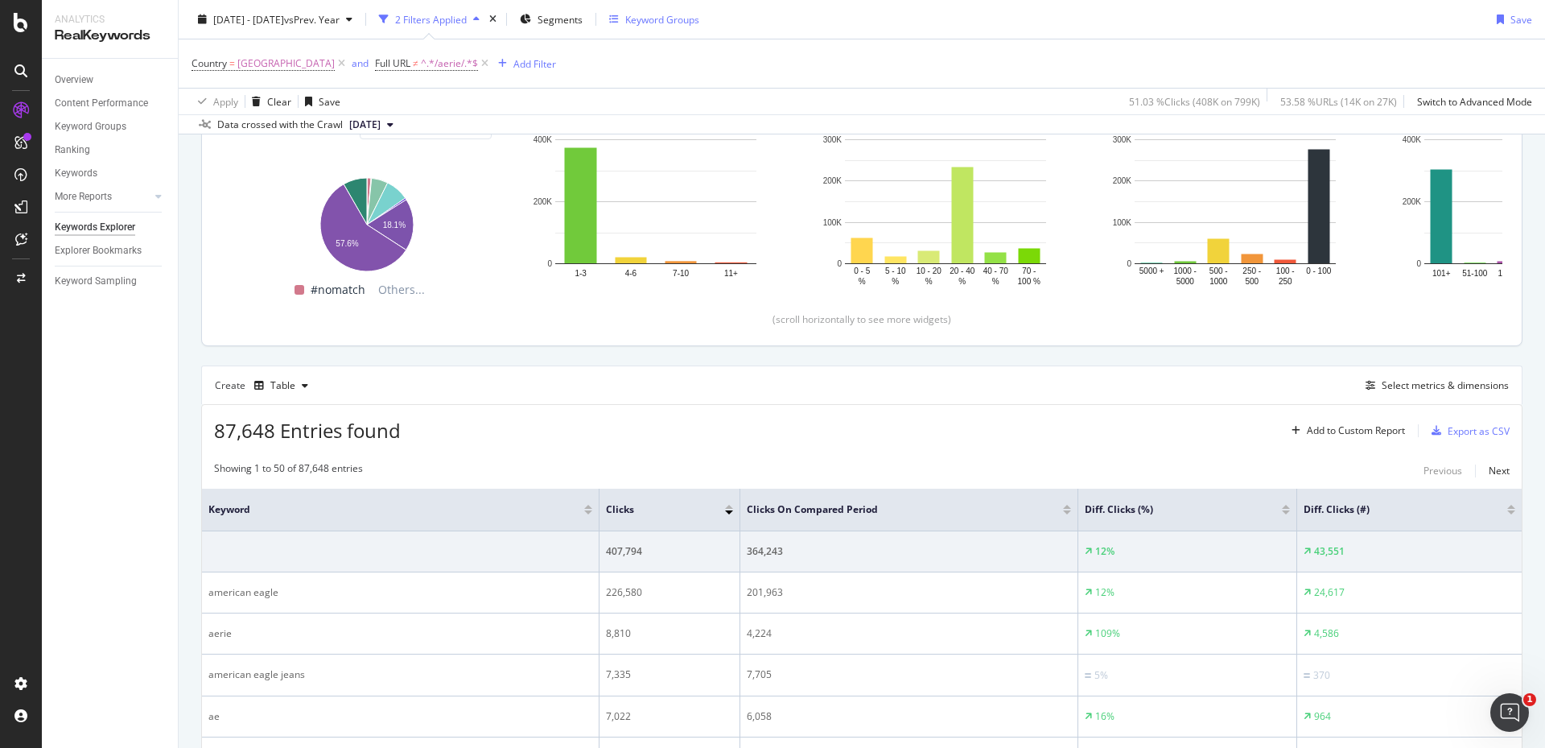
scroll to position [241, 0]
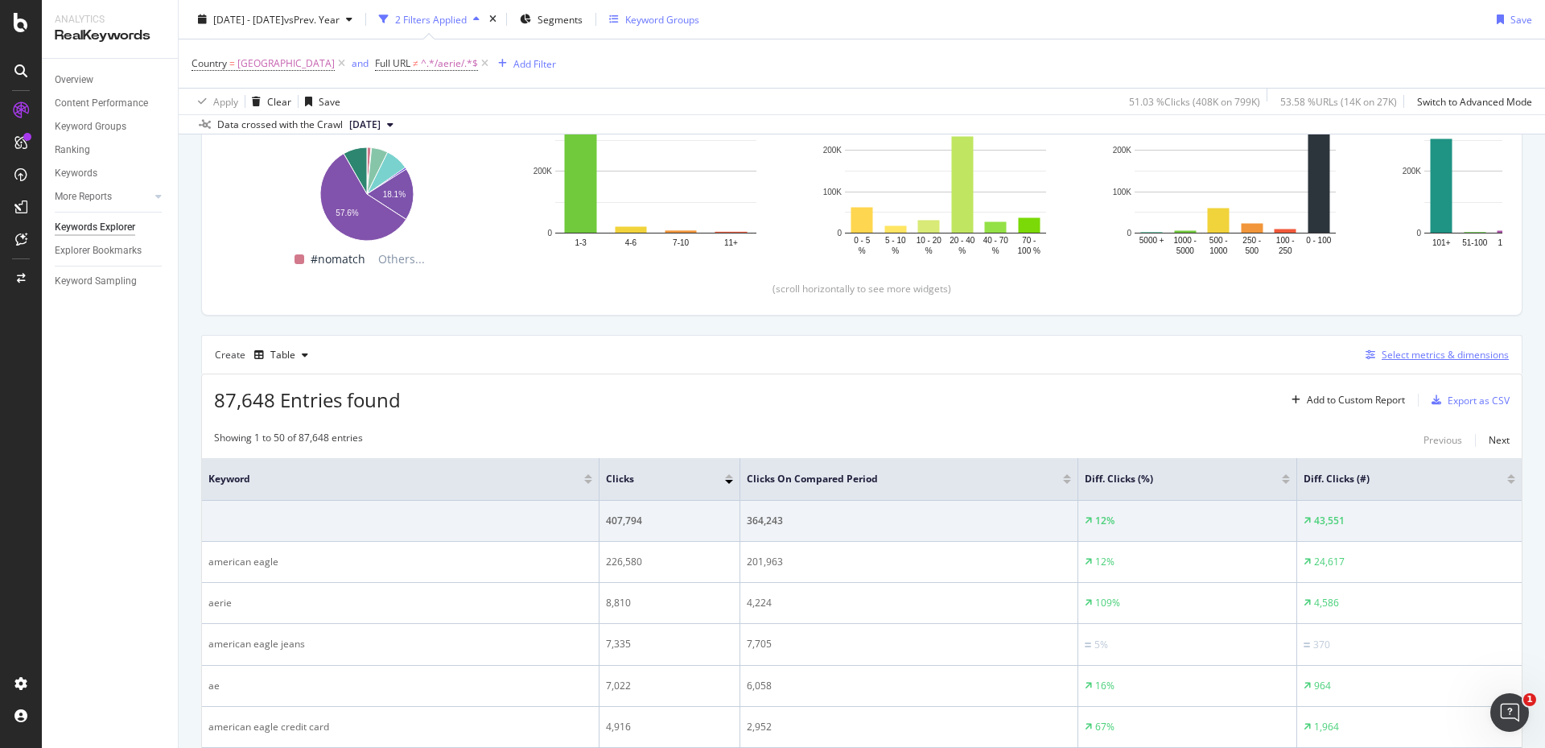
click at [1409, 360] on div "Select metrics & dimensions" at bounding box center [1445, 355] width 127 height 14
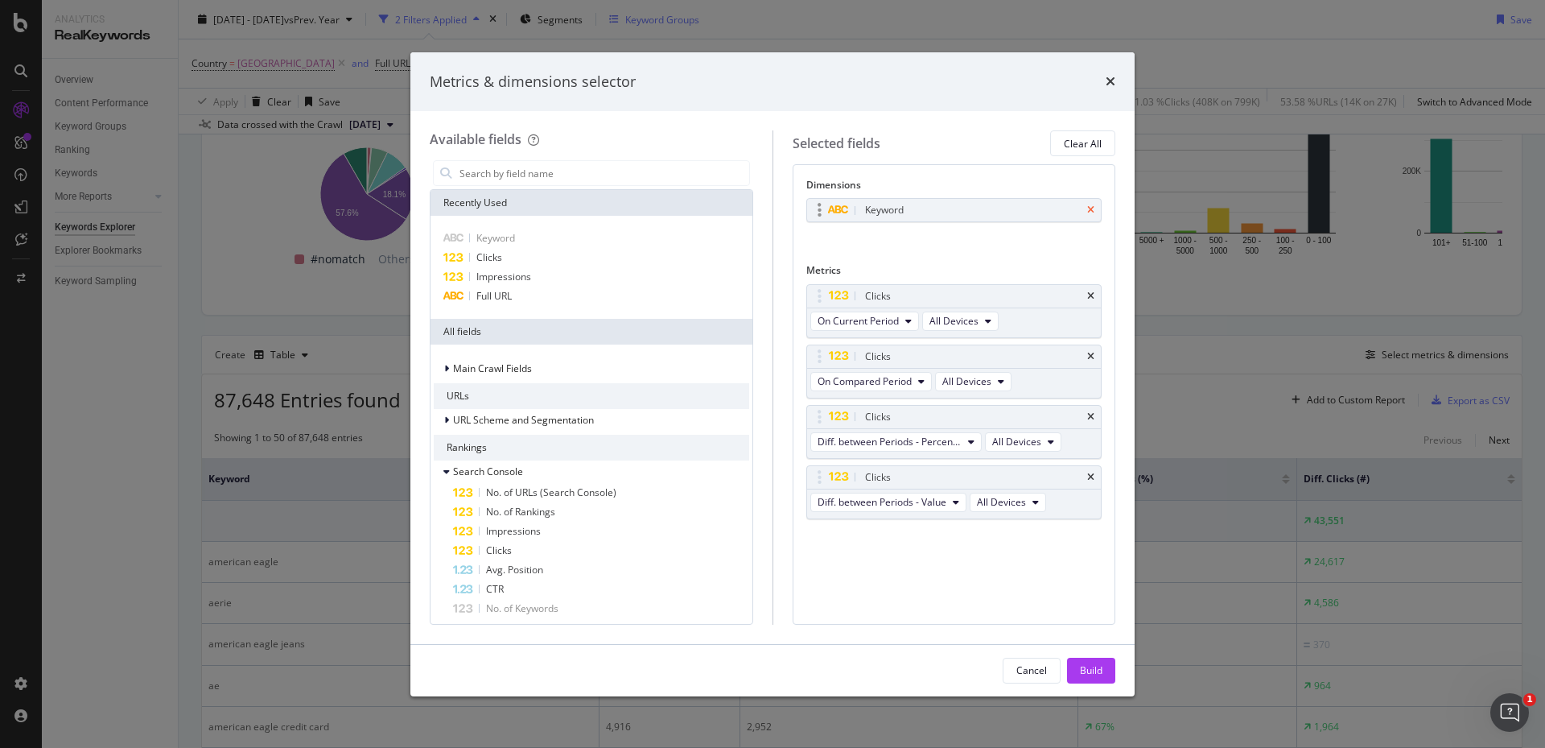
click at [1091, 207] on icon "times" at bounding box center [1090, 210] width 7 height 10
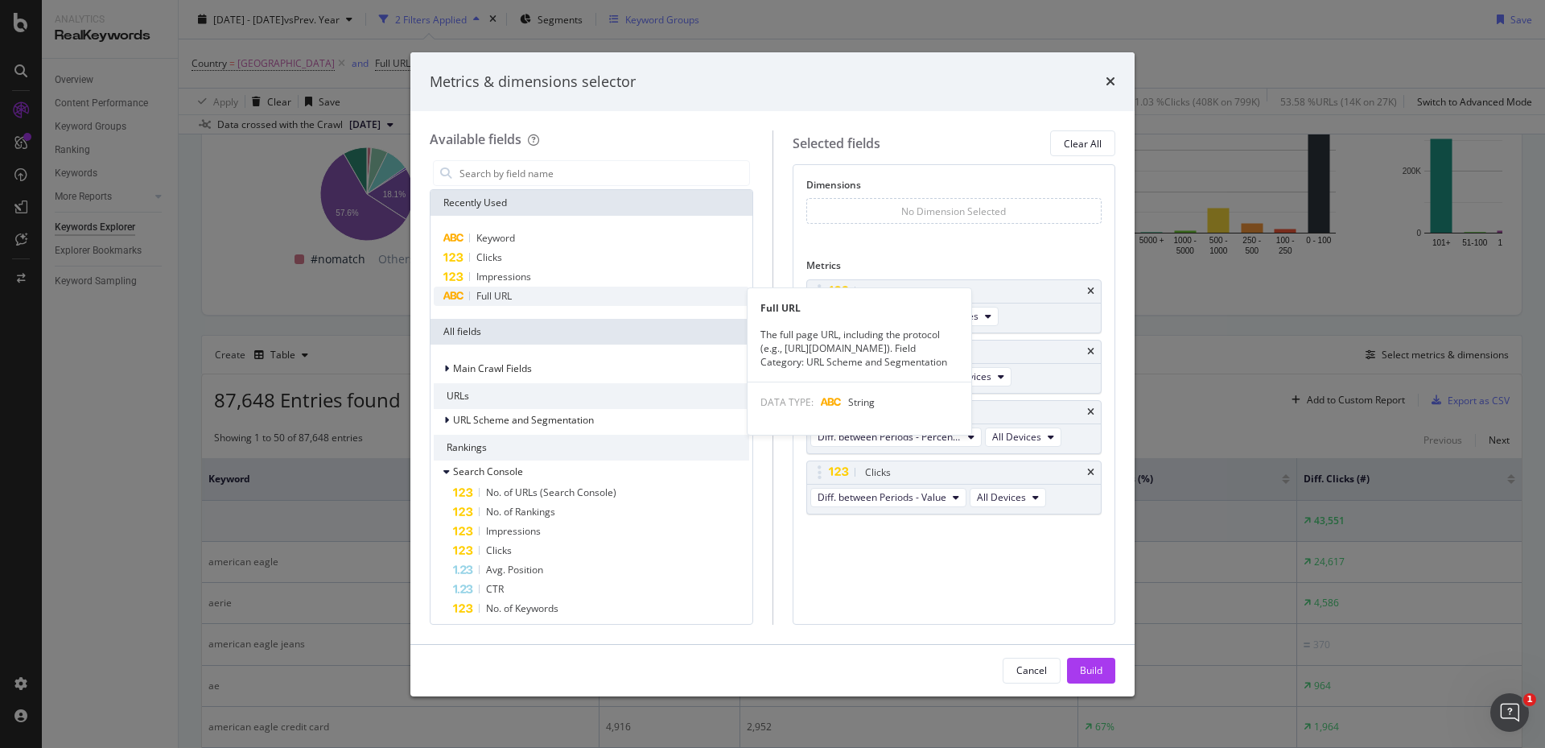
click at [489, 295] on span "Full URL" at bounding box center [494, 296] width 35 height 14
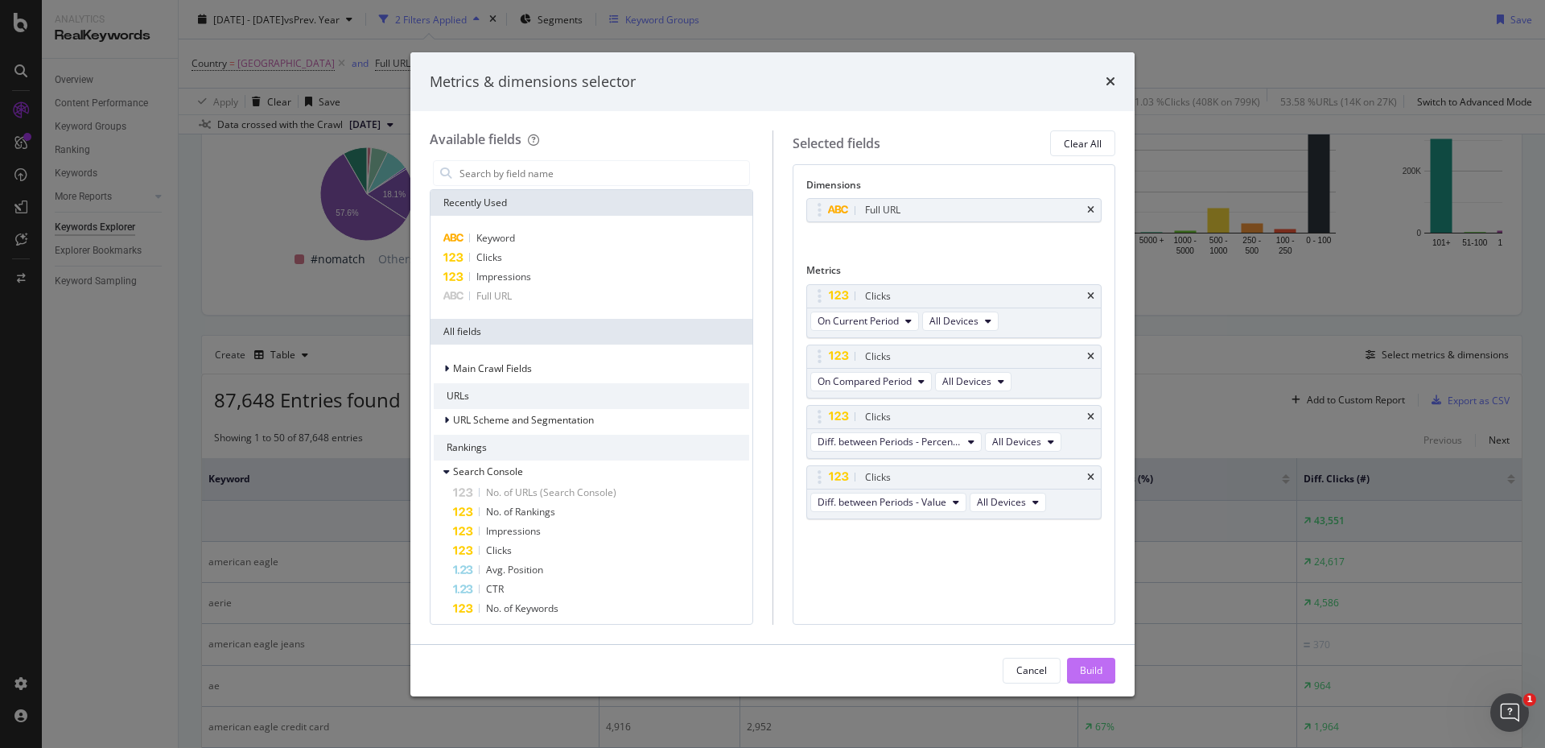
click at [1090, 666] on div "Build" at bounding box center [1091, 670] width 23 height 14
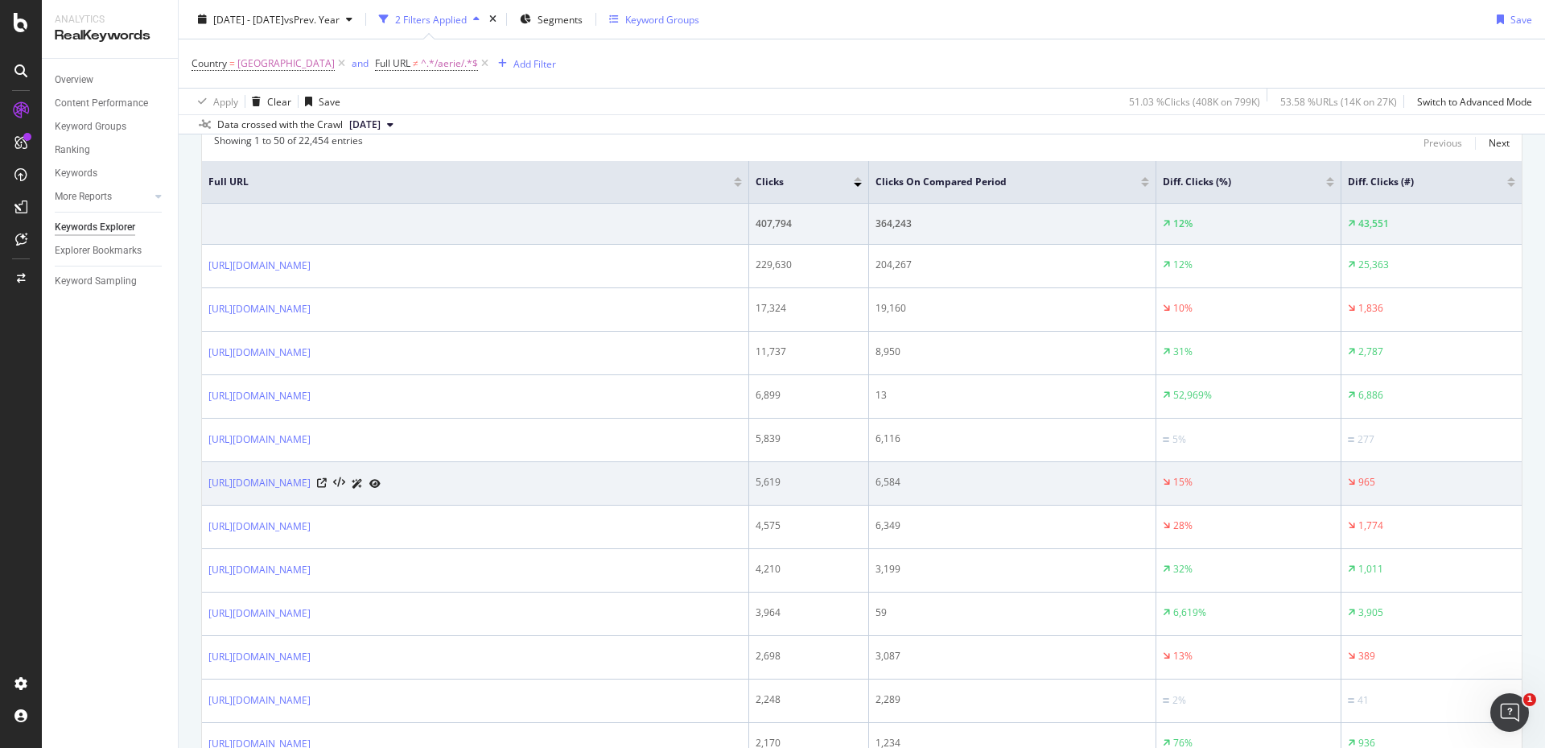
scroll to position [567, 0]
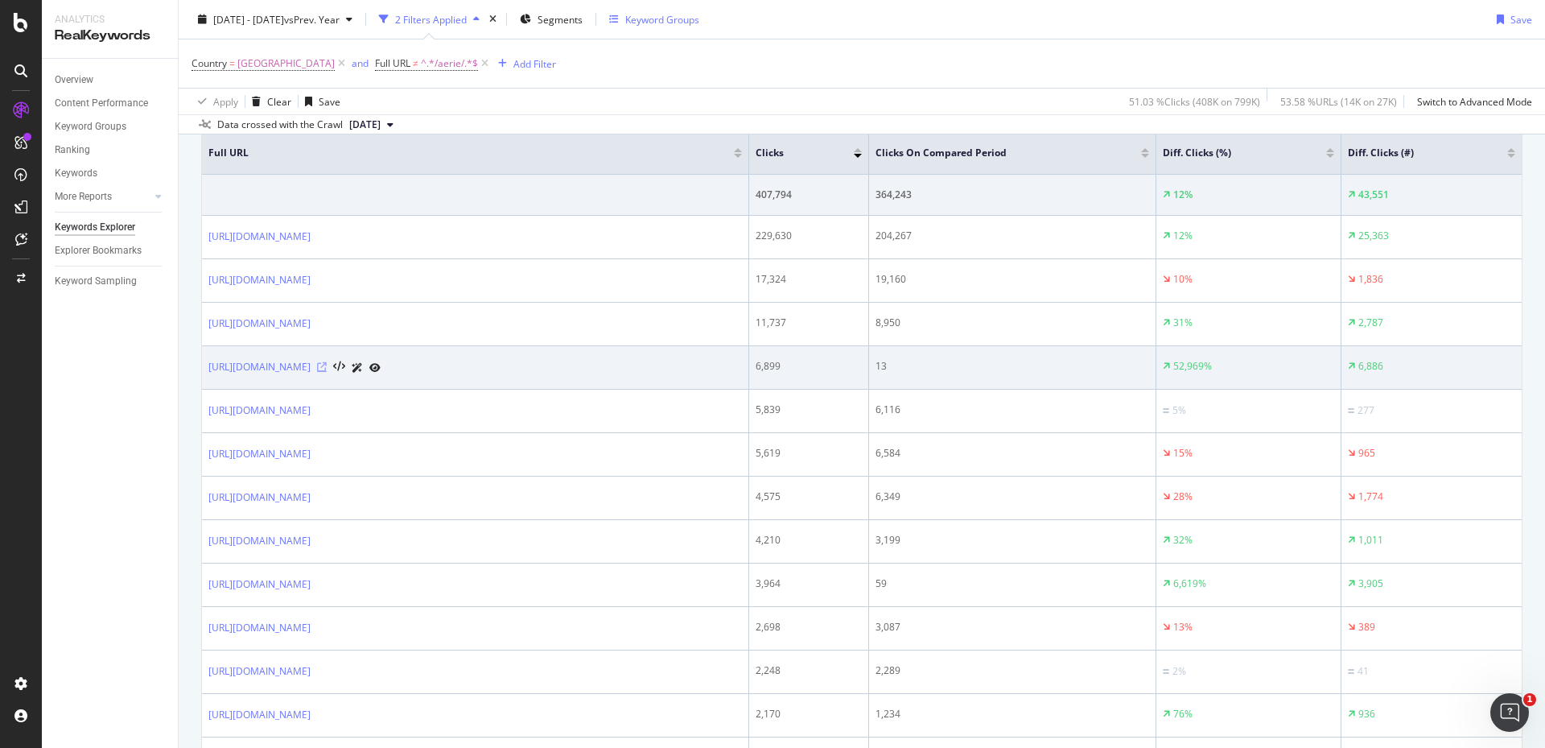
click at [327, 363] on icon at bounding box center [322, 367] width 10 height 10
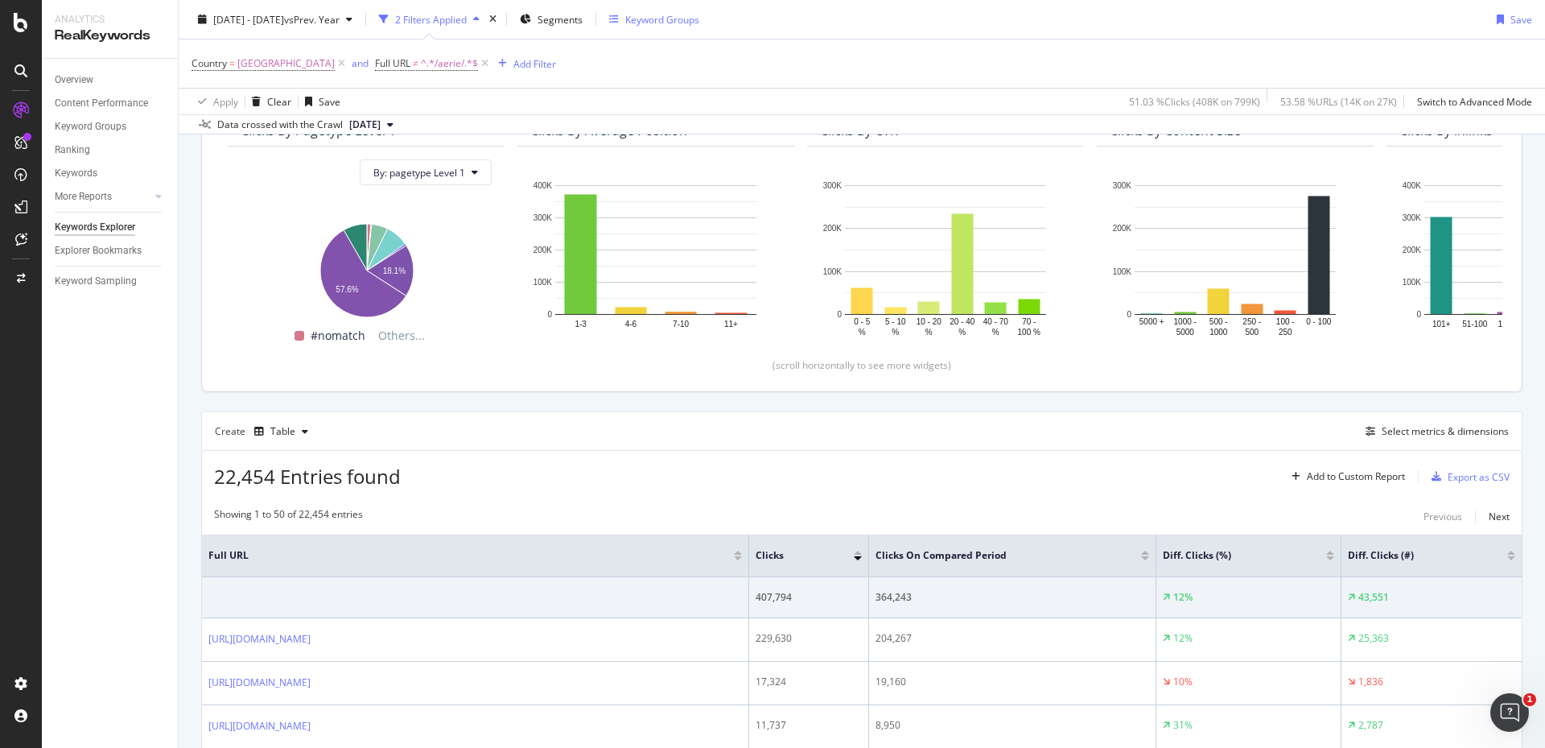
scroll to position [0, 0]
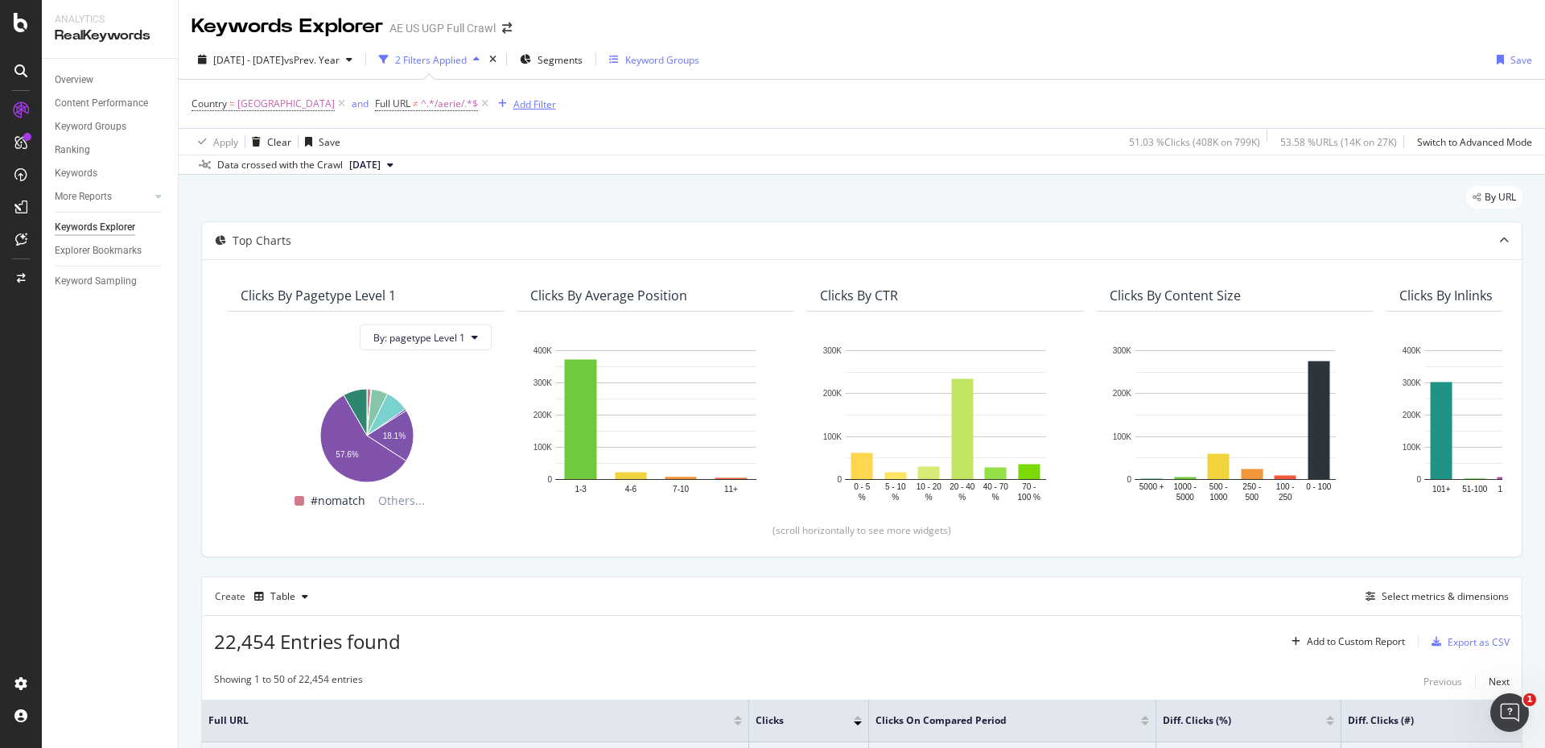
click at [543, 101] on div "Add Filter" at bounding box center [535, 104] width 43 height 14
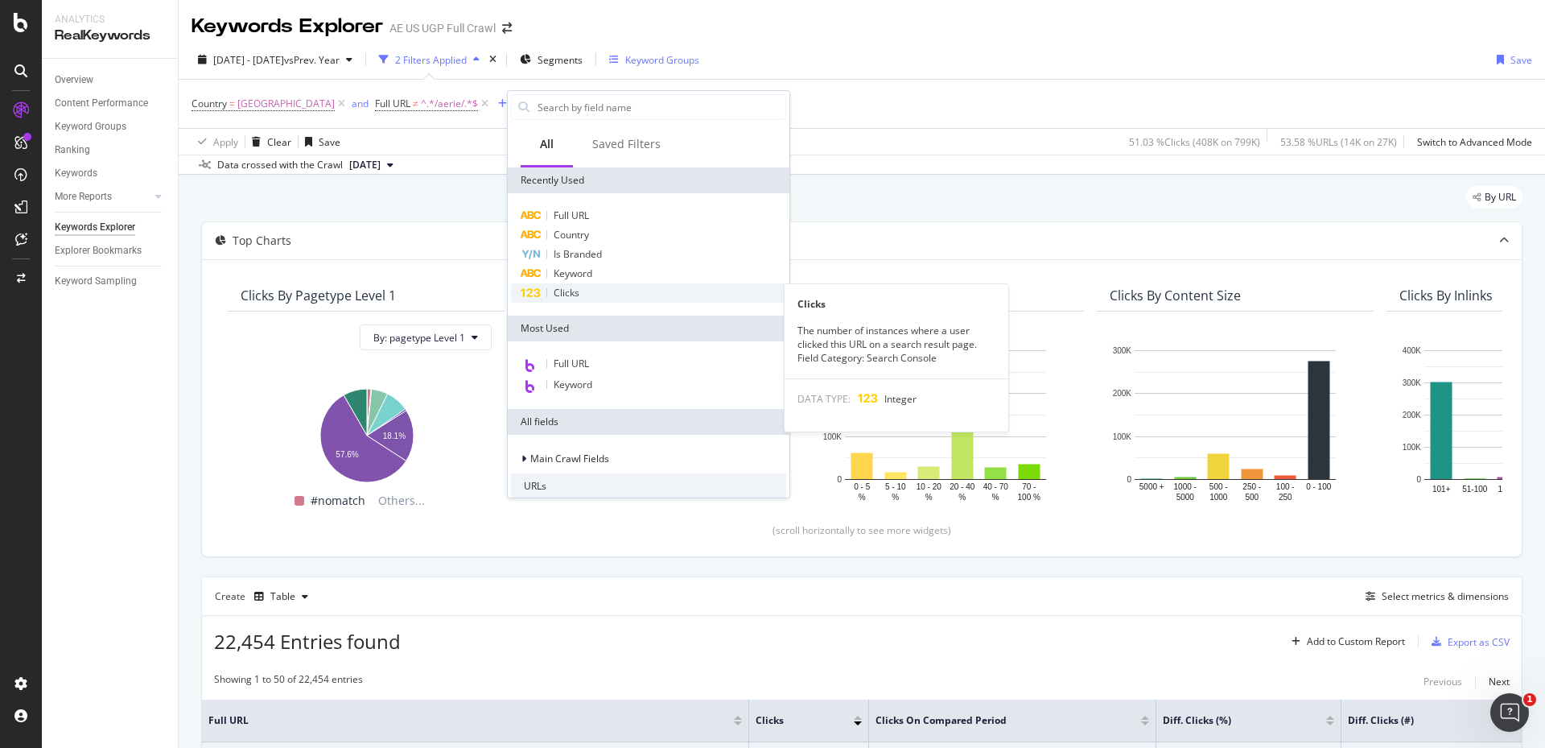
click at [588, 295] on div "Clicks" at bounding box center [648, 292] width 275 height 19
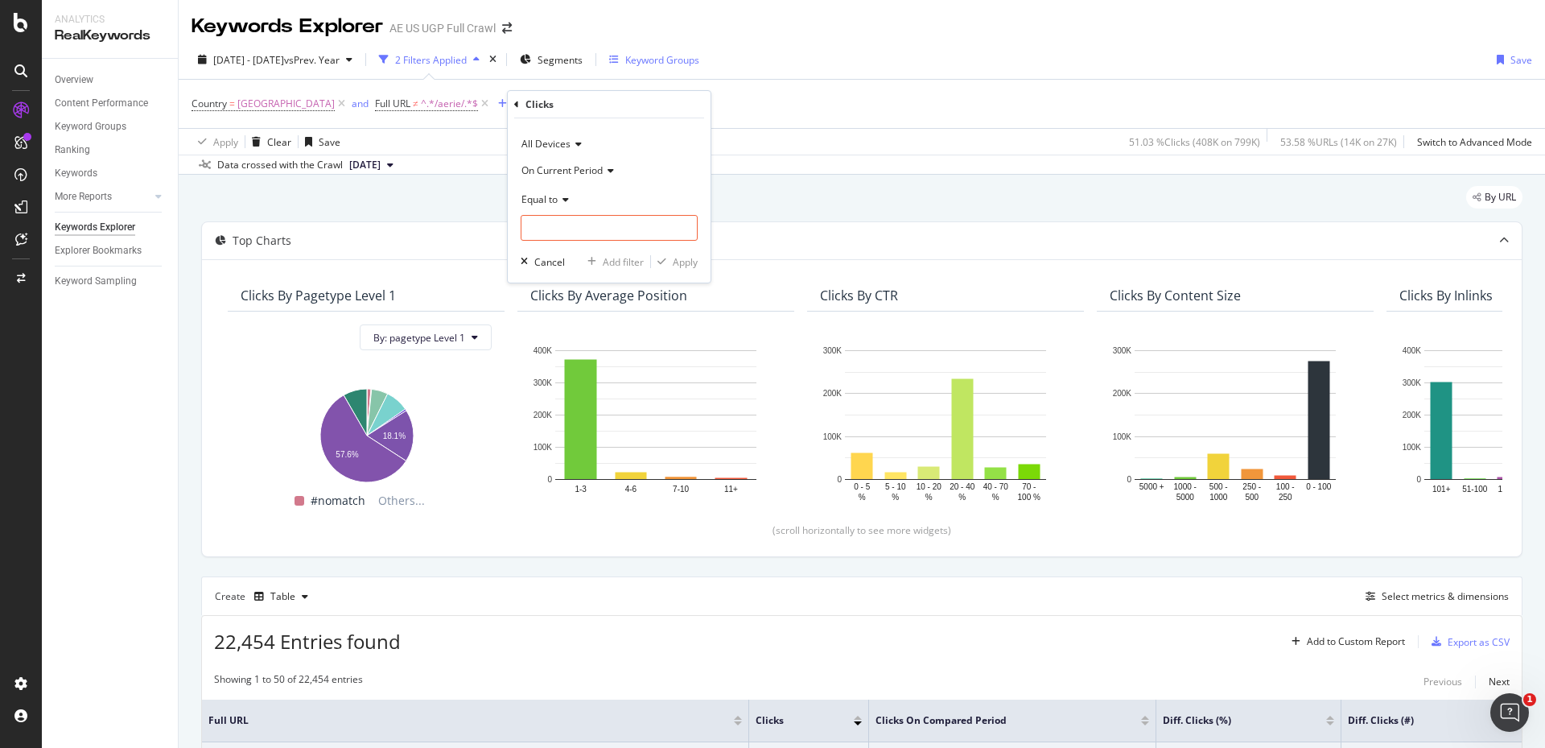
click at [614, 168] on icon at bounding box center [608, 171] width 11 height 10
click at [602, 237] on div "Diff. Between Period - Percentage" at bounding box center [611, 244] width 172 height 21
click at [544, 201] on span "Equal to" at bounding box center [540, 199] width 36 height 14
click at [568, 321] on span "Greater than" at bounding box center [558, 316] width 58 height 14
click at [567, 226] on input "number" at bounding box center [609, 228] width 177 height 26
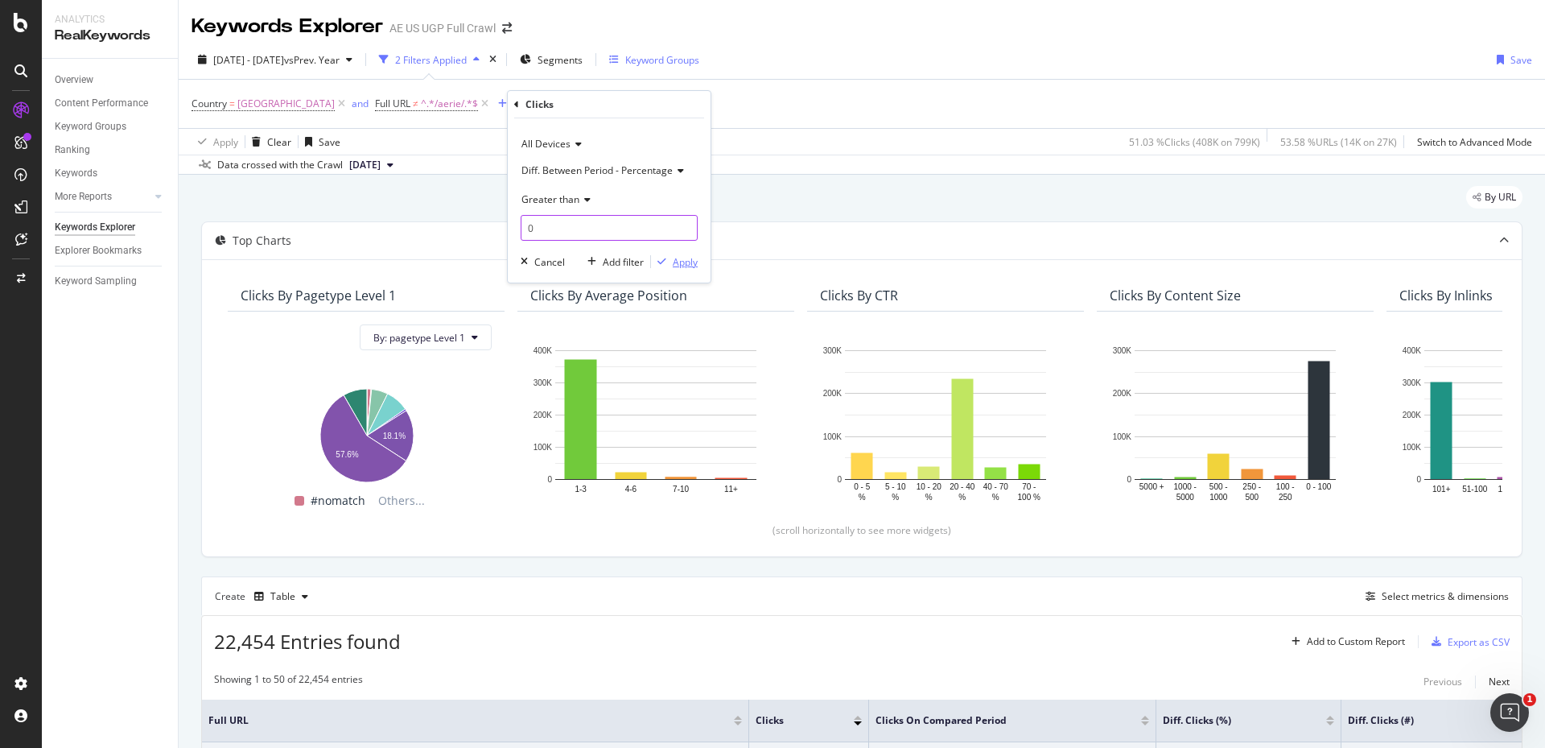
type input "0"
click at [682, 262] on div "Apply" at bounding box center [685, 262] width 25 height 14
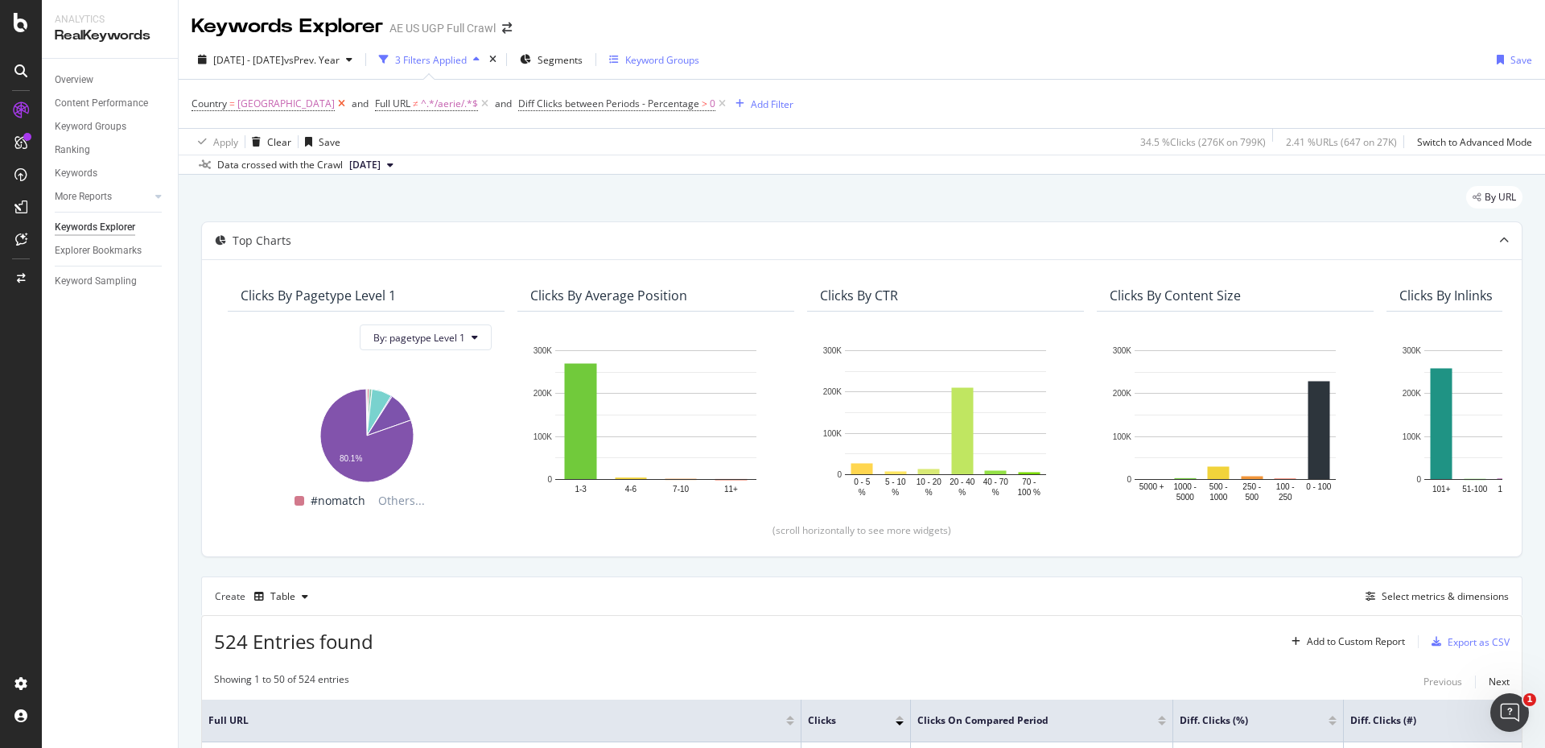
click at [349, 106] on icon at bounding box center [342, 104] width 14 height 16
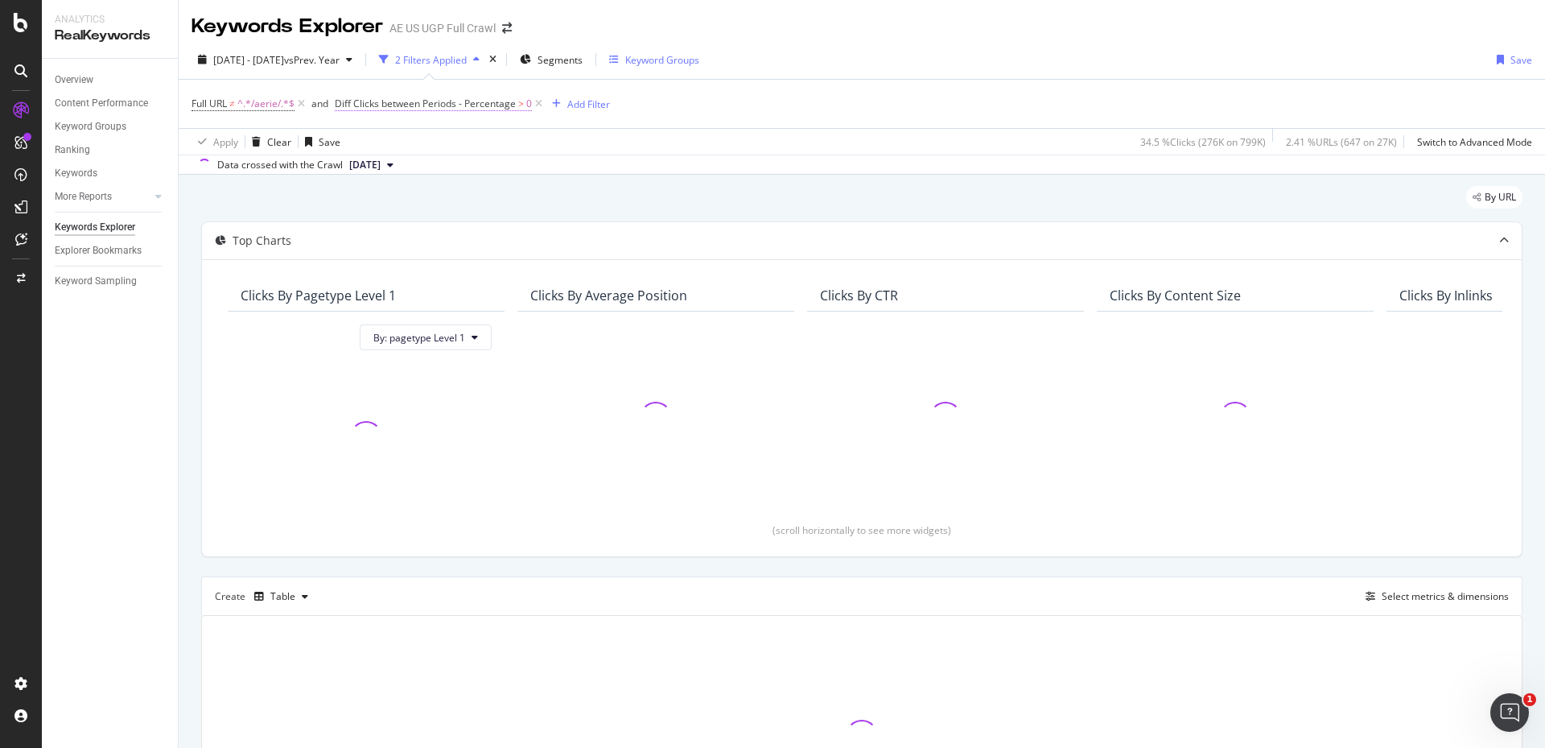
click at [357, 105] on span "Diff Clicks between Periods - Percentage" at bounding box center [425, 104] width 181 height 14
click at [658, 110] on div "Full URL ≠ ^.*/aerie/.*$ and Diff Clicks between Periods - Percentage > 0 Add F…" at bounding box center [862, 104] width 1341 height 48
click at [539, 106] on icon at bounding box center [539, 104] width 14 height 16
click at [299, 101] on icon at bounding box center [302, 104] width 14 height 16
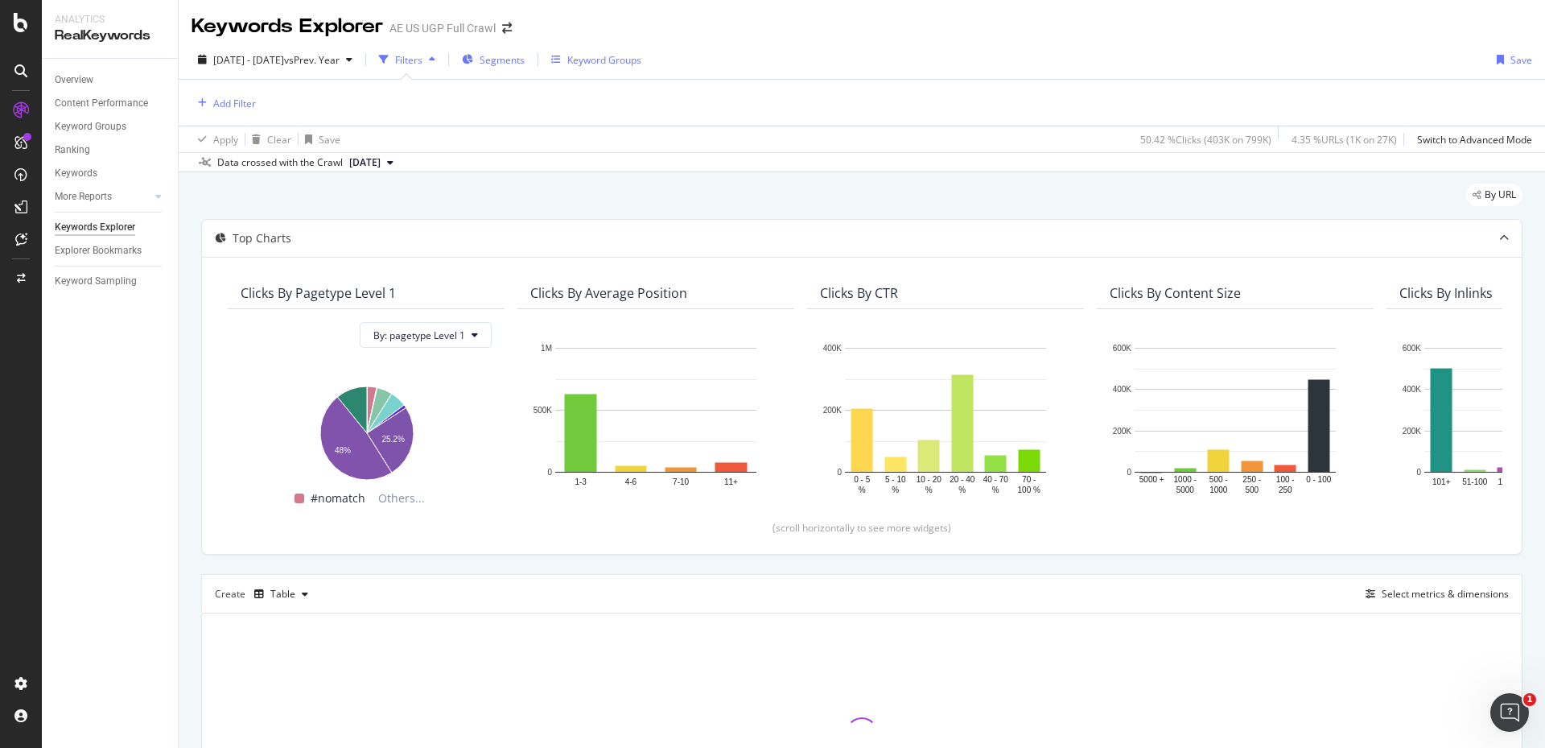
click at [525, 52] on div "Segments" at bounding box center [493, 59] width 63 height 24
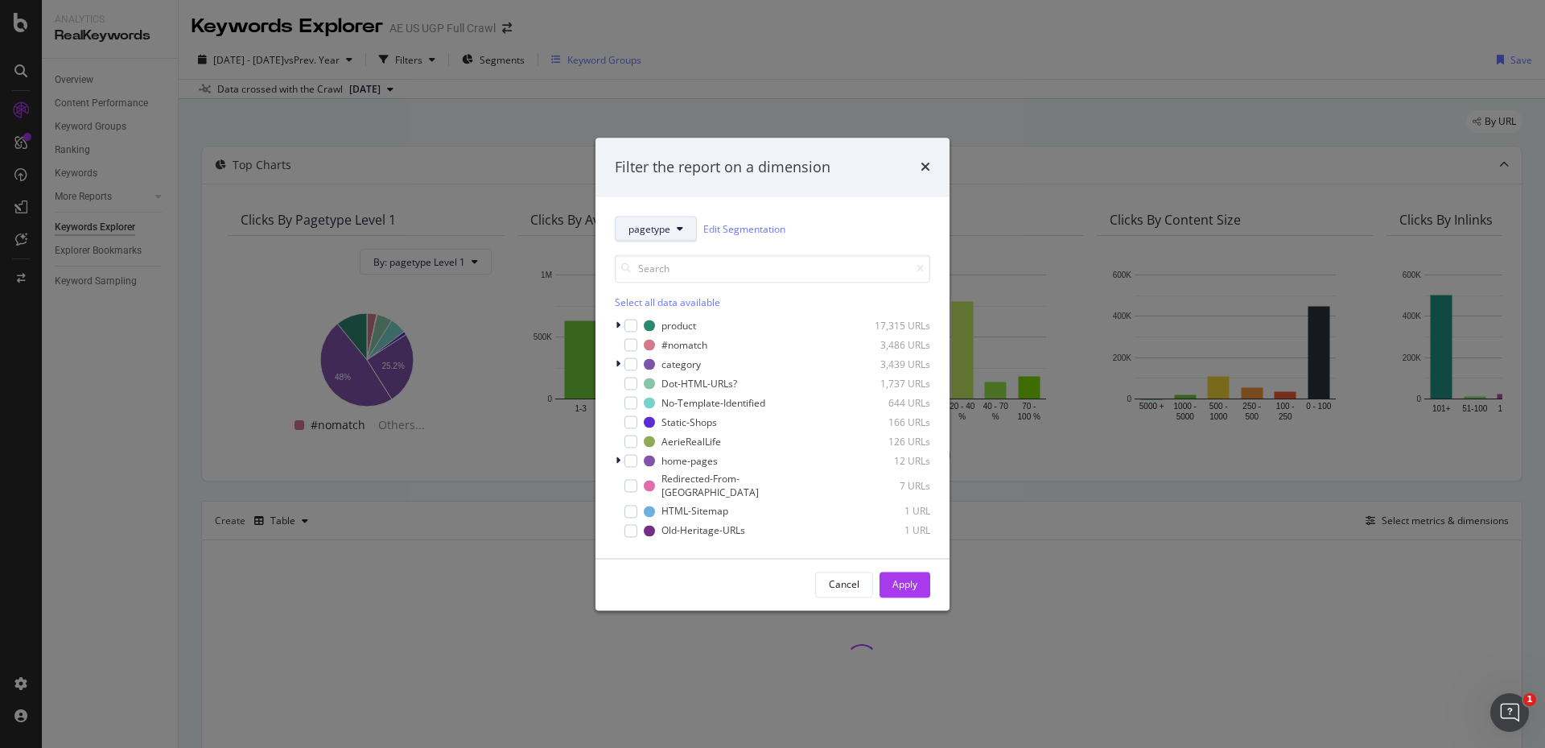
click at [668, 235] on span "pagetype" at bounding box center [650, 229] width 42 height 14
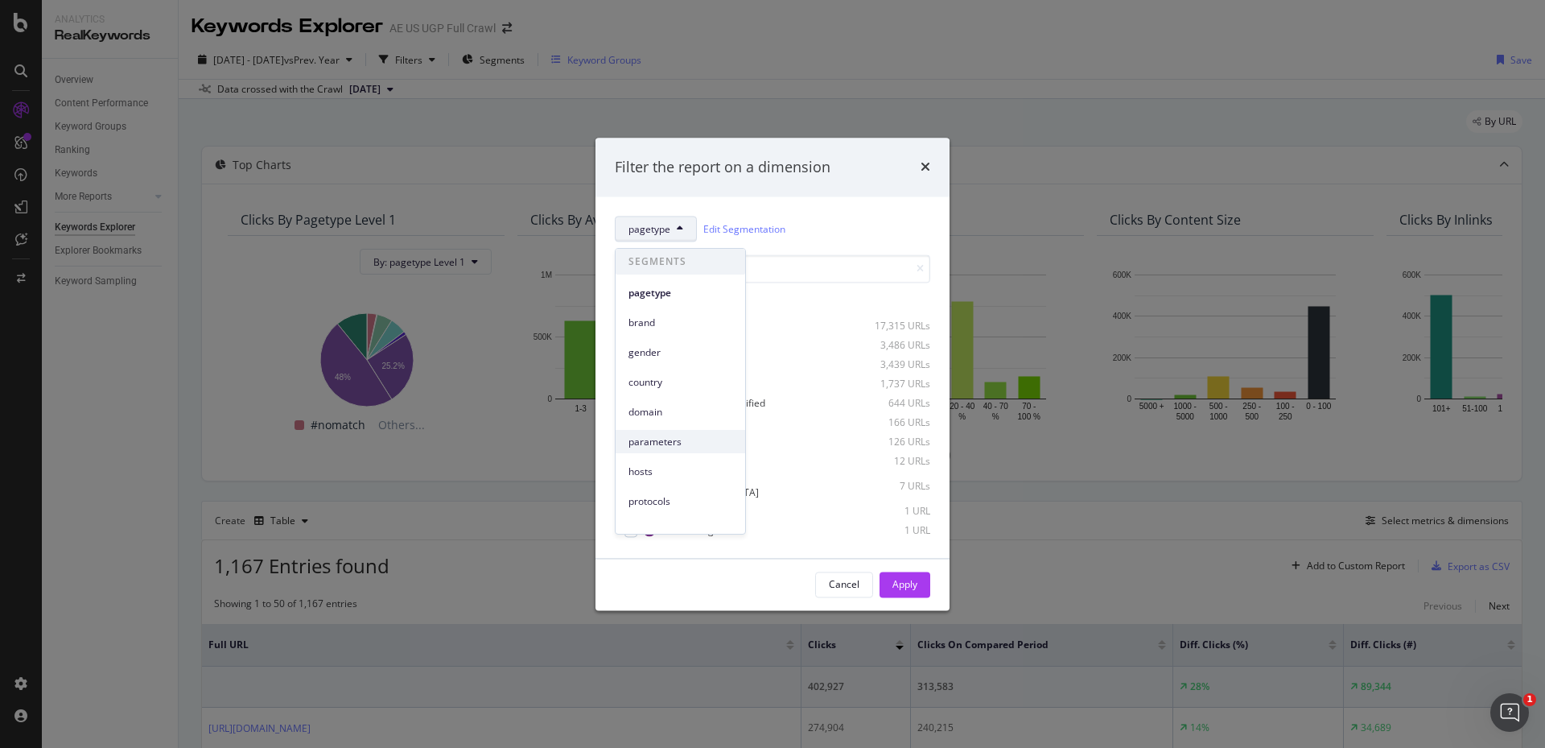
scroll to position [71, 0]
click at [657, 464] on span "optiversal" at bounding box center [681, 460] width 104 height 14
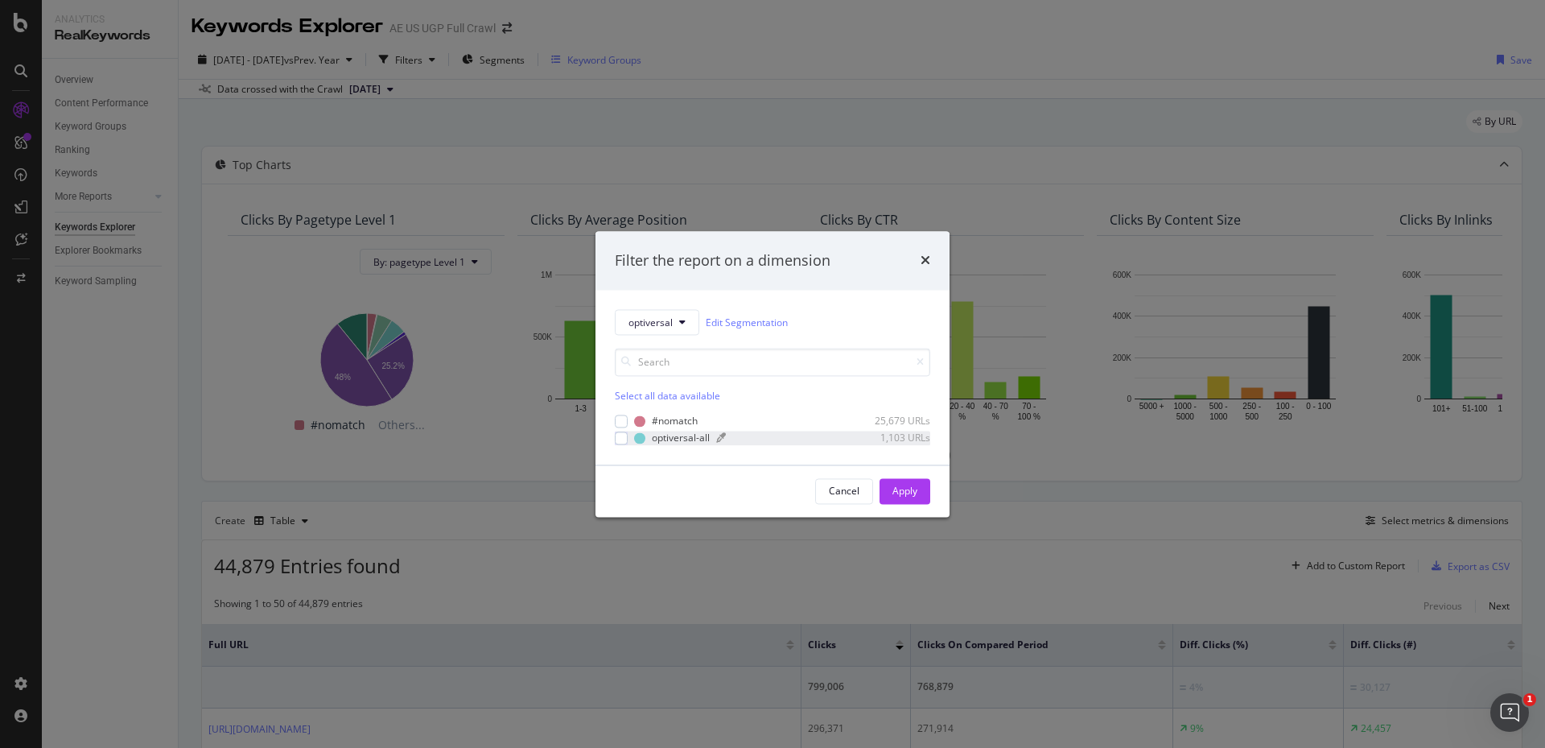
click at [673, 438] on div "optiversal-all" at bounding box center [681, 438] width 58 height 14
click at [914, 497] on div "Apply" at bounding box center [905, 491] width 25 height 14
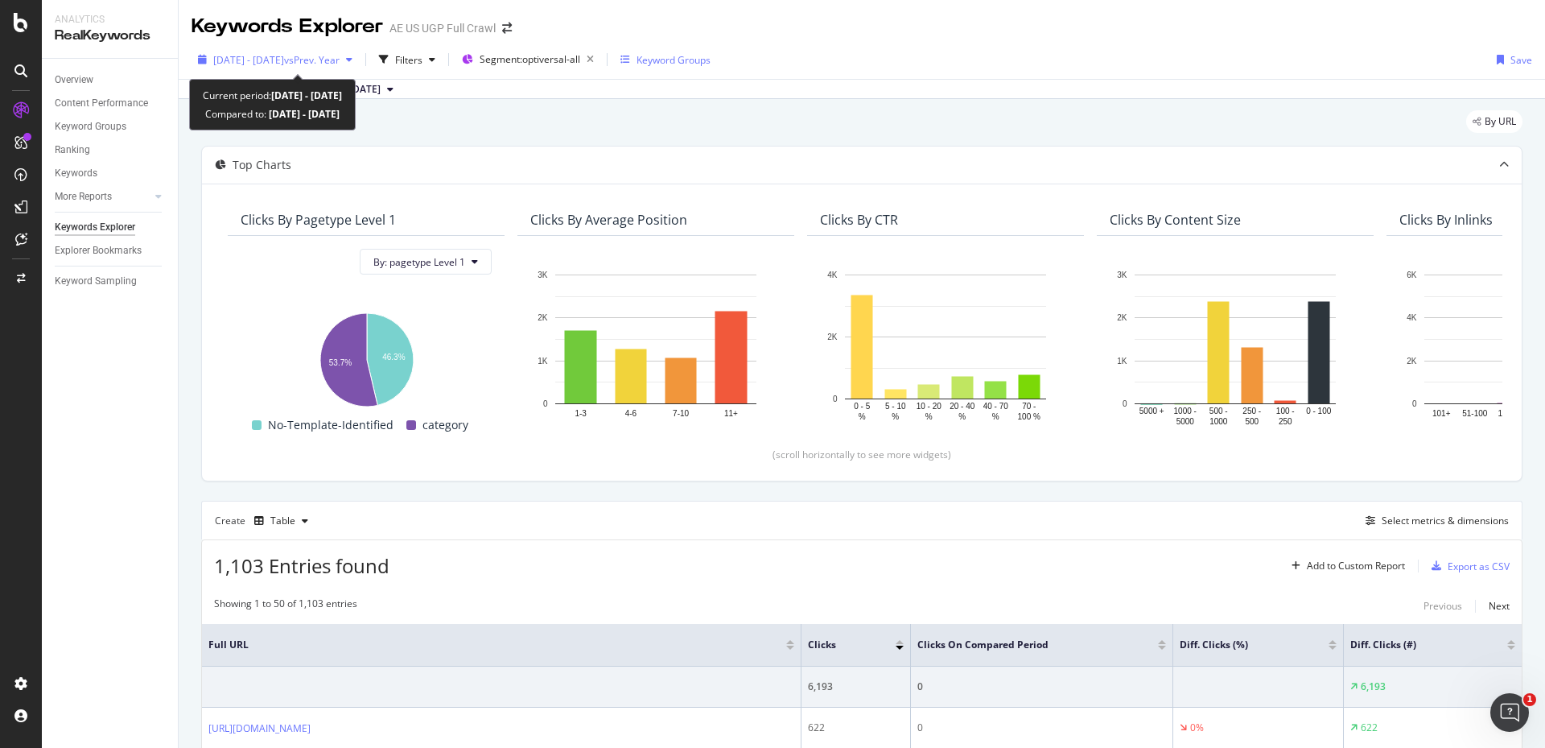
click at [359, 58] on div "button" at bounding box center [349, 60] width 19 height 10
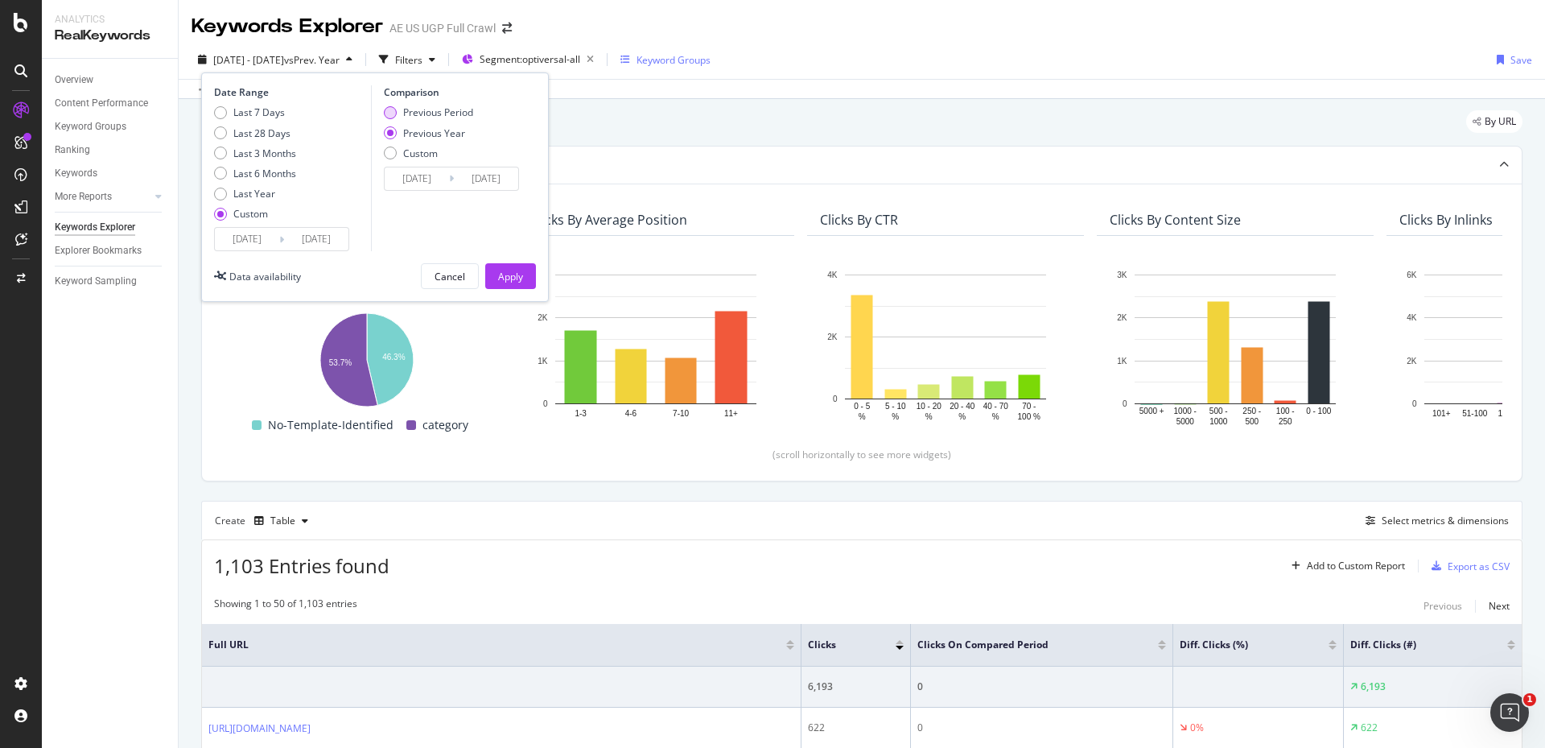
click at [415, 113] on div "Previous Period" at bounding box center [438, 112] width 70 height 14
type input "[DATE]"
click at [498, 270] on div "Apply" at bounding box center [510, 277] width 25 height 14
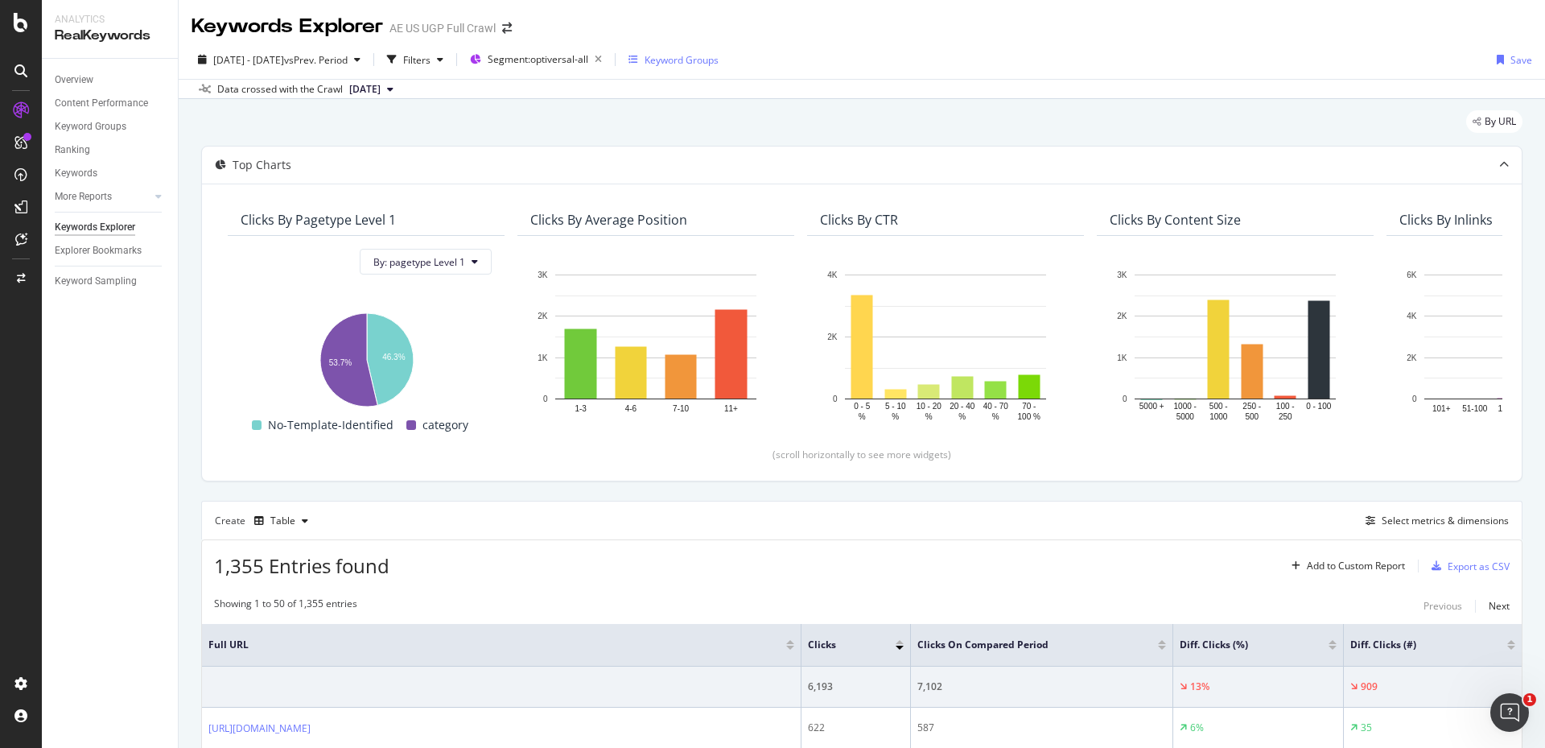
click at [719, 60] on div "Keyword Groups" at bounding box center [682, 60] width 74 height 14
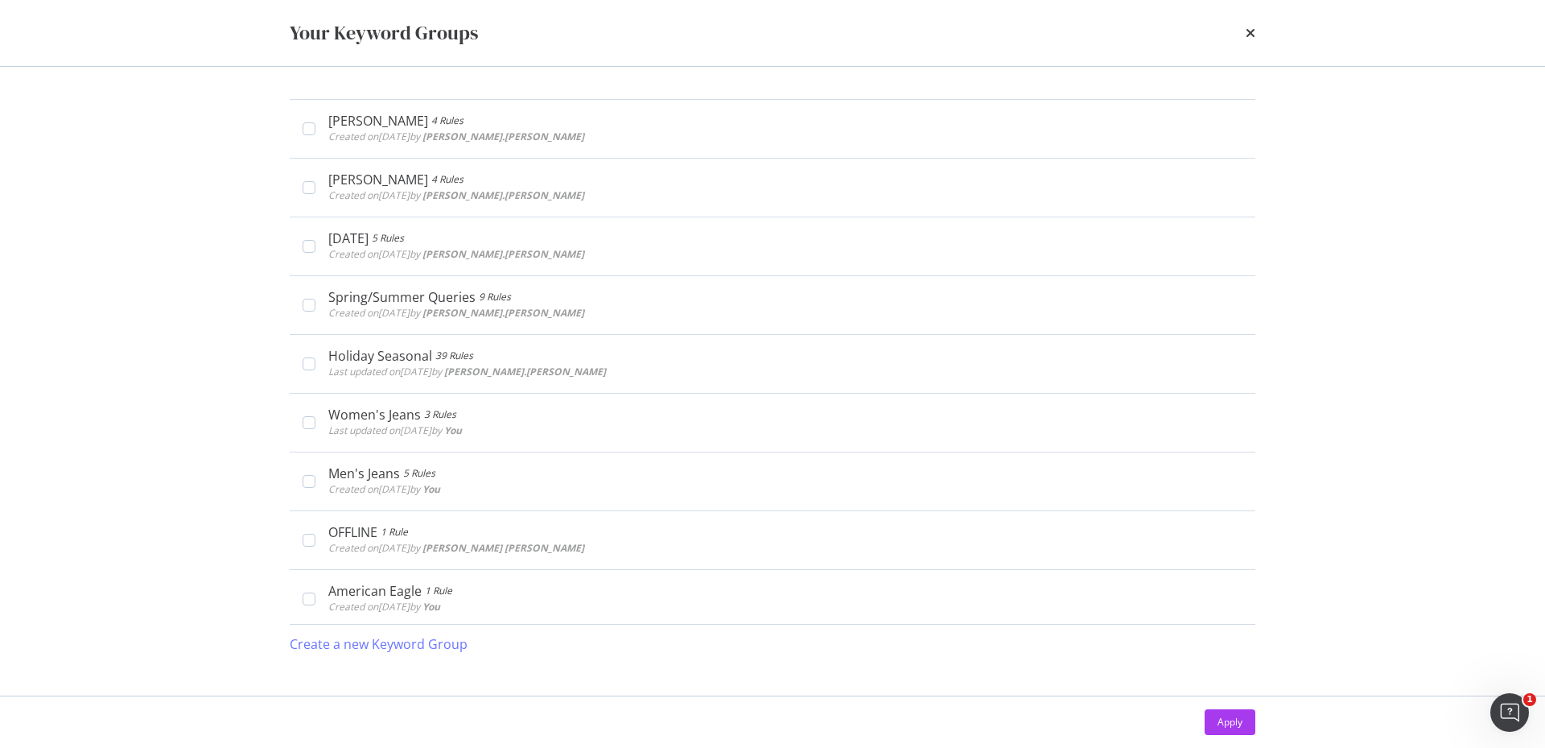
click at [1245, 40] on div "Your Keyword Groups" at bounding box center [773, 32] width 966 height 27
click at [1251, 32] on icon "times" at bounding box center [1251, 33] width 10 height 13
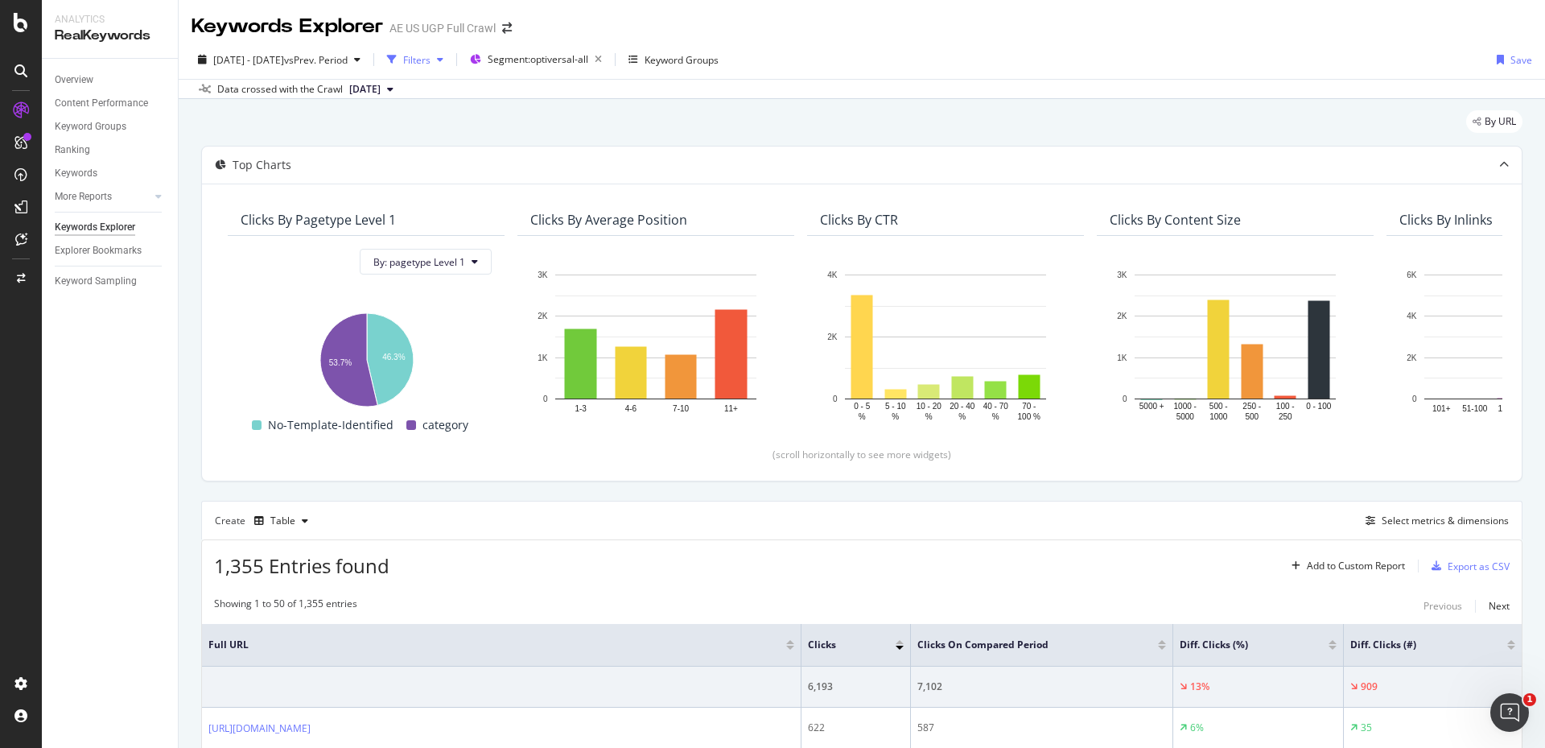
click at [431, 56] on div "Filters" at bounding box center [416, 60] width 27 height 14
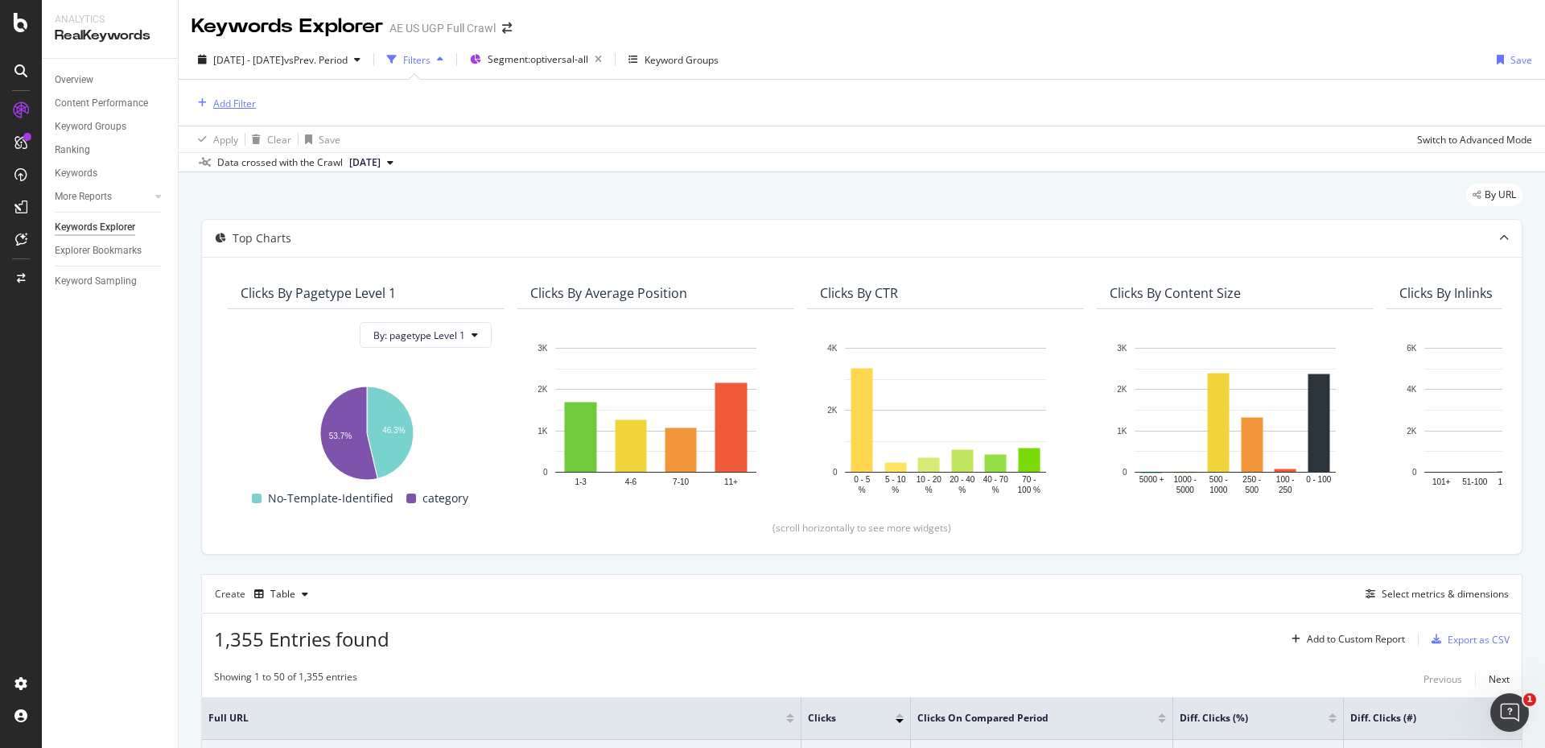
click at [245, 104] on div "Add Filter" at bounding box center [234, 104] width 43 height 14
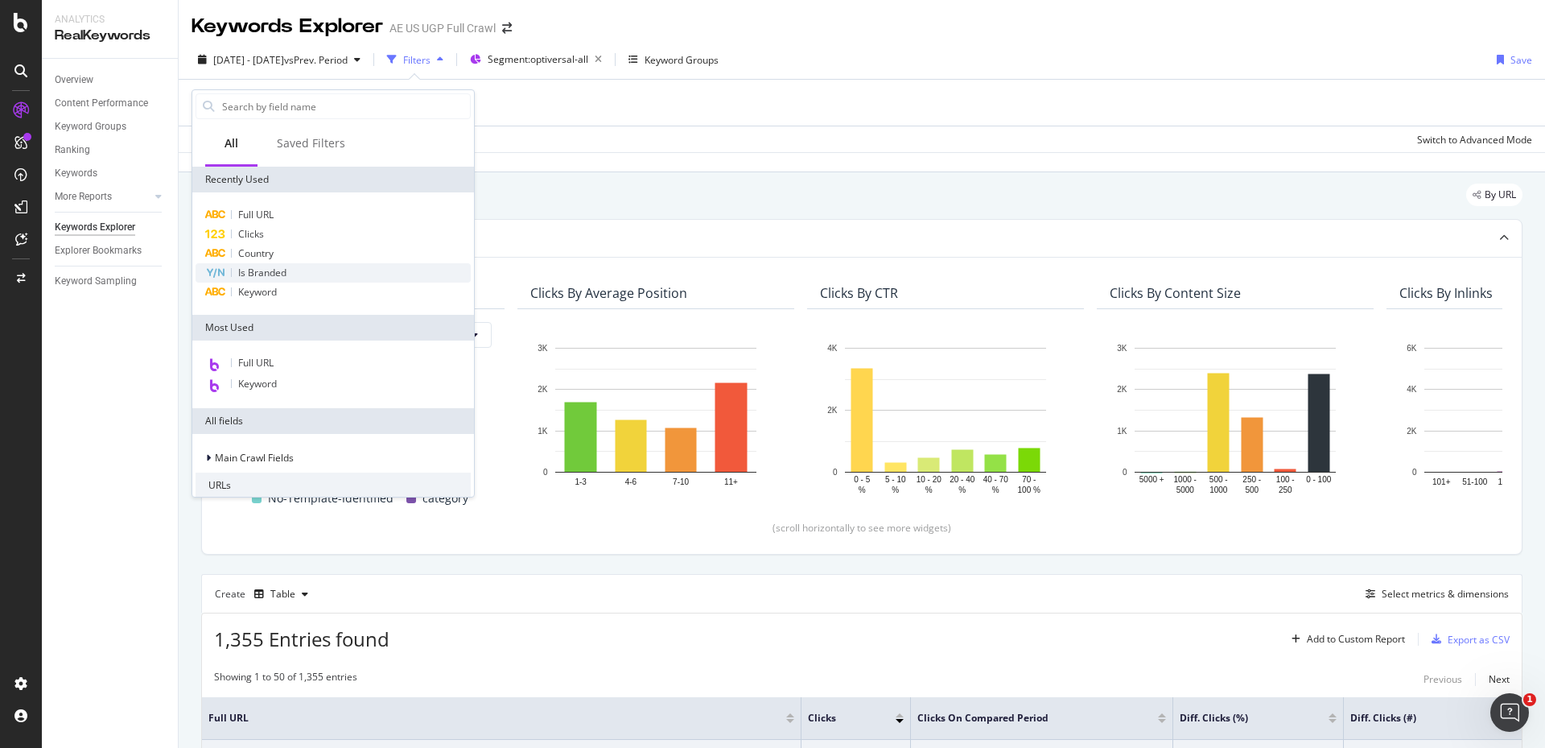
click at [289, 280] on div "Is Branded" at bounding box center [333, 272] width 275 height 19
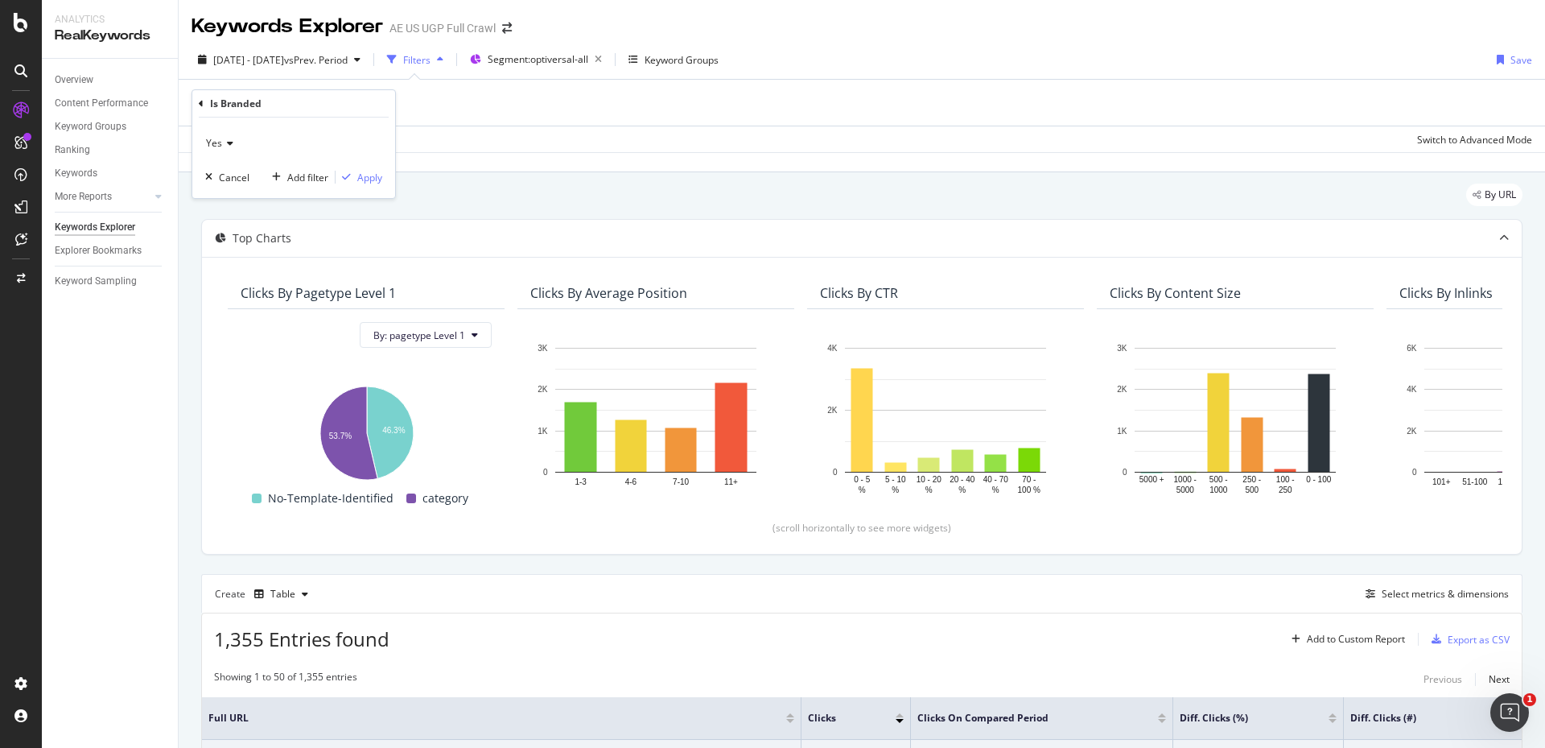
click at [222, 144] on icon at bounding box center [227, 143] width 11 height 10
click at [224, 192] on span "No" at bounding box center [219, 198] width 13 height 14
click at [361, 177] on div "Apply" at bounding box center [369, 178] width 25 height 14
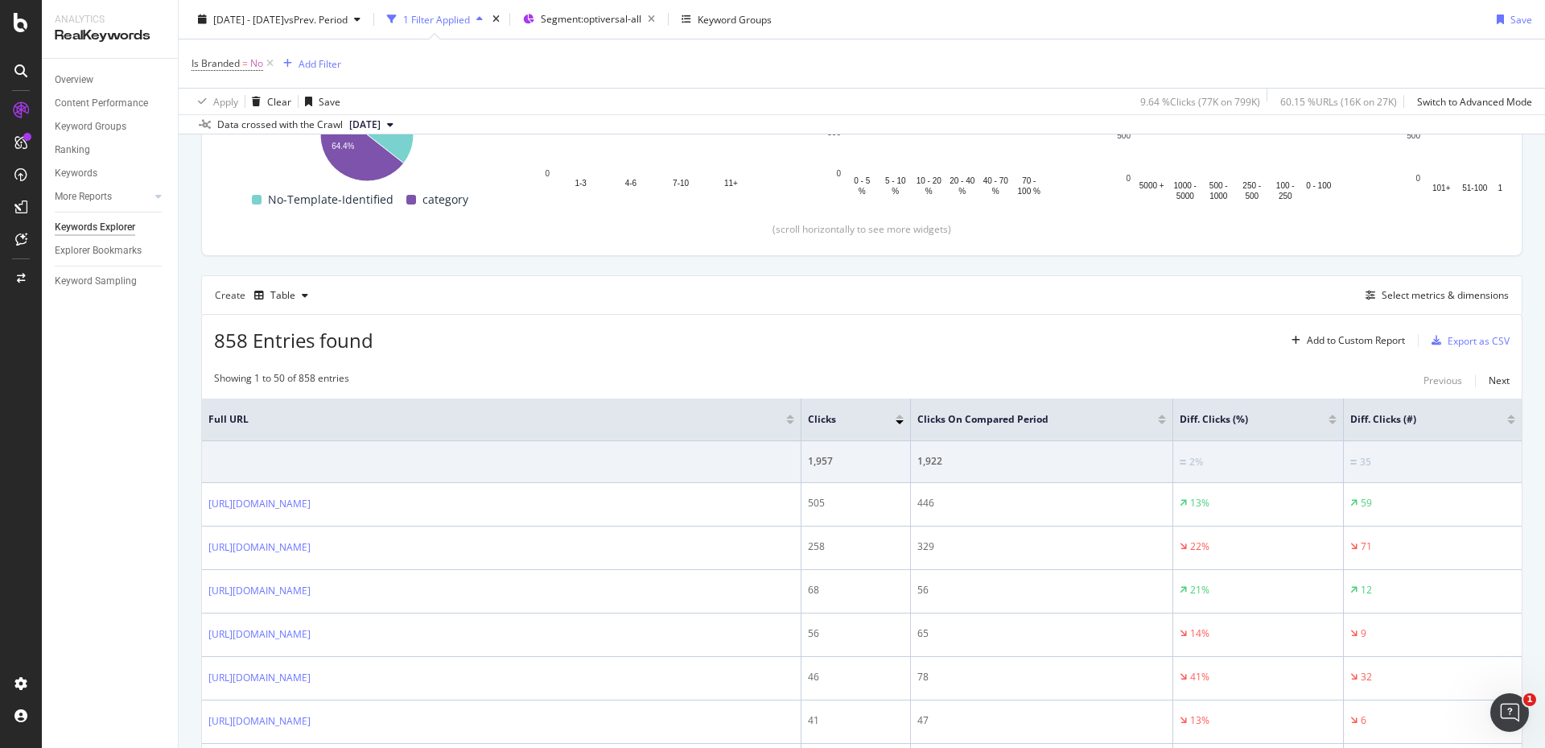
scroll to position [241, 0]
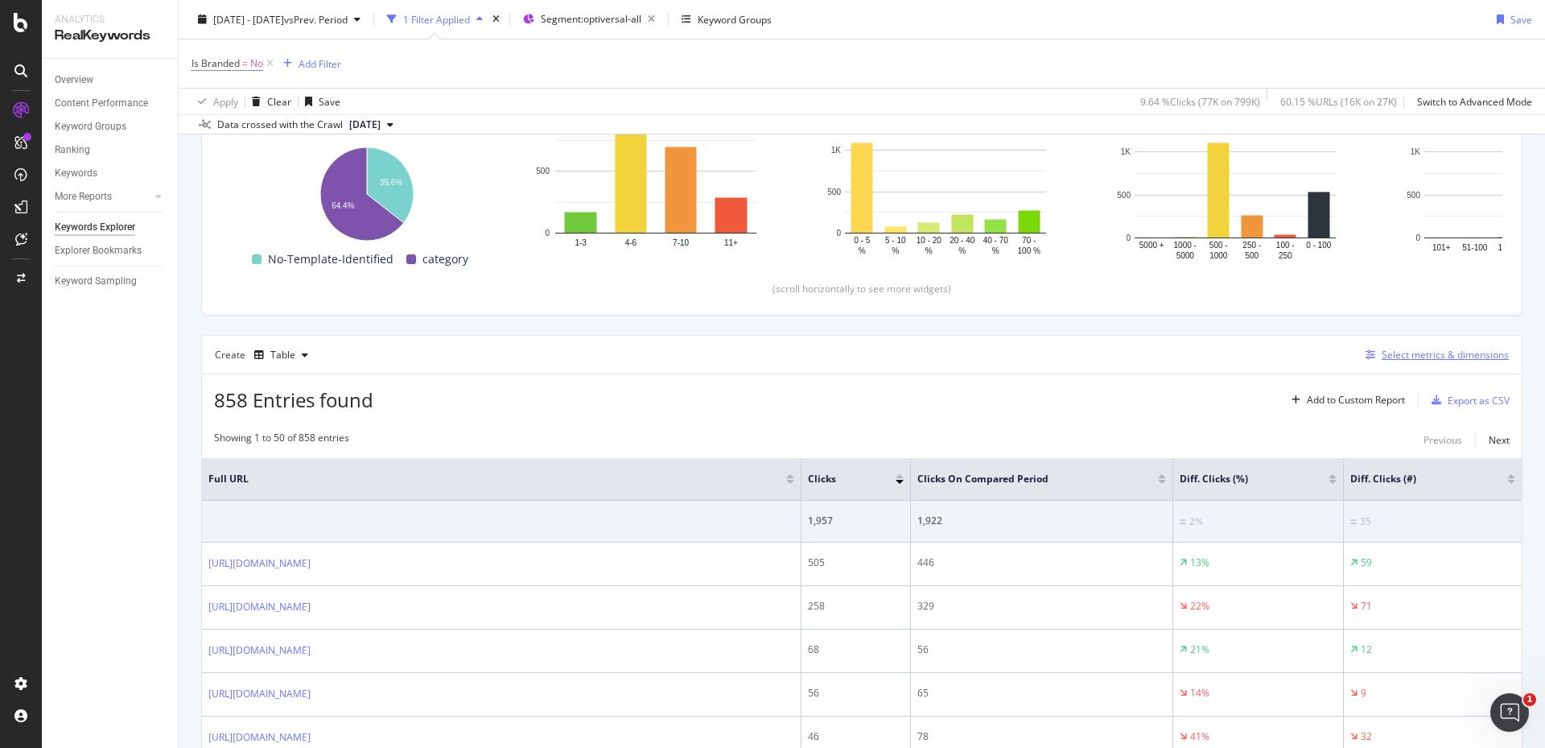
click at [1402, 354] on div "Select metrics & dimensions" at bounding box center [1445, 355] width 127 height 14
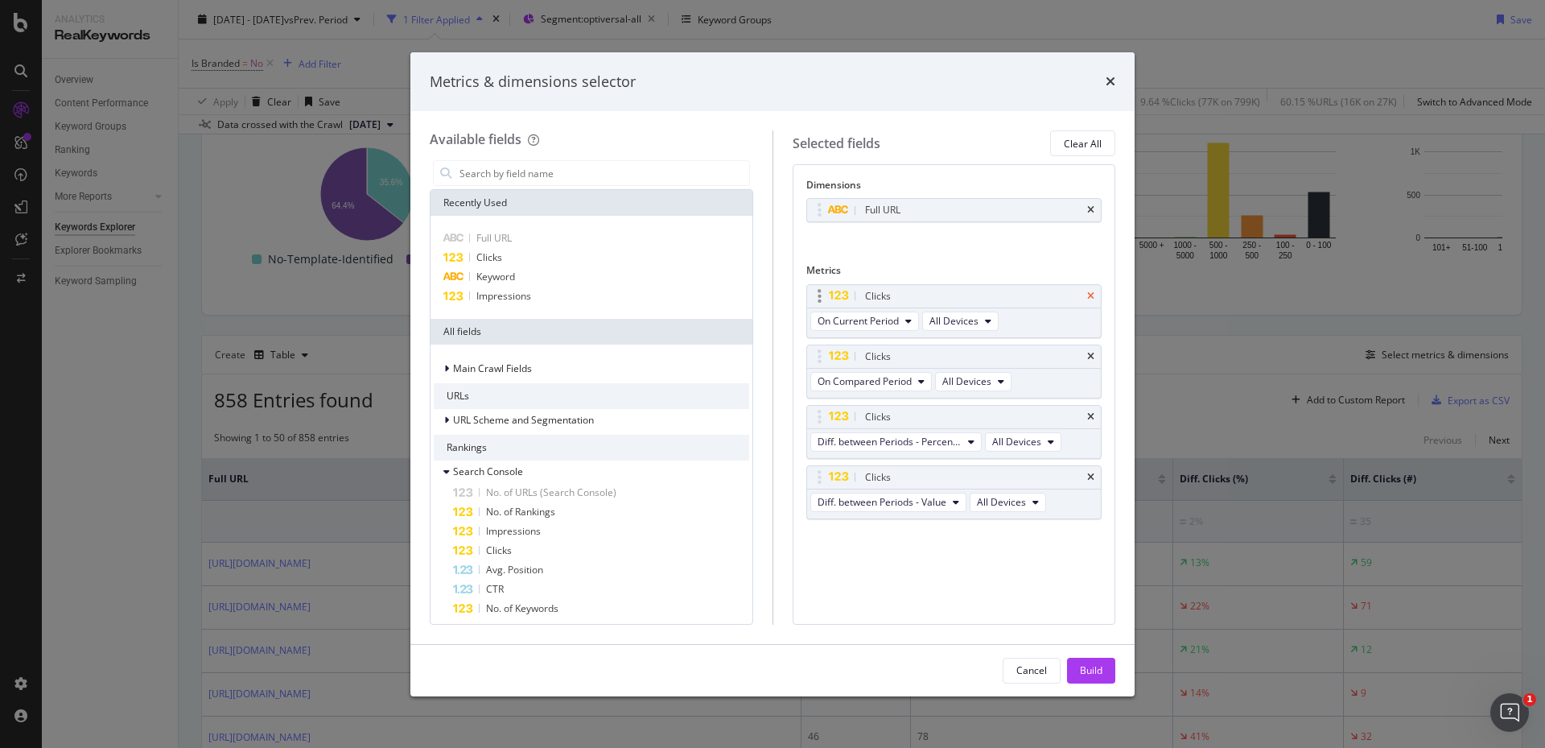
click at [1092, 295] on icon "times" at bounding box center [1090, 296] width 7 height 10
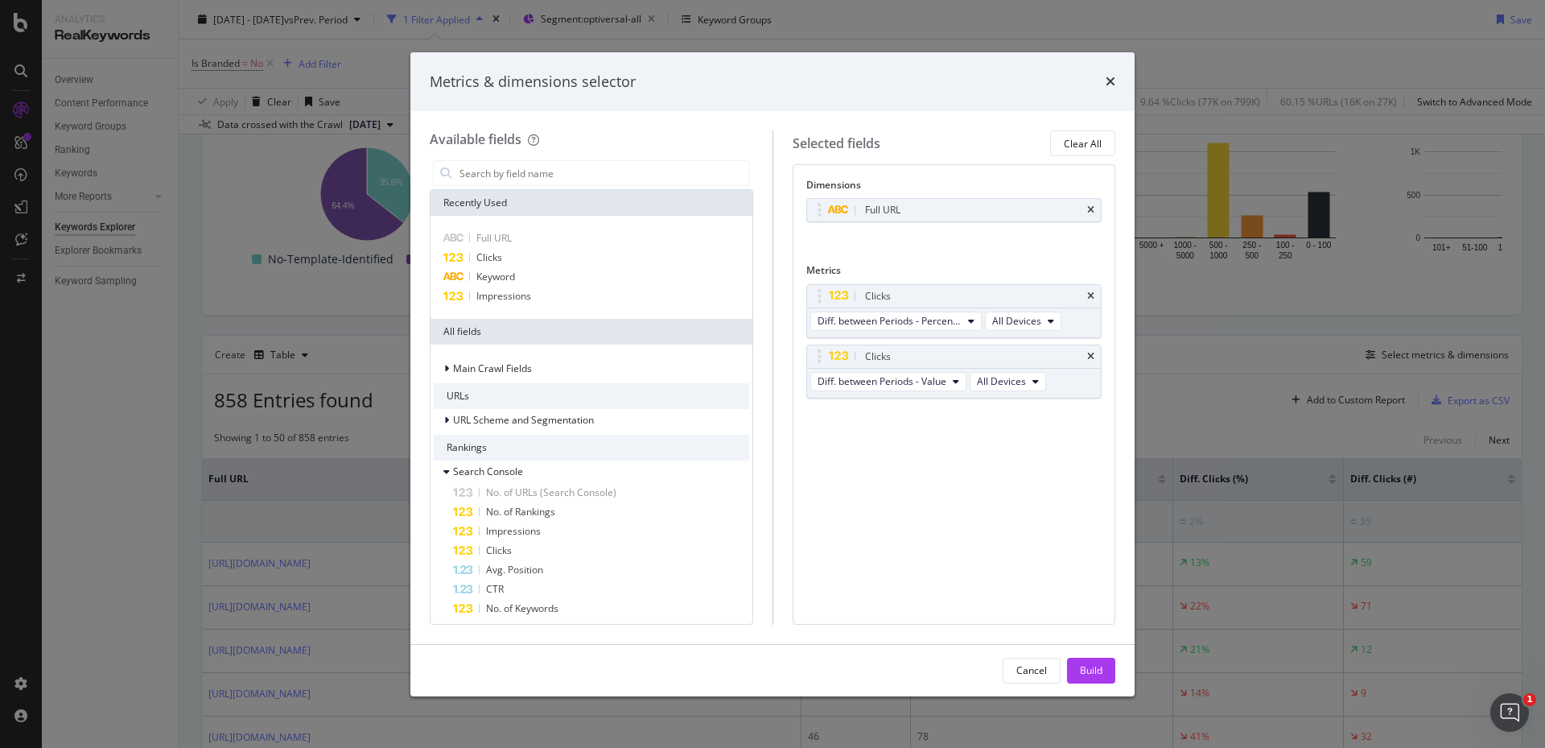
click at [1092, 295] on icon "times" at bounding box center [1090, 296] width 7 height 10
click at [1092, 352] on icon "times" at bounding box center [1090, 357] width 7 height 10
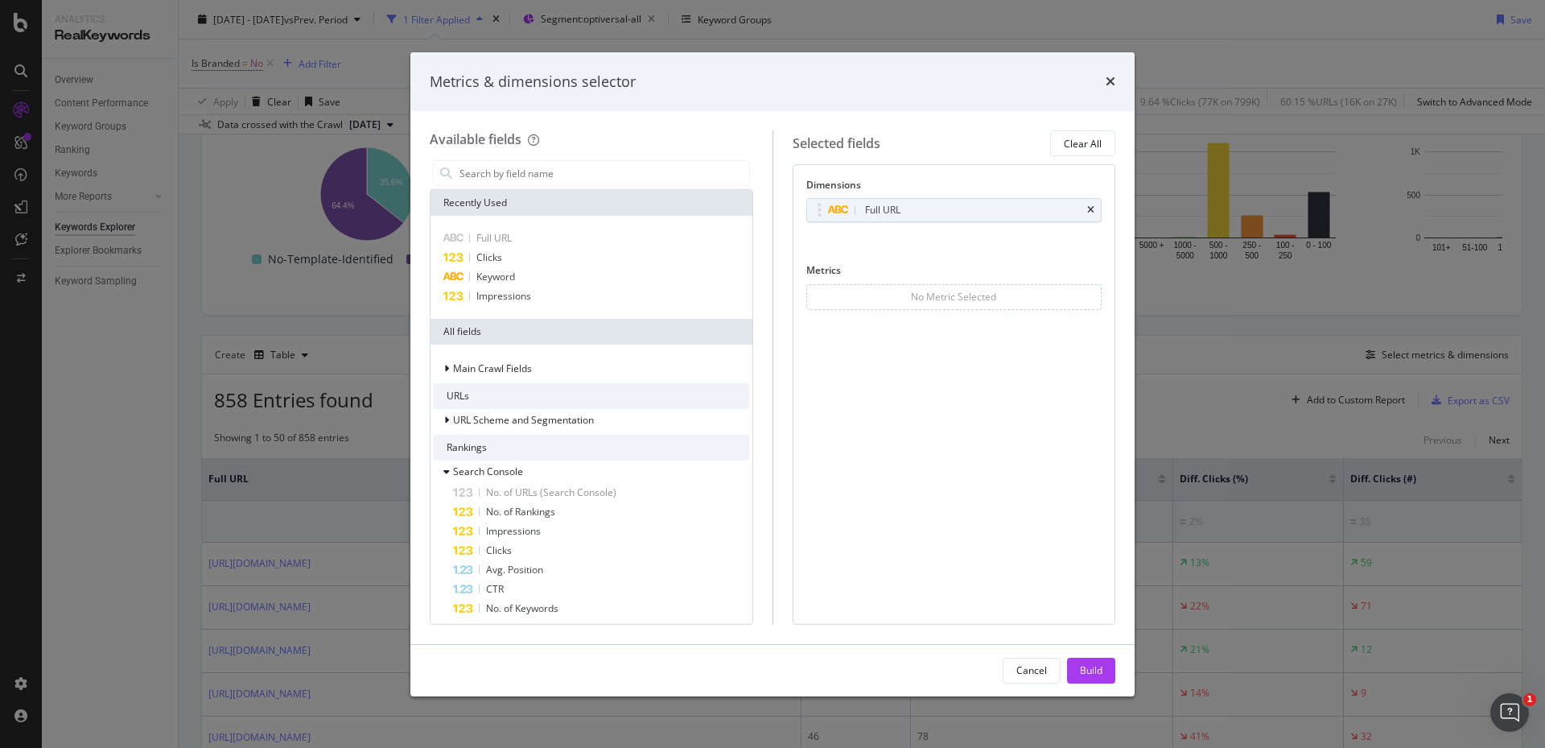
click at [1092, 295] on div "No Metric Selected" at bounding box center [955, 297] width 296 height 26
click at [522, 258] on div "Clicks" at bounding box center [592, 257] width 316 height 19
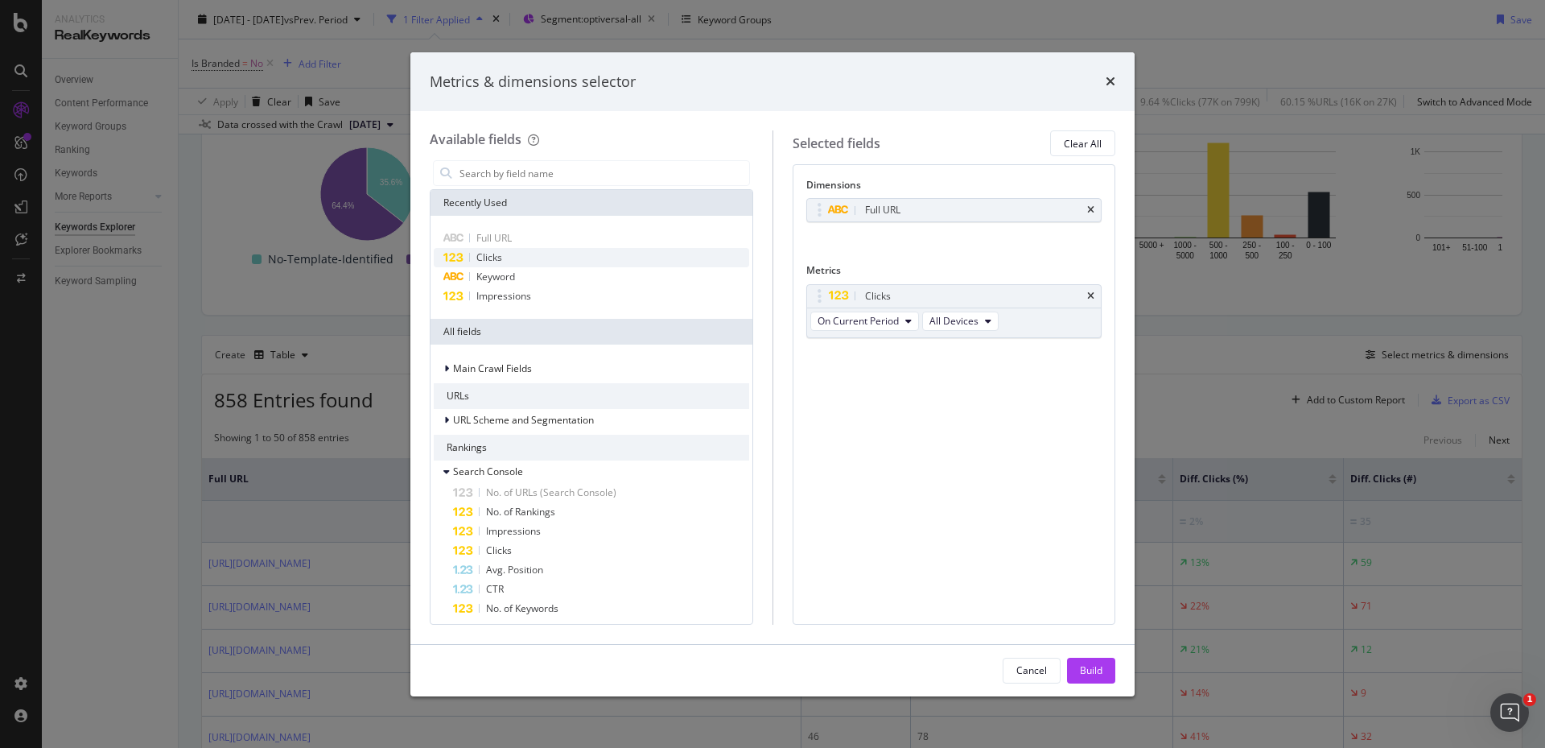
click at [522, 258] on div "Clicks" at bounding box center [592, 257] width 316 height 19
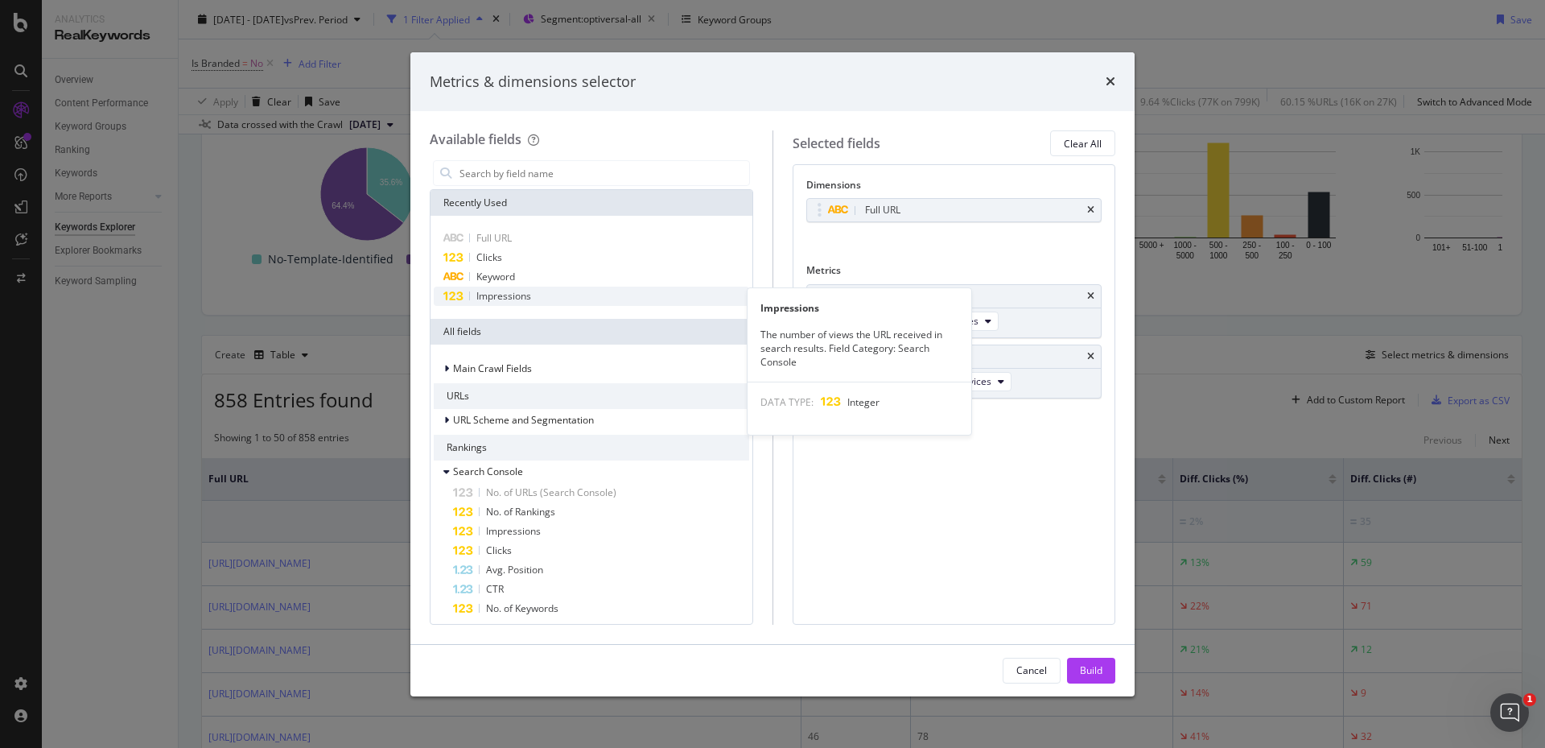
click at [514, 290] on span "Impressions" at bounding box center [504, 296] width 55 height 14
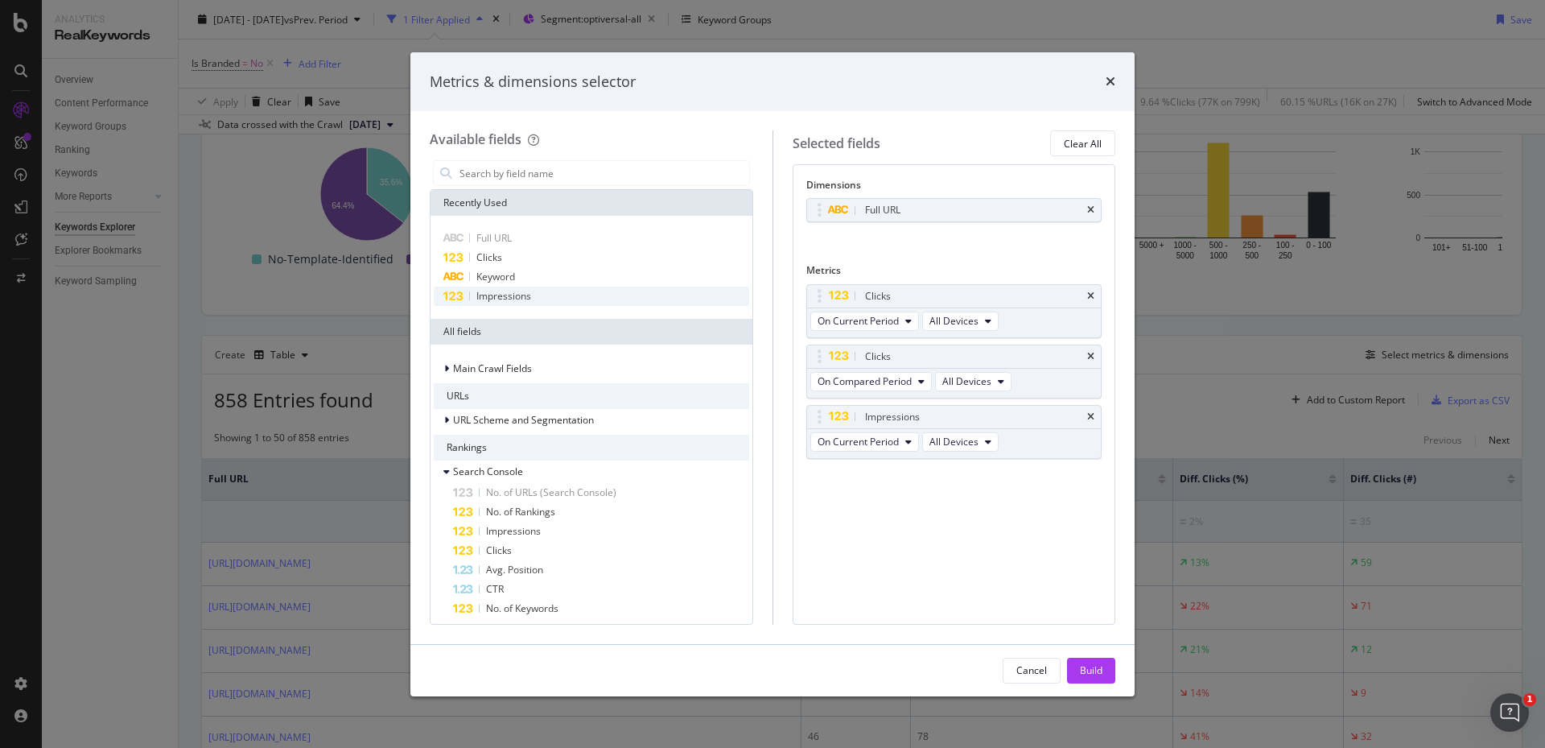
click at [514, 290] on span "Impressions" at bounding box center [504, 296] width 55 height 14
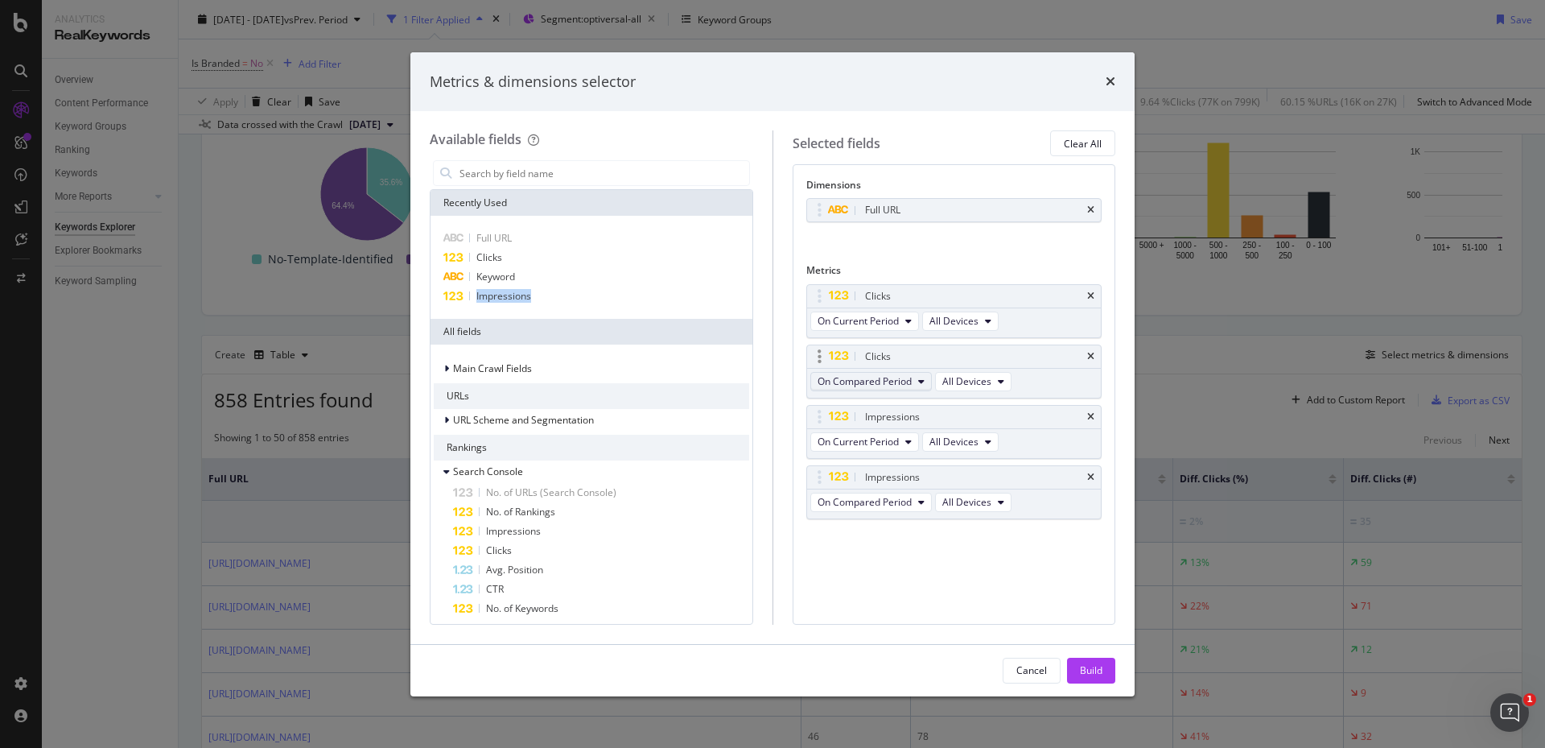
click at [904, 380] on span "On Compared Period" at bounding box center [865, 381] width 94 height 14
click at [874, 468] on span "Diff. between Periods - Percentage" at bounding box center [901, 470] width 155 height 14
click at [855, 502] on span "On Compared Period" at bounding box center [865, 502] width 94 height 14
click at [848, 594] on span "Diff. between Periods - Percentage" at bounding box center [901, 591] width 155 height 14
click at [1099, 666] on div "Build" at bounding box center [1091, 670] width 23 height 14
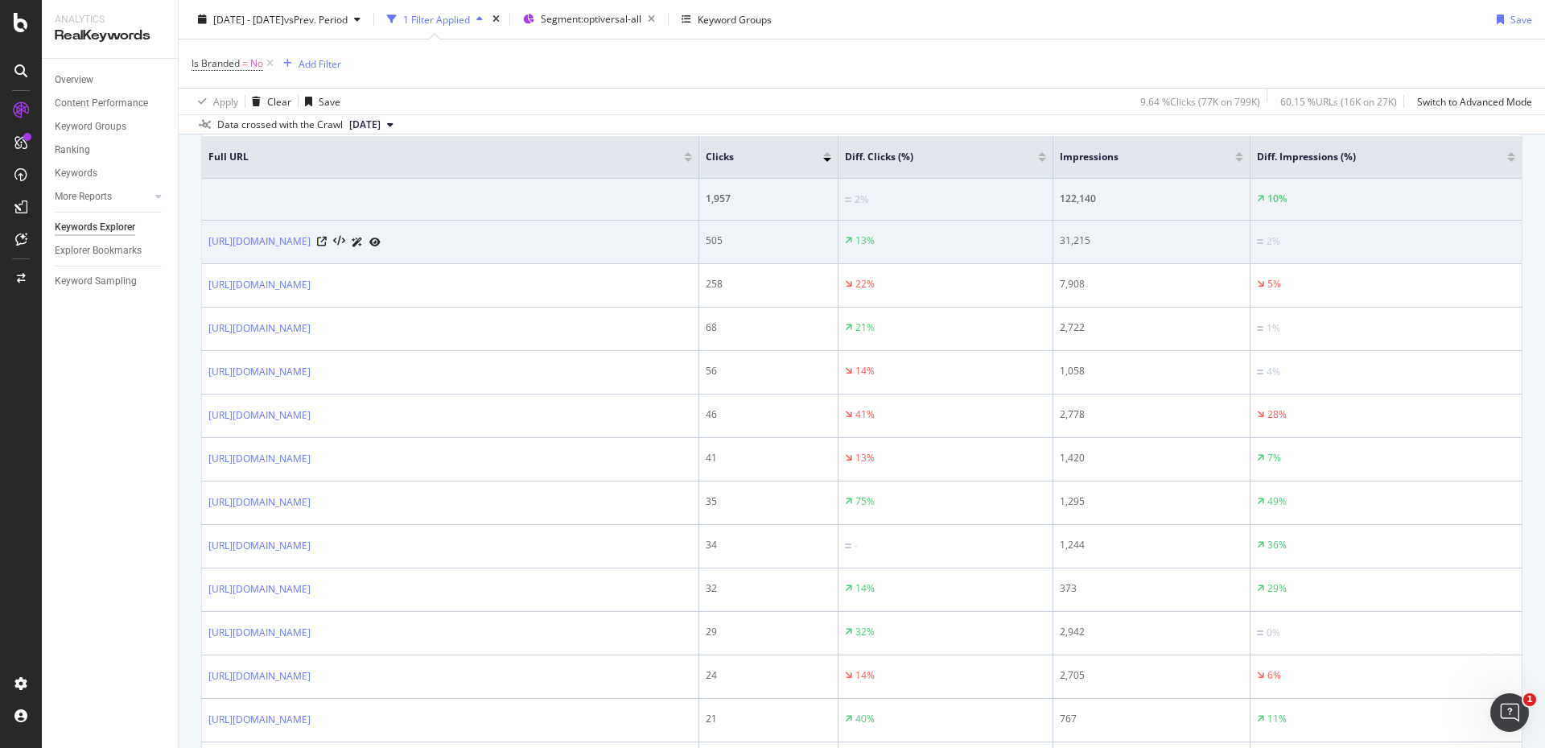
scroll to position [402, 0]
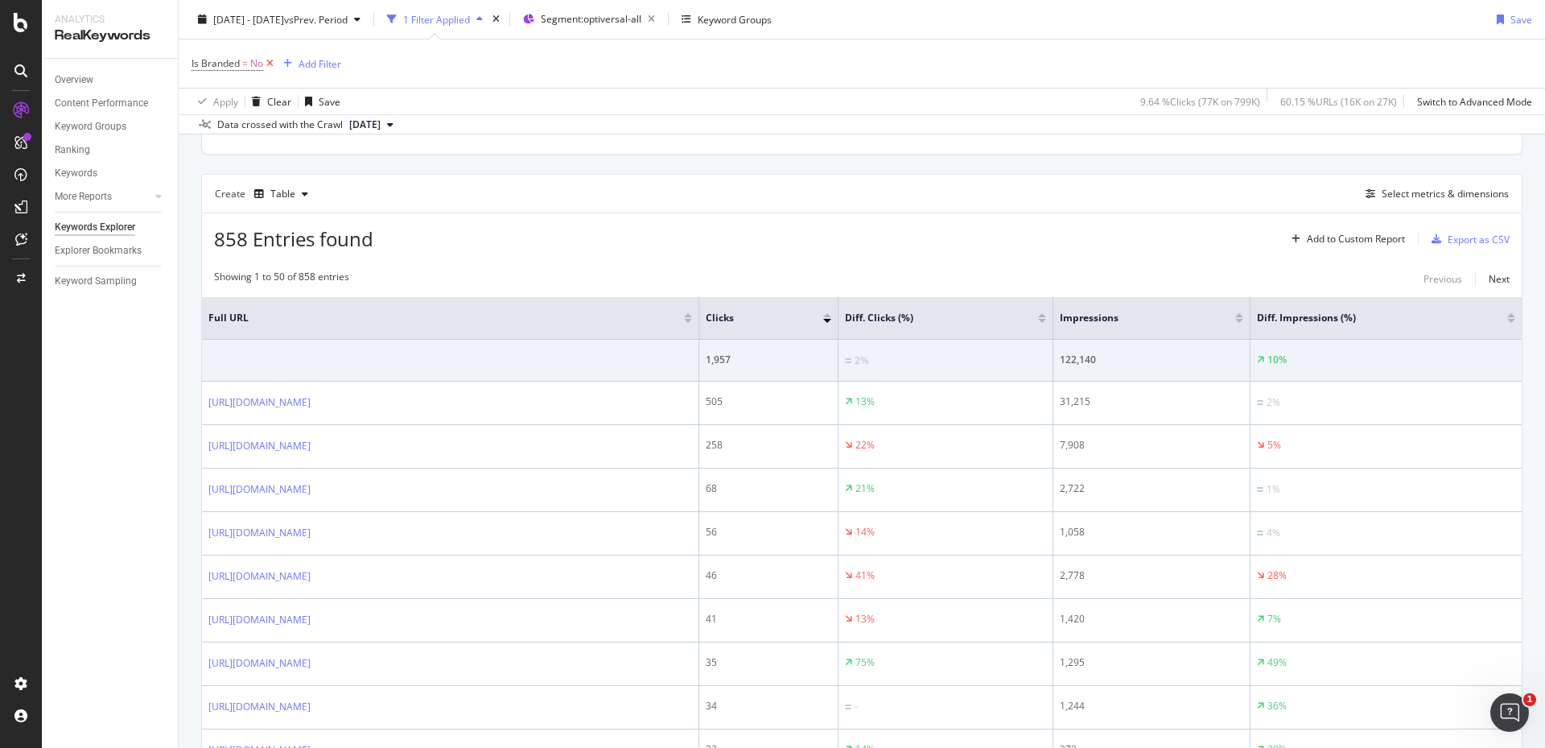
click at [267, 63] on icon at bounding box center [270, 64] width 14 height 16
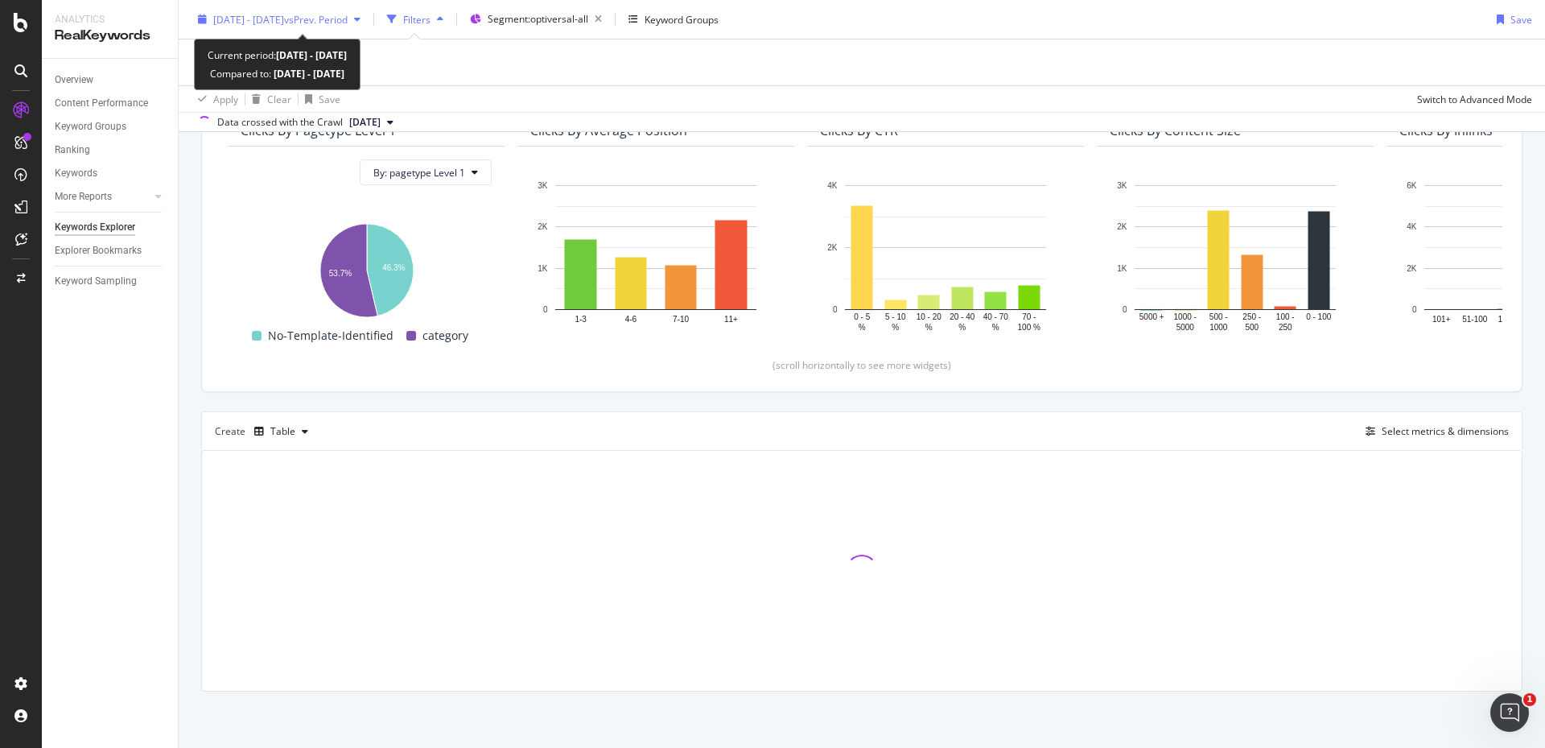
click at [328, 23] on span "vs Prev. Period" at bounding box center [316, 19] width 64 height 14
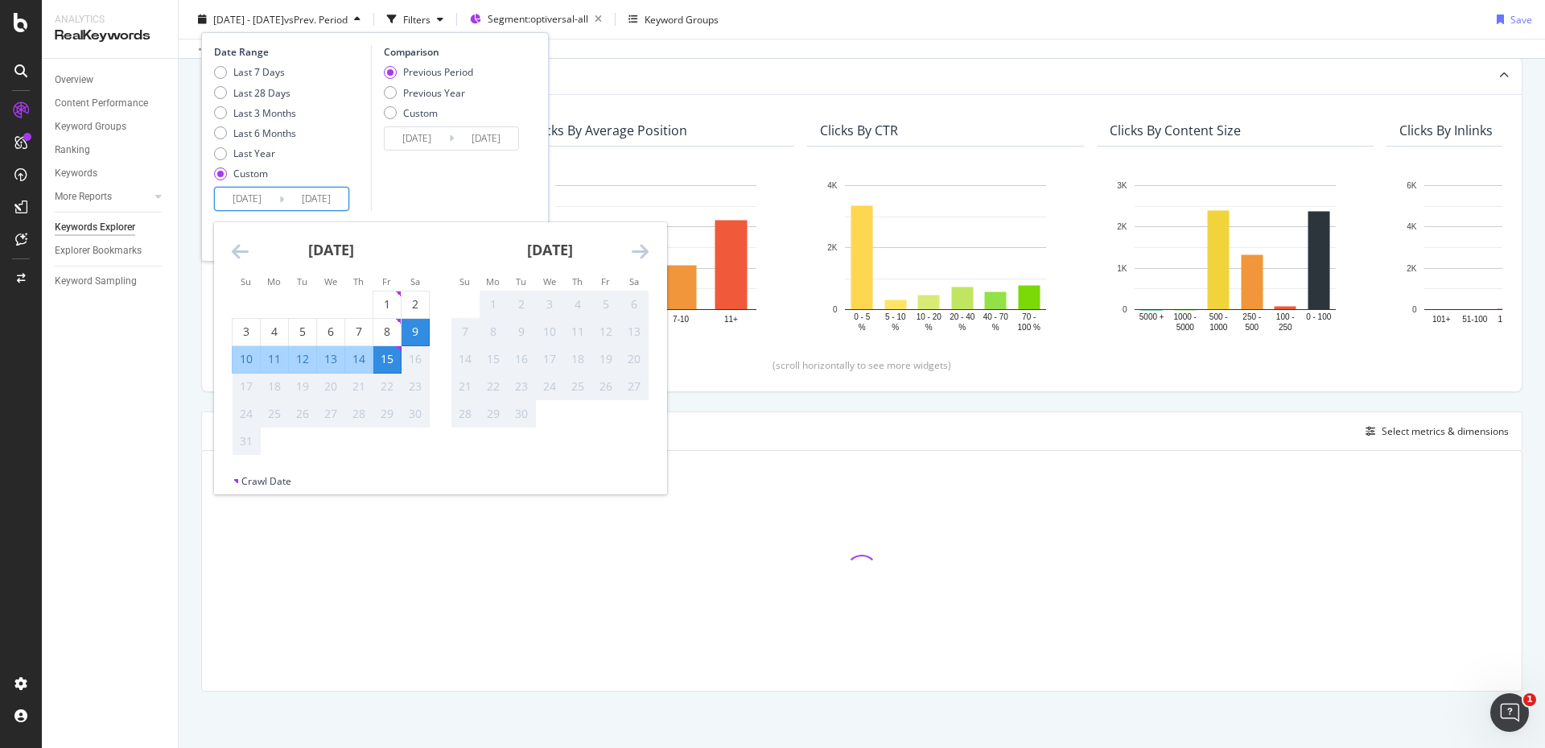
click at [241, 195] on input "[DATE]" at bounding box center [247, 199] width 64 height 23
click at [237, 256] on icon "Move backward to switch to the previous month." at bounding box center [240, 250] width 17 height 19
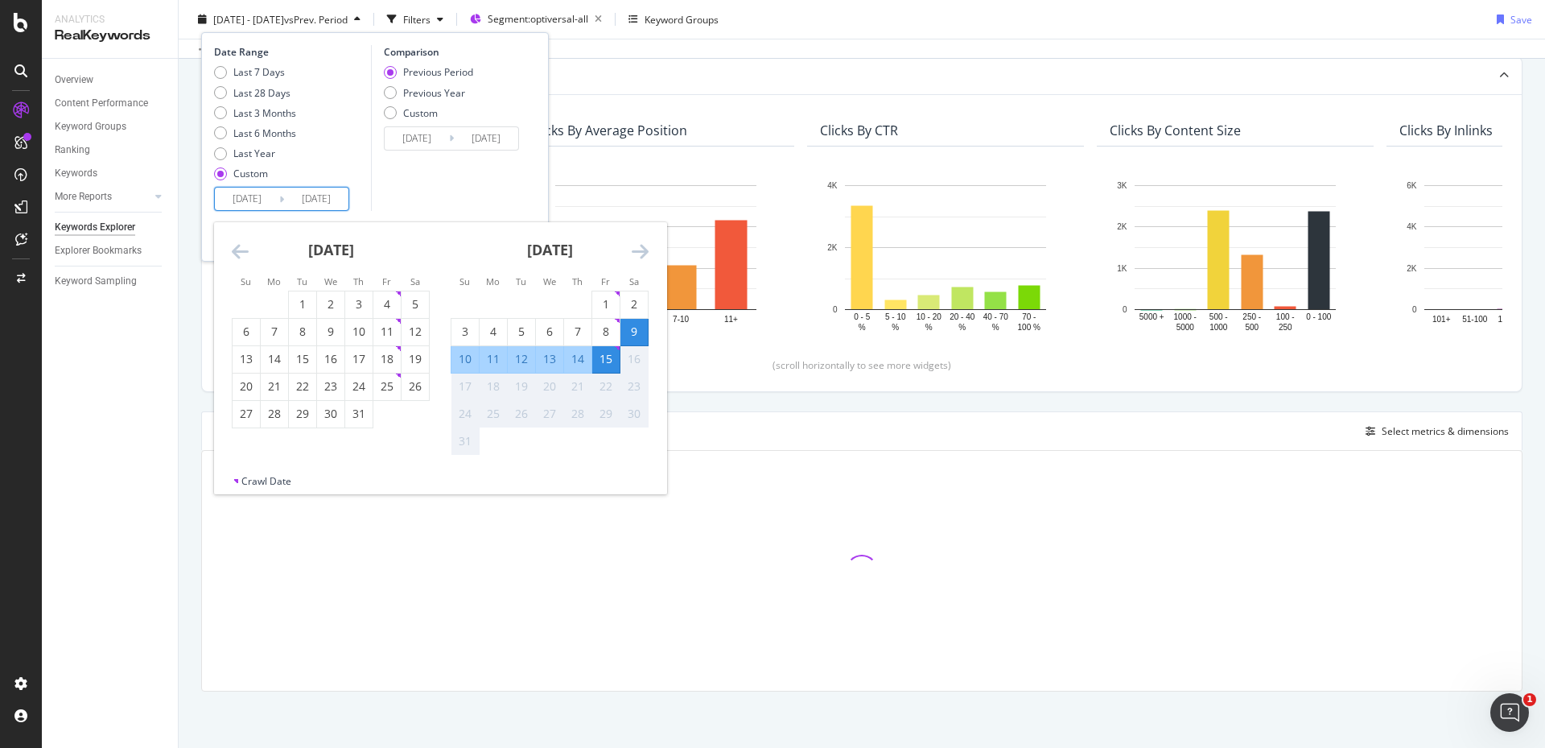
click at [237, 256] on icon "Move backward to switch to the previous month." at bounding box center [240, 250] width 17 height 19
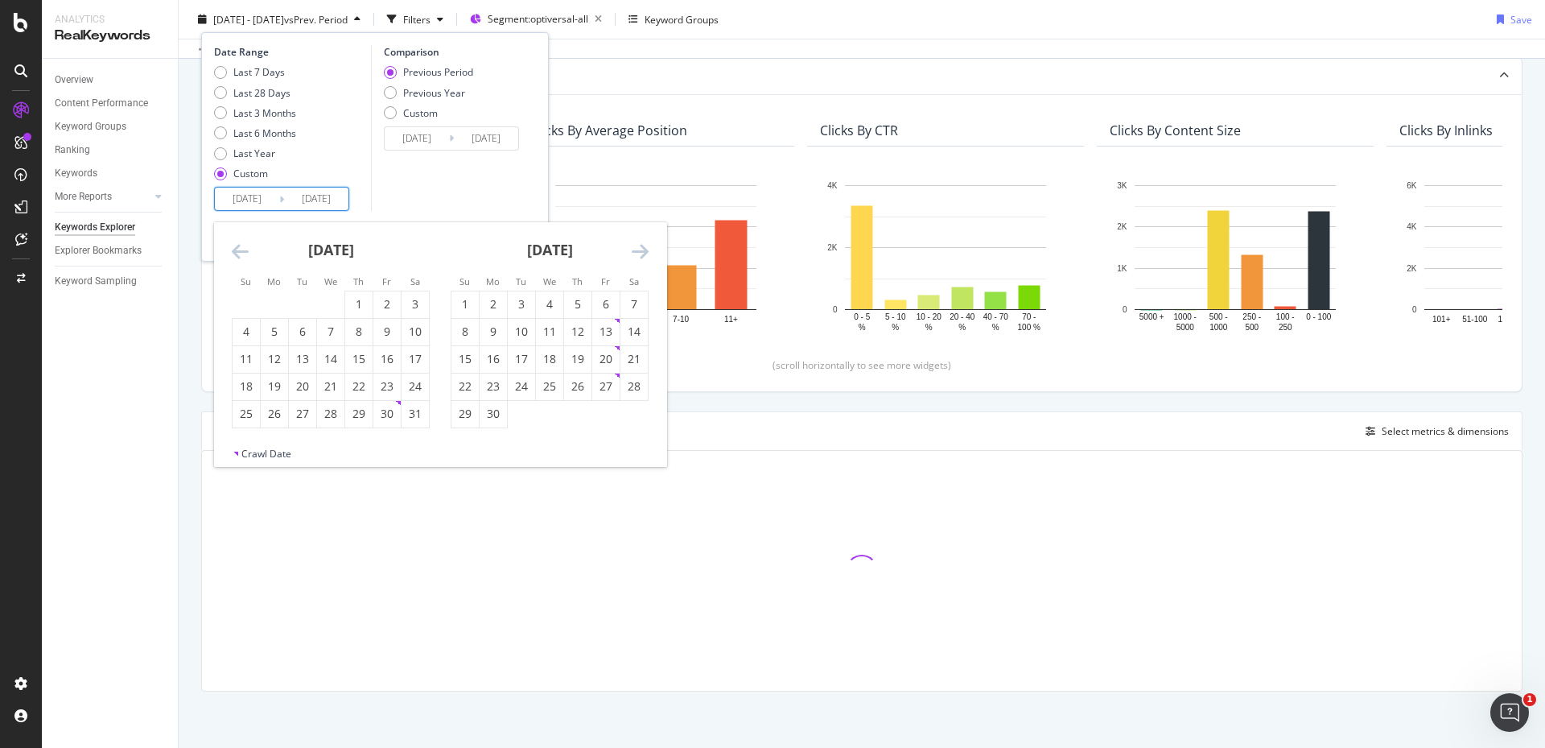
click at [237, 256] on icon "Move backward to switch to the previous month." at bounding box center [240, 250] width 17 height 19
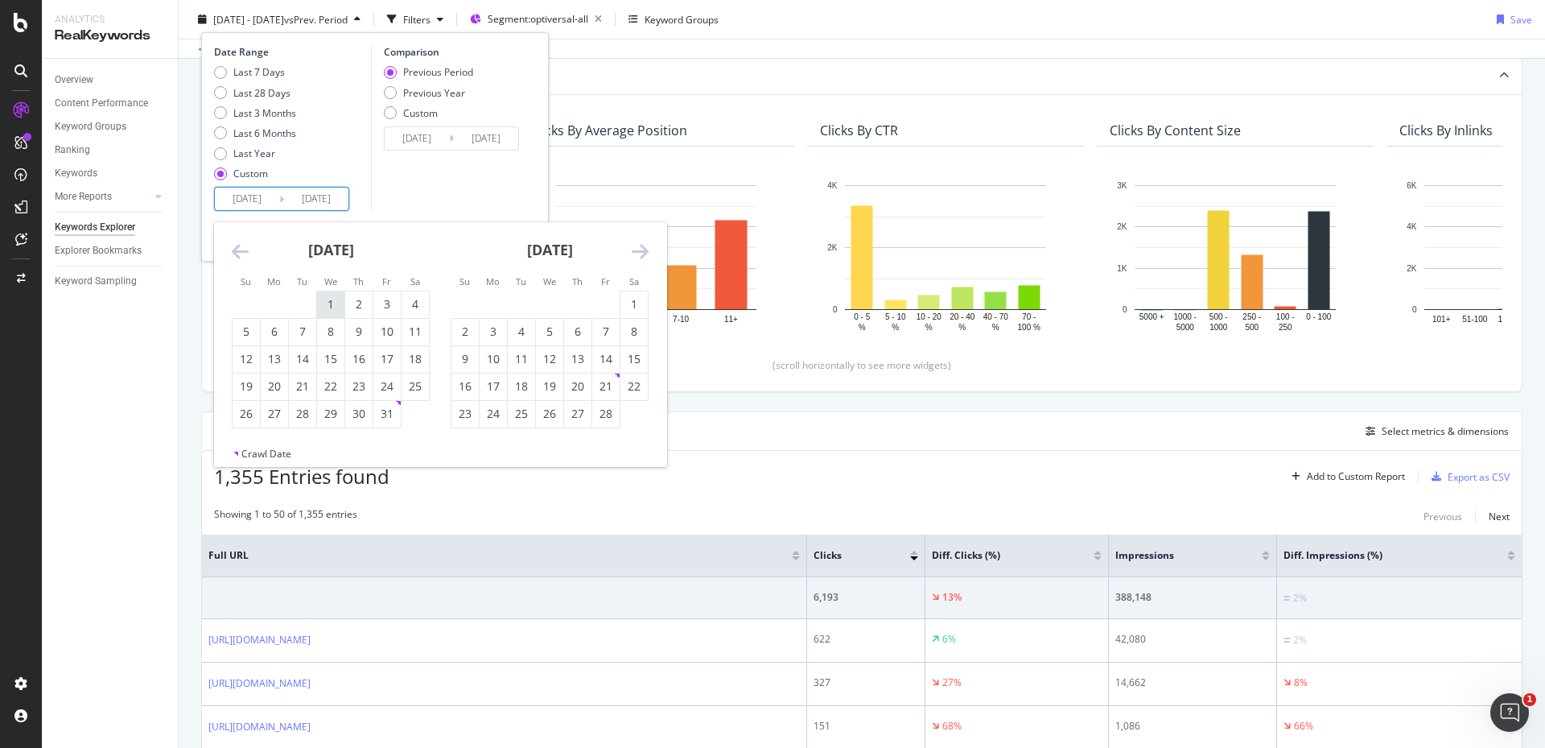
click at [342, 303] on div "1" at bounding box center [330, 304] width 27 height 16
type input "[DATE]"
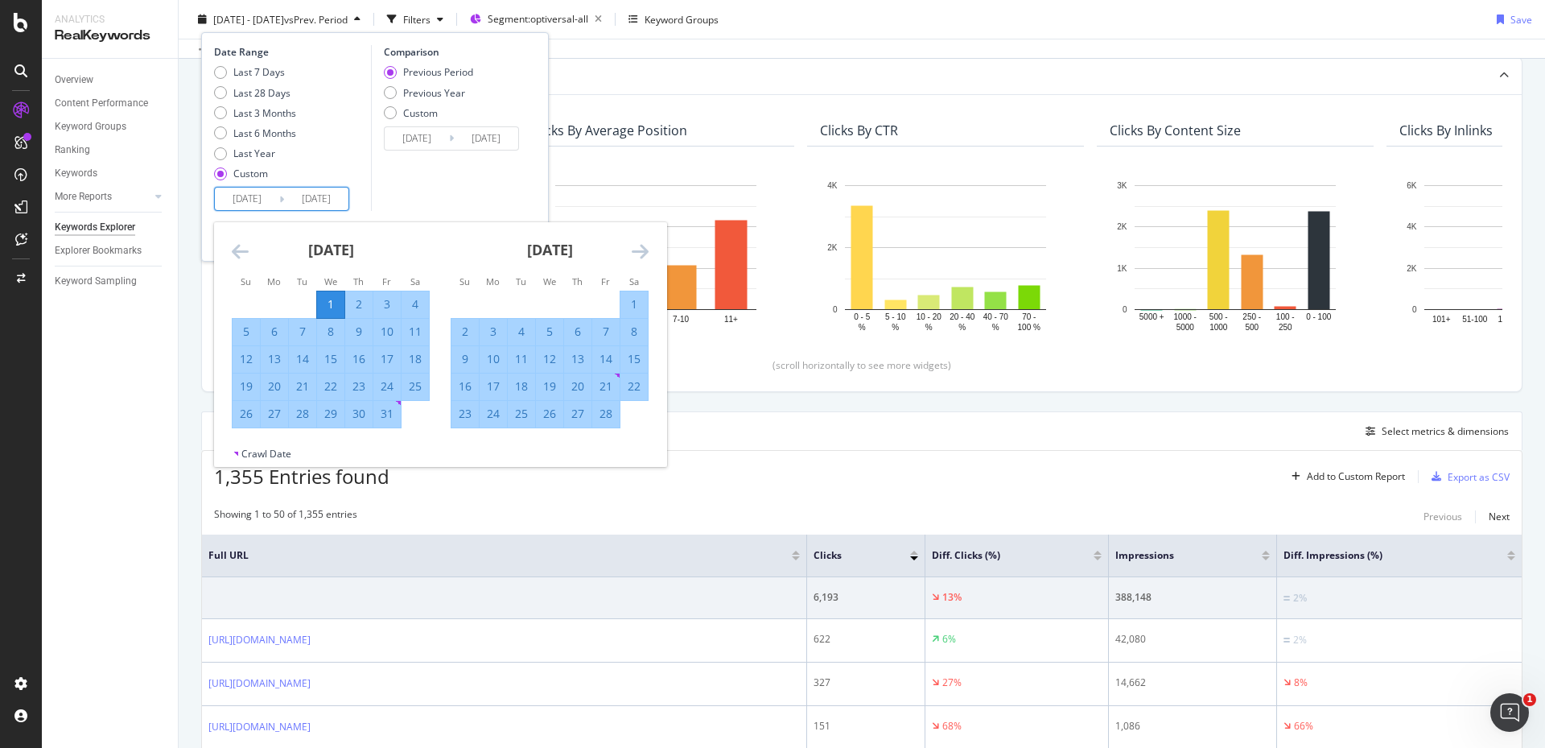
click at [409, 184] on div "Comparison Previous Period Previous Year Custom [DATE] Navigate forward to inte…" at bounding box center [447, 128] width 153 height 166
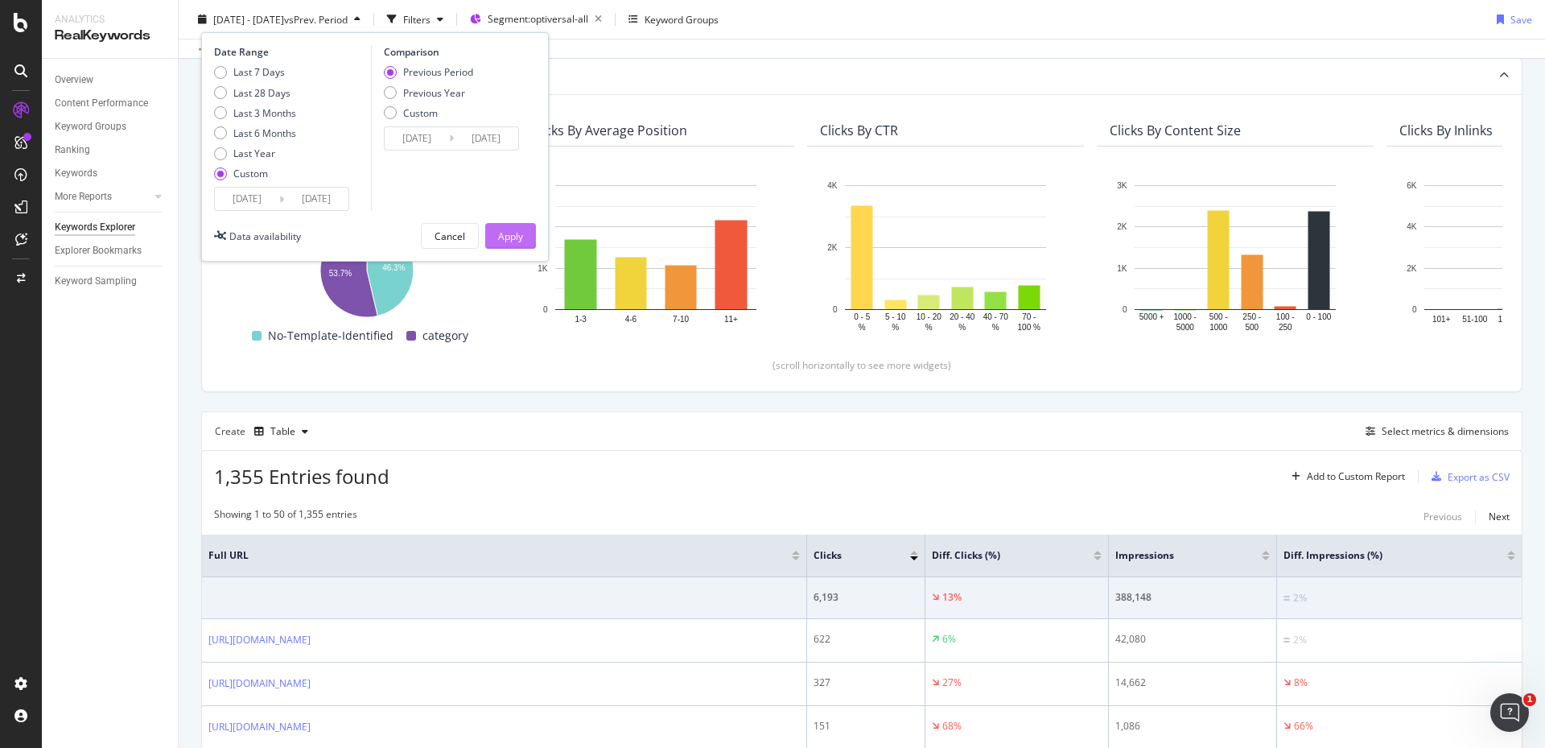
click at [528, 244] on button "Apply" at bounding box center [510, 236] width 51 height 26
